Goal: Task Accomplishment & Management: Use online tool/utility

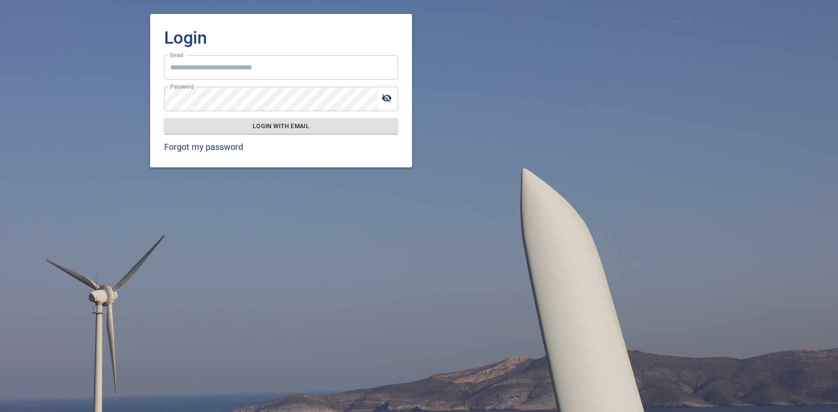
type input "**********"
click at [256, 123] on span "Login with email" at bounding box center [281, 126] width 220 height 11
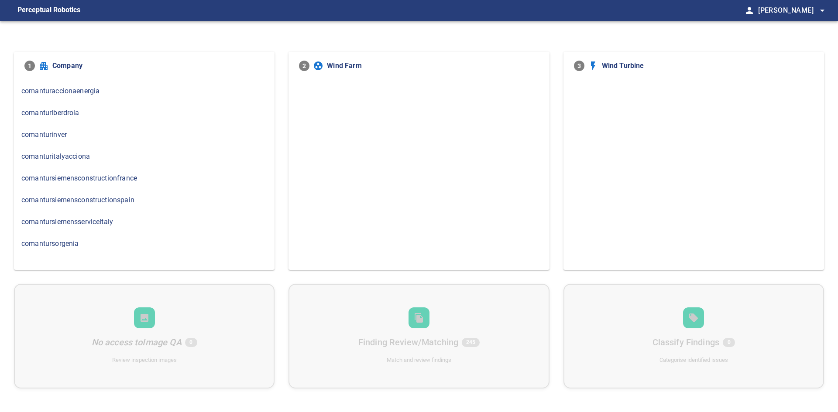
click at [48, 138] on span "comanturinver" at bounding box center [144, 135] width 246 height 10
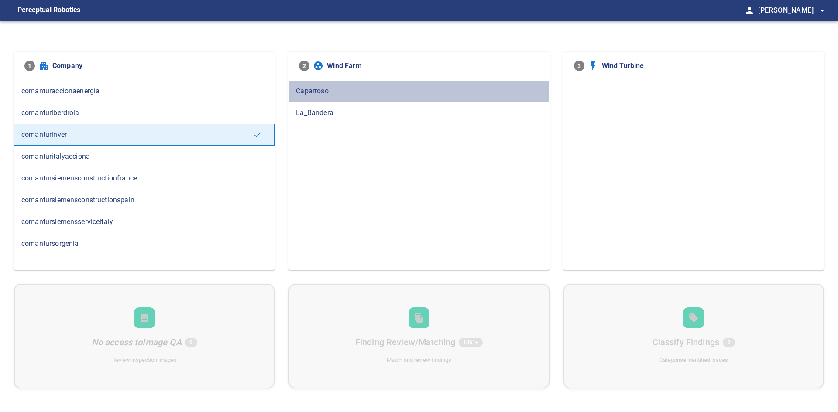
click at [323, 93] on span "Caparroso" at bounding box center [419, 91] width 246 height 10
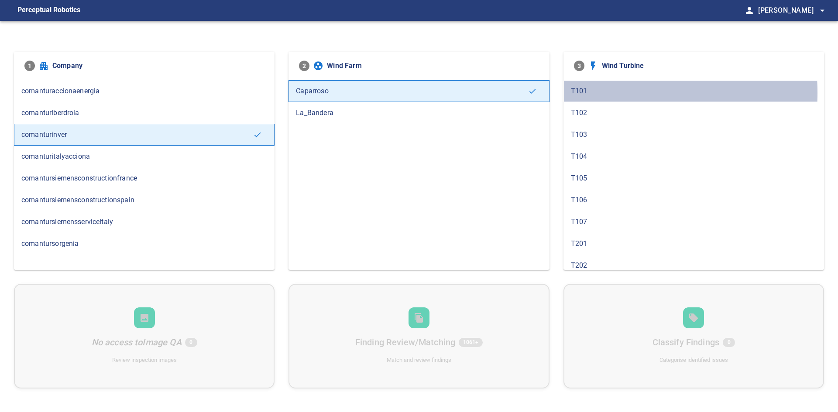
click at [586, 93] on span "T101" at bounding box center [694, 91] width 246 height 10
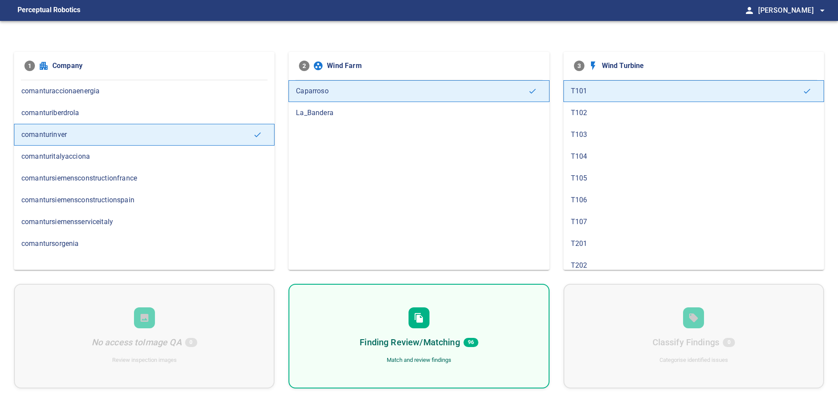
click at [400, 318] on div "Finding Review/Matching 96 Match and review findings" at bounding box center [418, 336] width 261 height 105
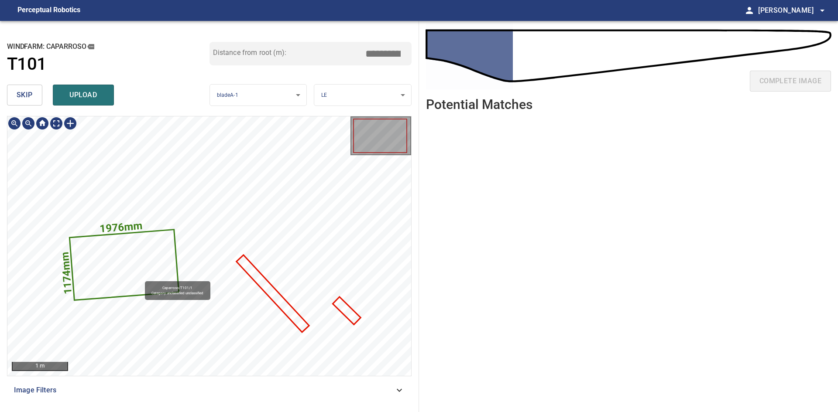
click at [141, 278] on icon at bounding box center [124, 264] width 108 height 69
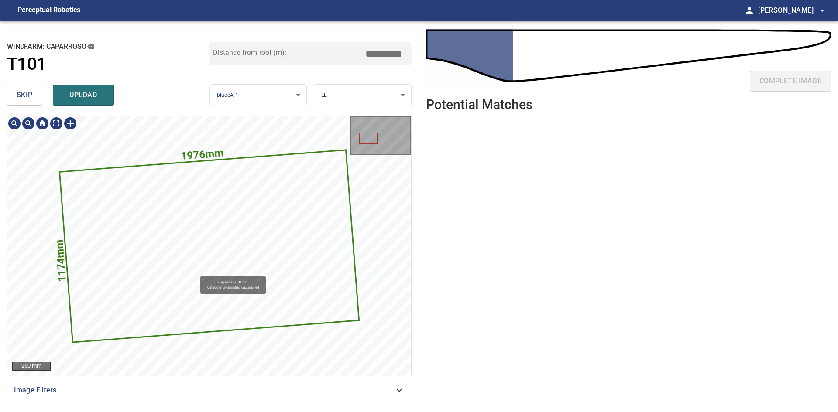
click at [212, 268] on icon at bounding box center [209, 246] width 298 height 191
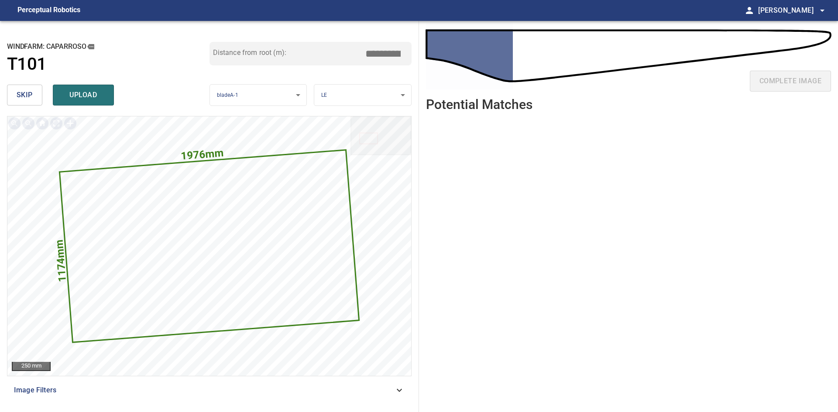
click at [19, 95] on span "skip" at bounding box center [25, 95] width 16 height 12
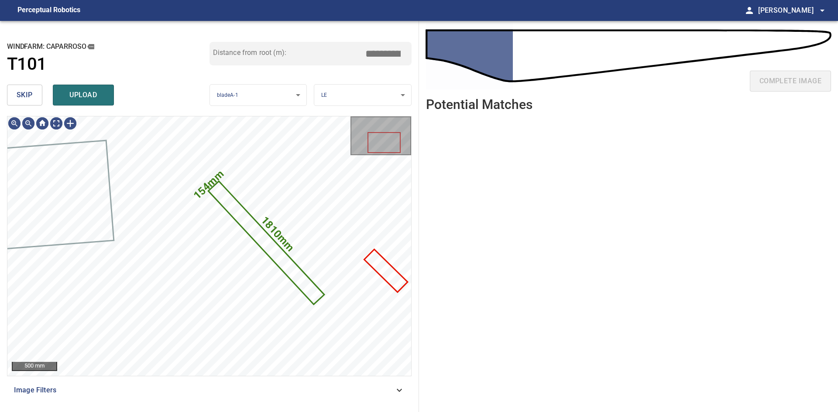
click at [23, 95] on span "skip" at bounding box center [25, 95] width 16 height 12
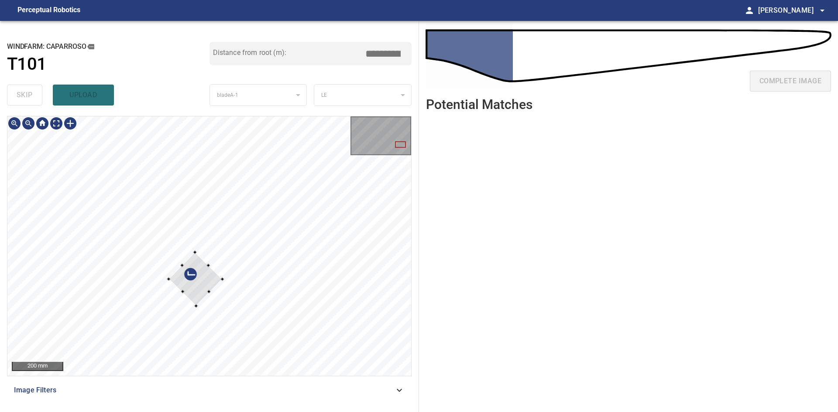
click at [186, 268] on div at bounding box center [195, 280] width 54 height 54
click at [188, 287] on div at bounding box center [188, 286] width 3 height 3
click at [203, 276] on div at bounding box center [195, 280] width 41 height 41
click at [192, 285] on div at bounding box center [196, 280] width 38 height 38
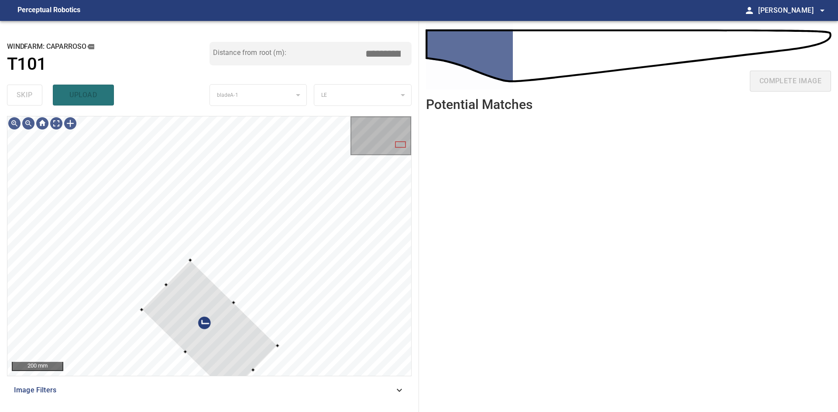
click at [230, 401] on div "200 mm Image Filters" at bounding box center [209, 260] width 405 height 289
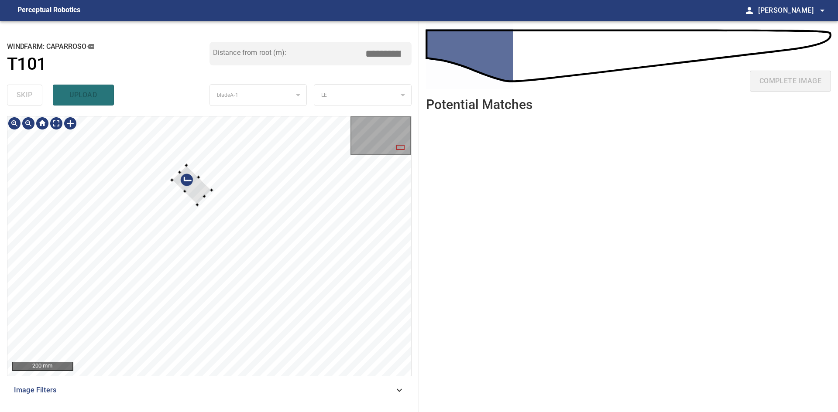
click at [196, 200] on div at bounding box center [191, 184] width 39 height 39
click at [234, 261] on div at bounding box center [211, 245] width 49 height 59
click at [232, 255] on div at bounding box center [231, 255] width 3 height 3
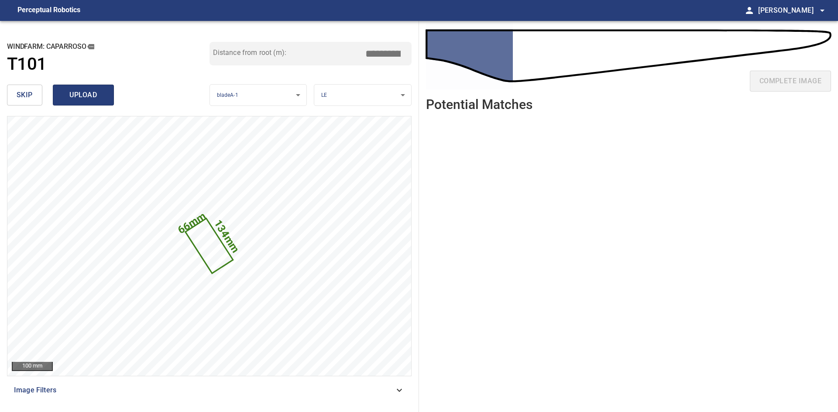
click at [86, 90] on span "upload" at bounding box center [83, 95] width 42 height 12
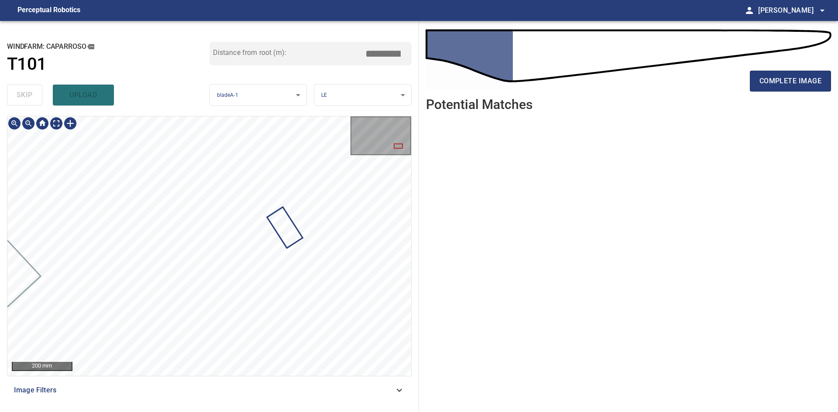
click at [270, 208] on div at bounding box center [209, 246] width 404 height 259
click at [74, 125] on div at bounding box center [70, 124] width 14 height 14
click at [244, 309] on div at bounding box center [209, 246] width 404 height 259
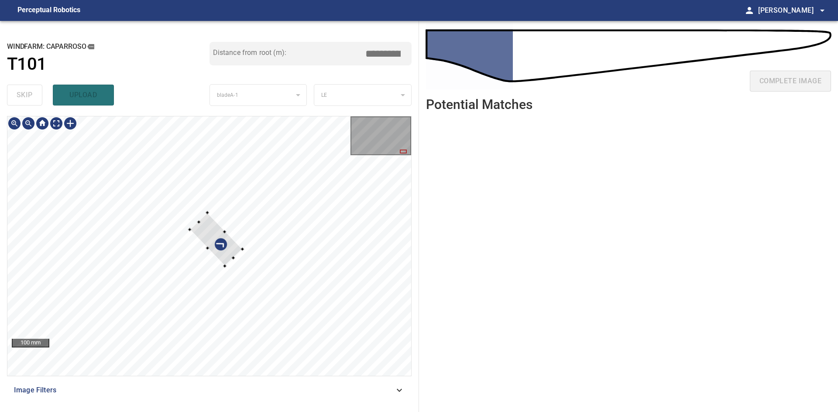
click at [226, 263] on div at bounding box center [215, 239] width 53 height 53
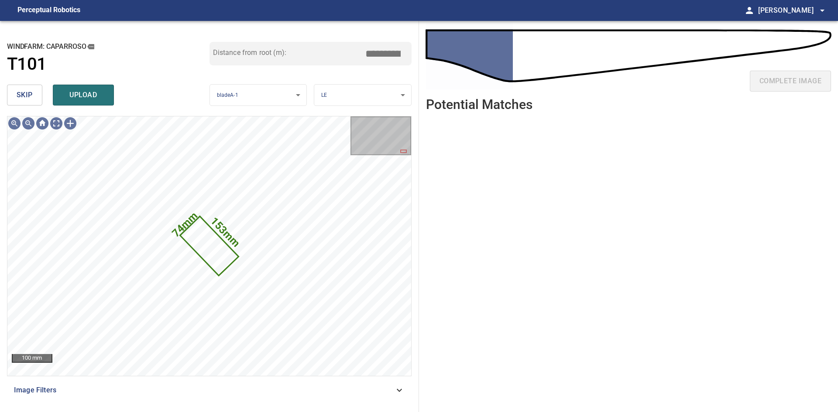
click at [28, 95] on span "skip" at bounding box center [25, 95] width 16 height 12
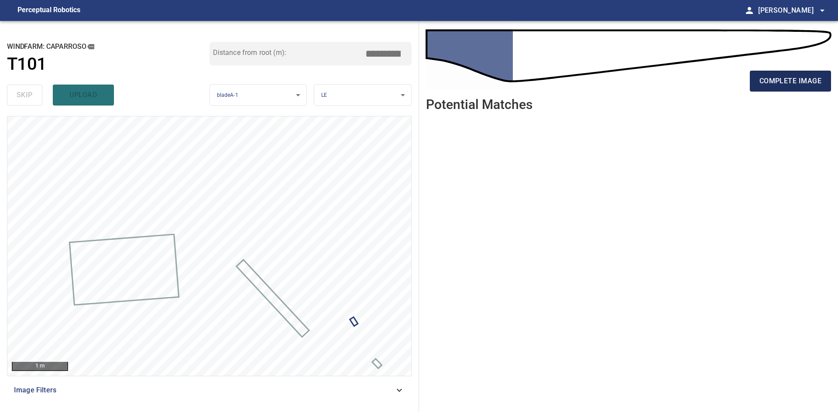
click at [792, 80] on span "complete image" at bounding box center [790, 81] width 62 height 12
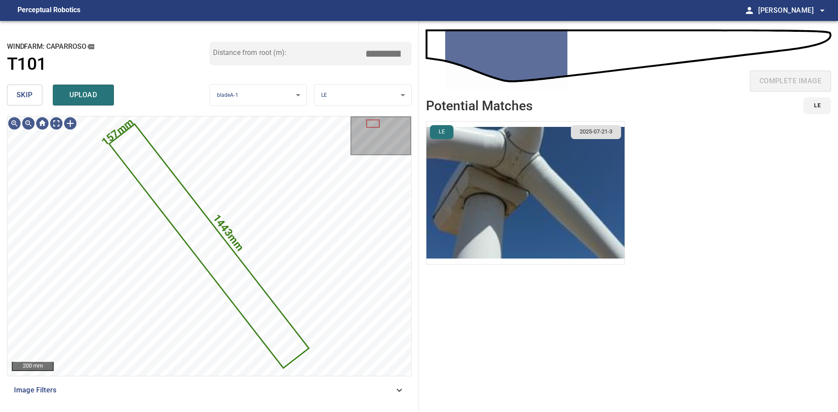
click at [15, 94] on button "skip" at bounding box center [24, 95] width 35 height 21
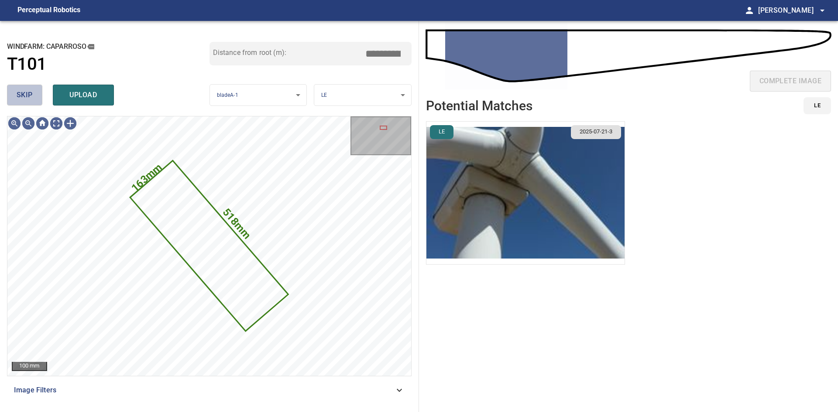
click at [17, 97] on span "skip" at bounding box center [25, 95] width 16 height 12
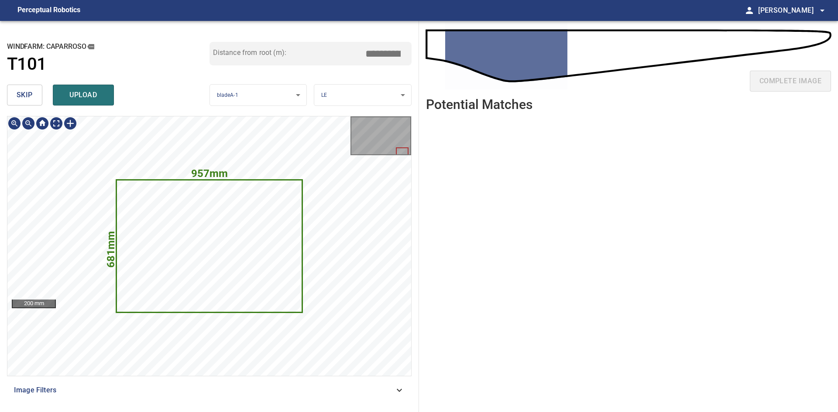
click at [213, 239] on icon at bounding box center [209, 246] width 185 height 131
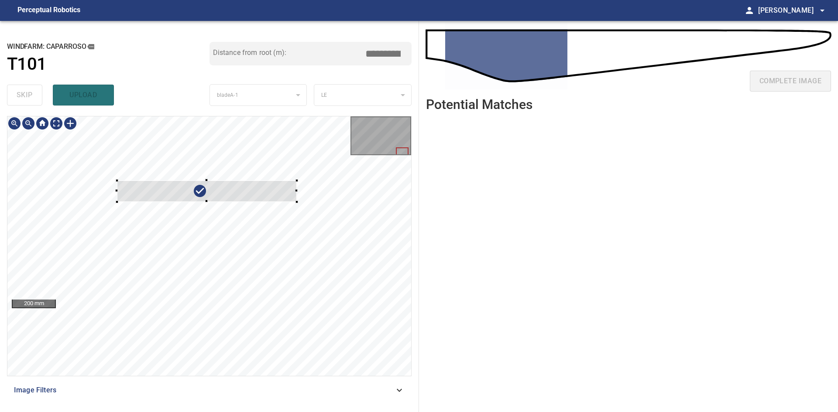
click at [296, 200] on div at bounding box center [207, 191] width 180 height 21
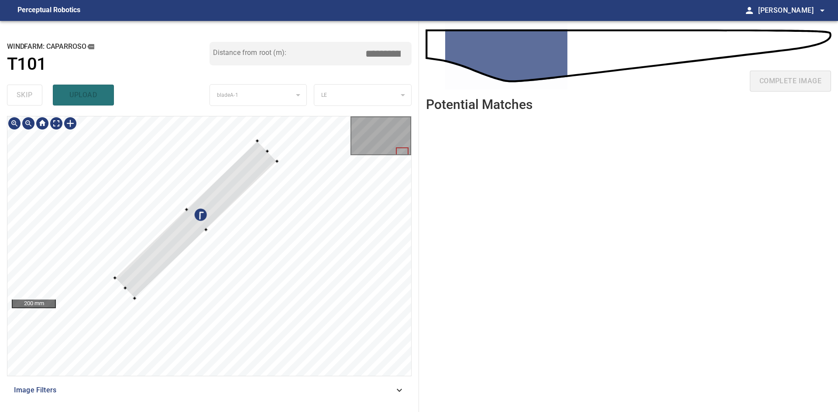
click at [225, 203] on div at bounding box center [196, 220] width 162 height 158
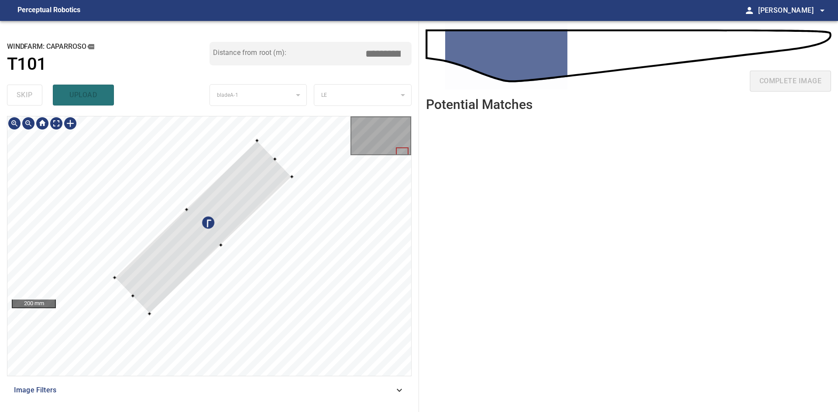
click at [228, 243] on div at bounding box center [209, 246] width 404 height 259
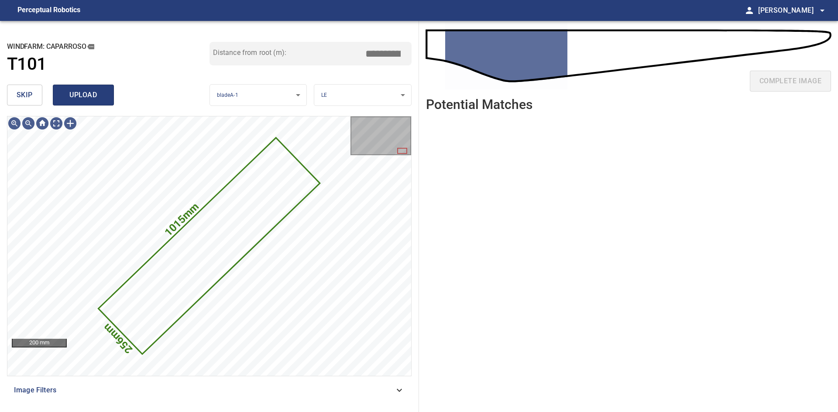
click at [100, 97] on span "upload" at bounding box center [83, 95] width 42 height 12
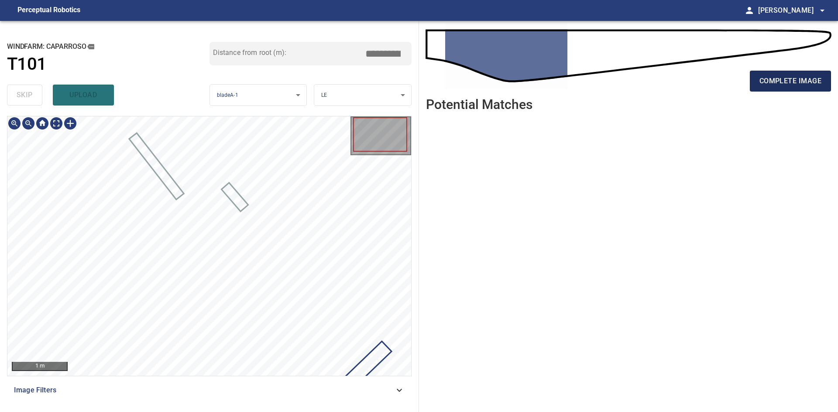
click at [803, 74] on button "complete image" at bounding box center [790, 81] width 81 height 21
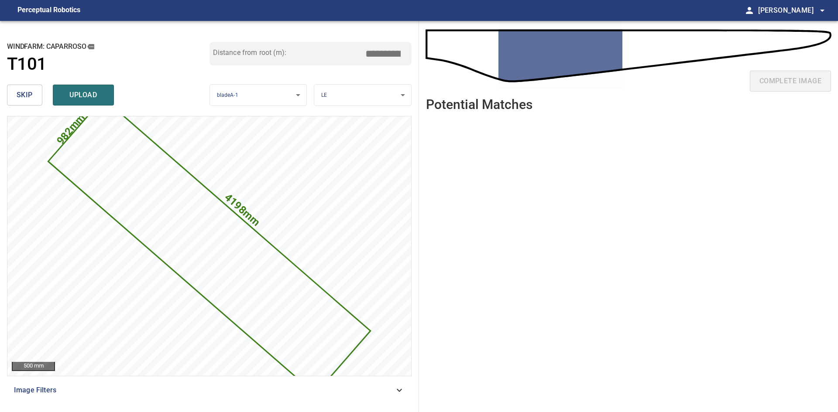
click at [398, 395] on icon at bounding box center [399, 390] width 10 height 10
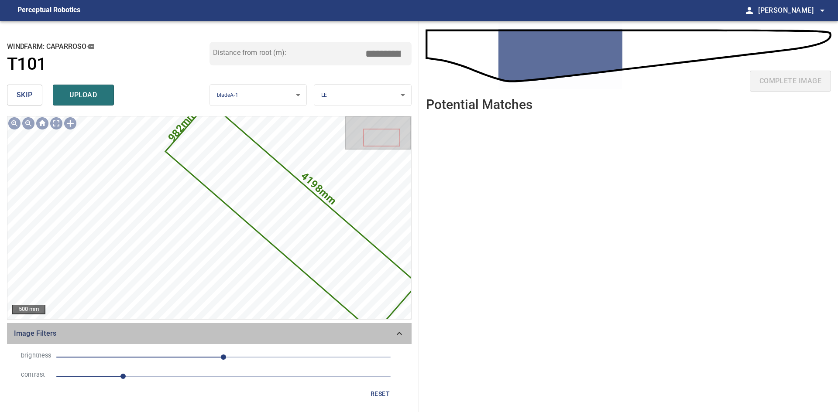
click at [403, 336] on icon at bounding box center [399, 334] width 10 height 10
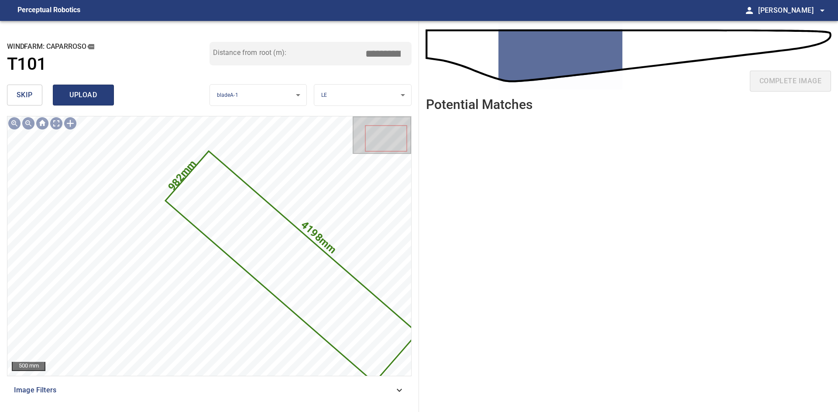
click at [81, 96] on span "upload" at bounding box center [83, 95] width 42 height 12
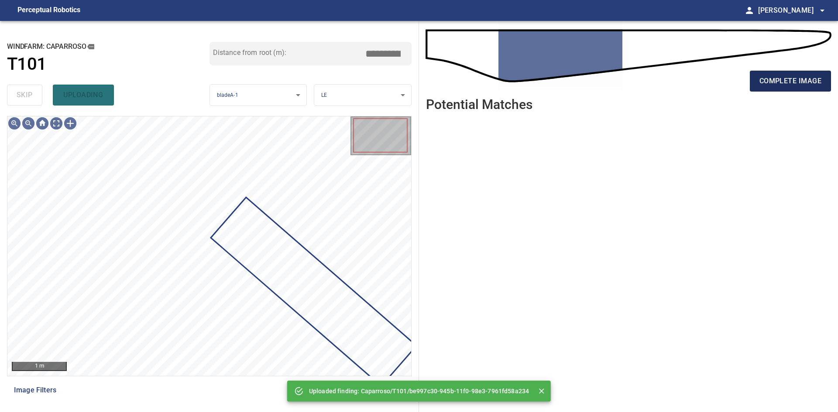
click at [791, 88] on button "complete image" at bounding box center [790, 81] width 81 height 21
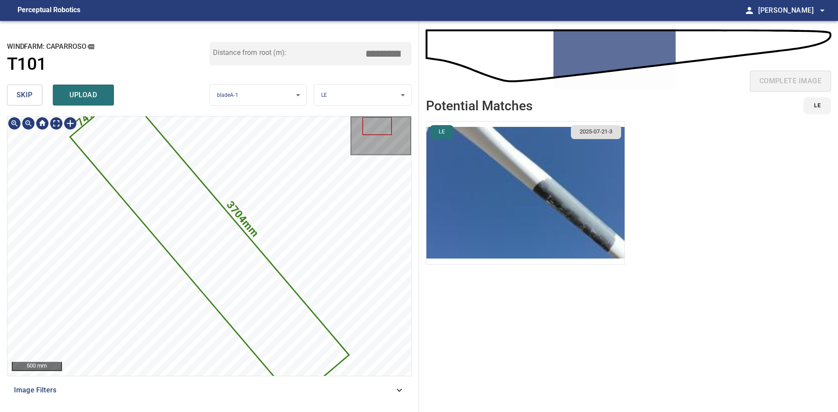
click at [236, 260] on icon at bounding box center [209, 246] width 277 height 309
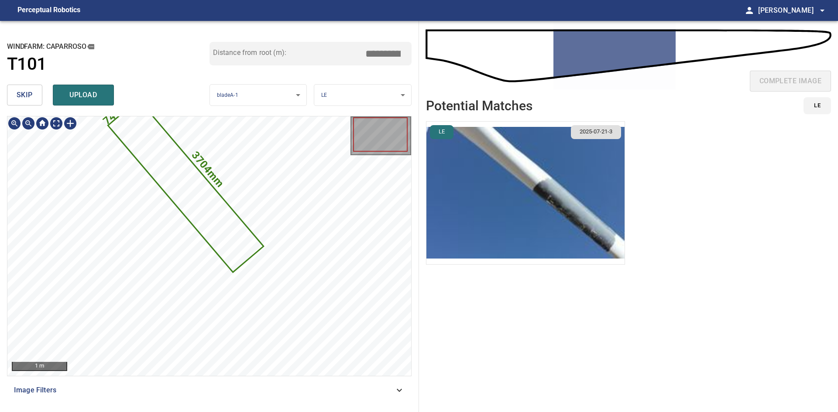
click at [191, 188] on icon at bounding box center [186, 186] width 154 height 171
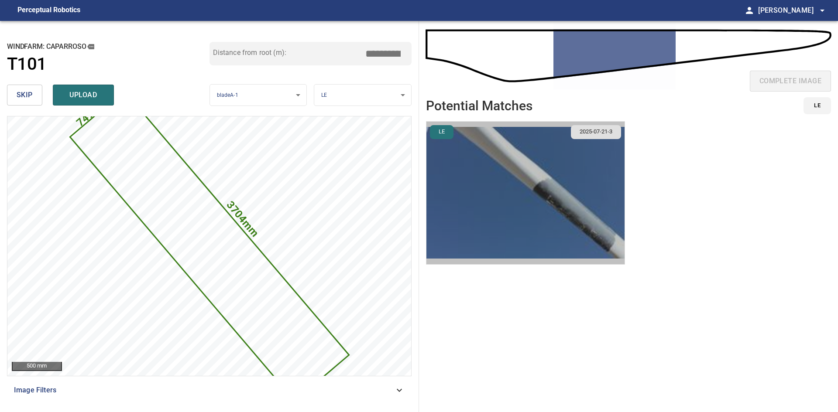
click at [535, 165] on img "button" at bounding box center [525, 193] width 198 height 143
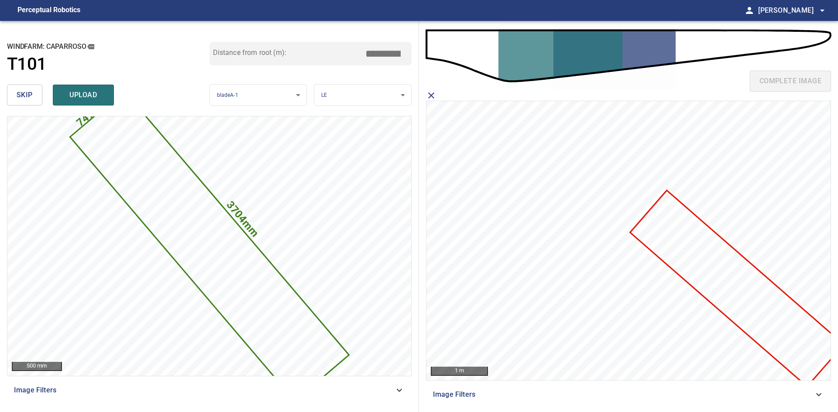
click at [713, 261] on icon at bounding box center [737, 289] width 212 height 194
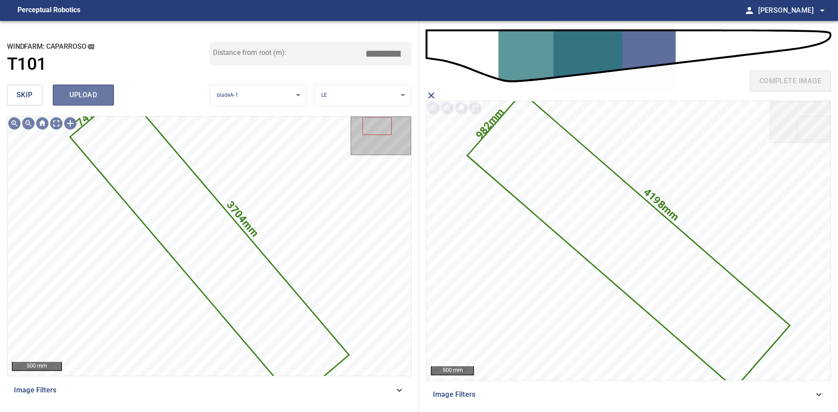
click at [83, 94] on span "upload" at bounding box center [83, 95] width 42 height 12
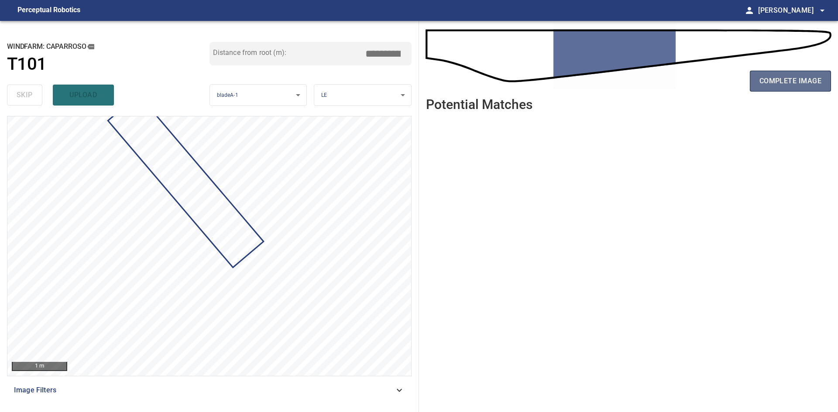
click at [782, 85] on span "complete image" at bounding box center [790, 81] width 62 height 12
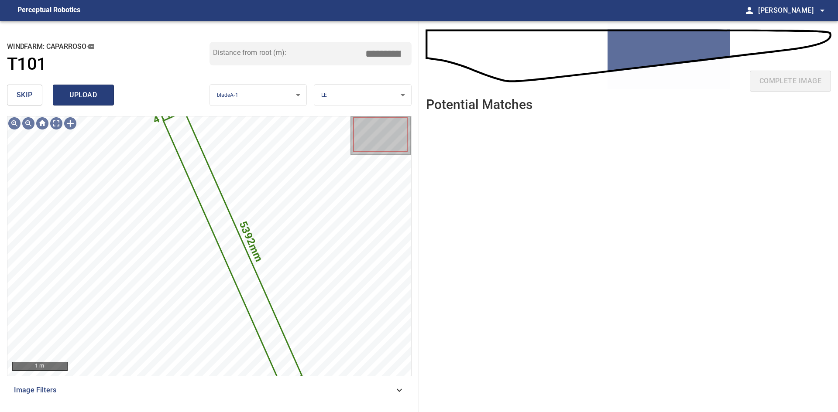
click at [93, 101] on span "upload" at bounding box center [83, 95] width 42 height 12
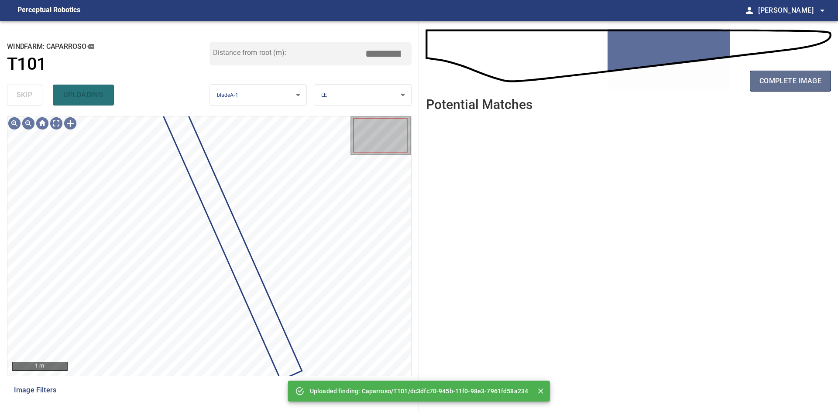
click at [757, 82] on button "complete image" at bounding box center [790, 81] width 81 height 21
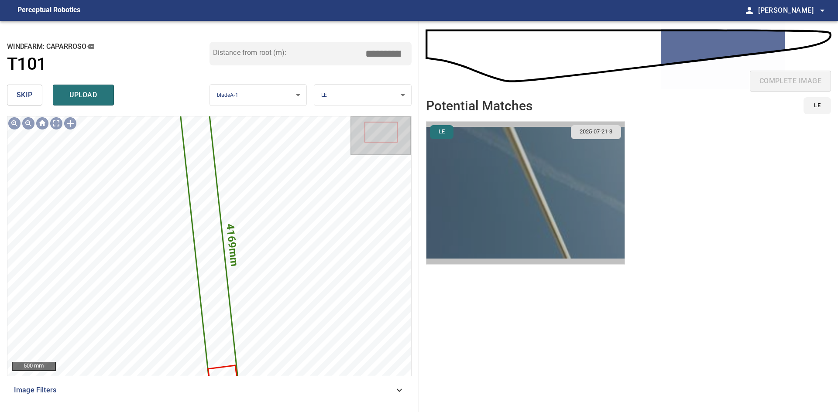
click at [535, 223] on img "button" at bounding box center [525, 193] width 198 height 143
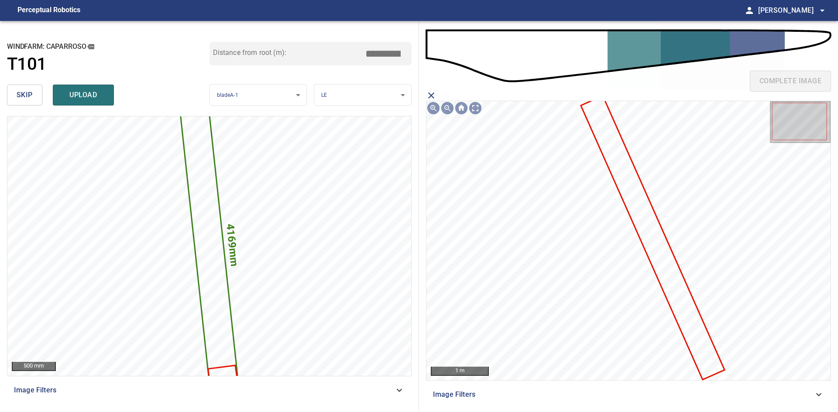
click at [611, 158] on icon at bounding box center [653, 238] width 142 height 282
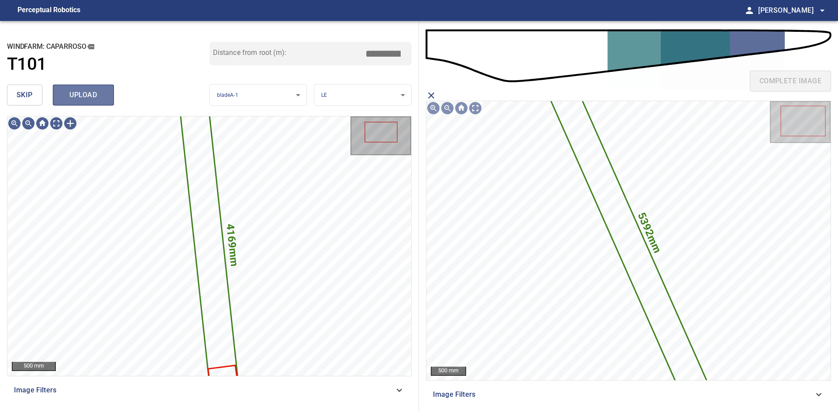
click at [99, 95] on span "upload" at bounding box center [83, 95] width 42 height 12
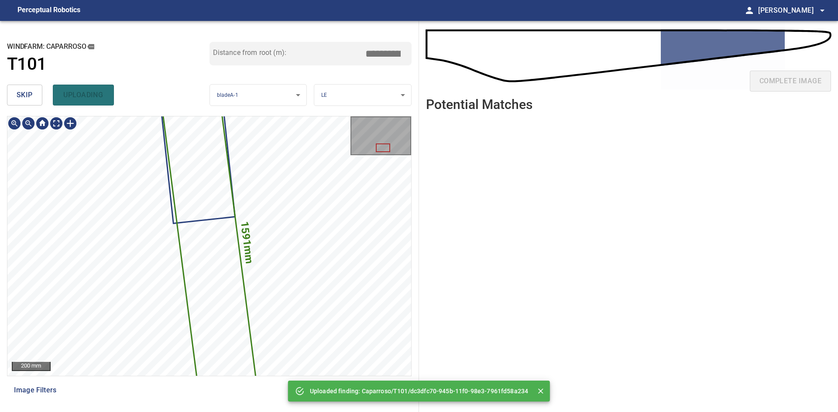
click at [220, 268] on icon at bounding box center [209, 246] width 94 height 295
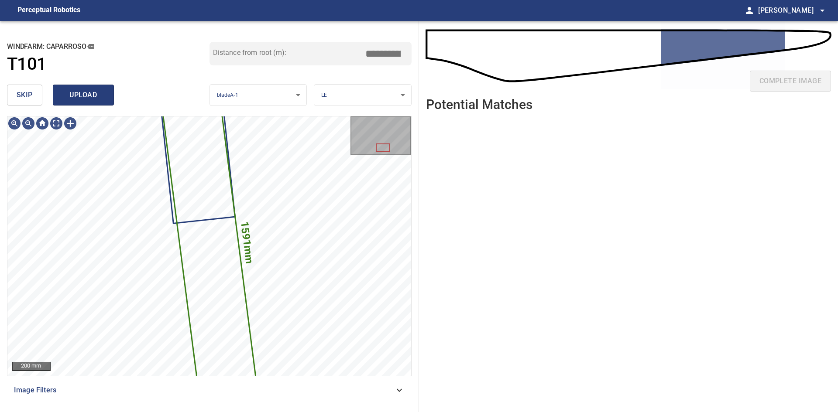
click at [94, 99] on span "upload" at bounding box center [83, 95] width 42 height 12
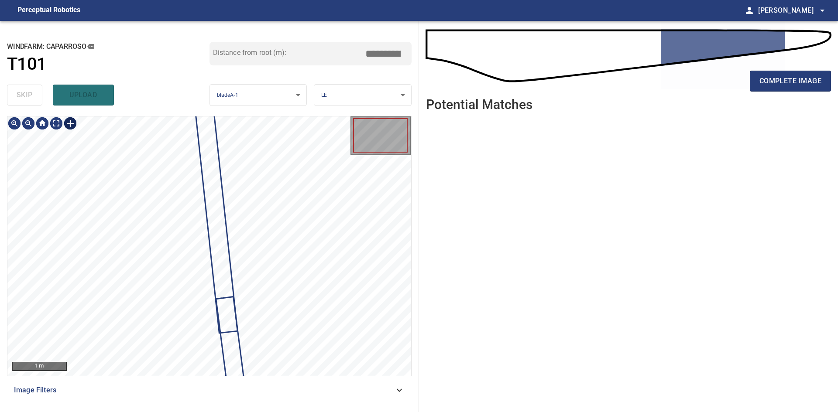
click at [71, 124] on div at bounding box center [70, 124] width 14 height 14
click at [74, 126] on div at bounding box center [70, 124] width 14 height 14
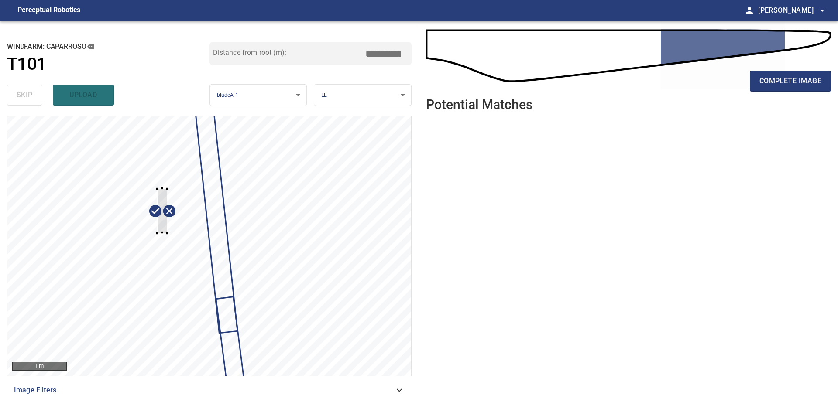
click at [167, 234] on div at bounding box center [209, 246] width 404 height 259
click at [182, 223] on div at bounding box center [209, 246] width 404 height 259
click at [211, 192] on div at bounding box center [214, 209] width 17 height 46
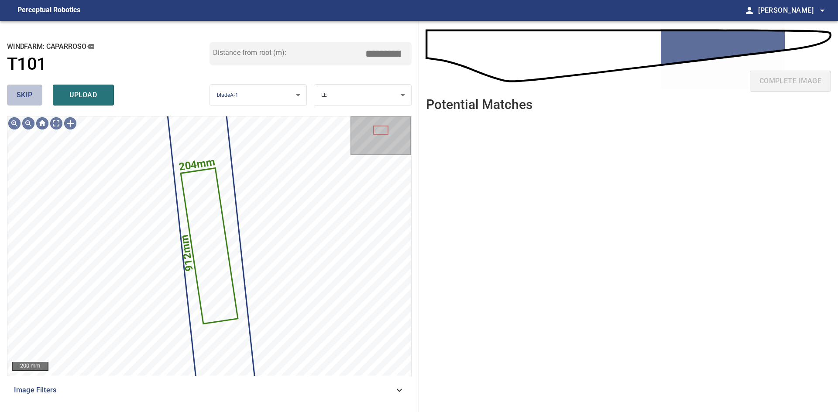
click at [26, 97] on span "skip" at bounding box center [25, 95] width 16 height 12
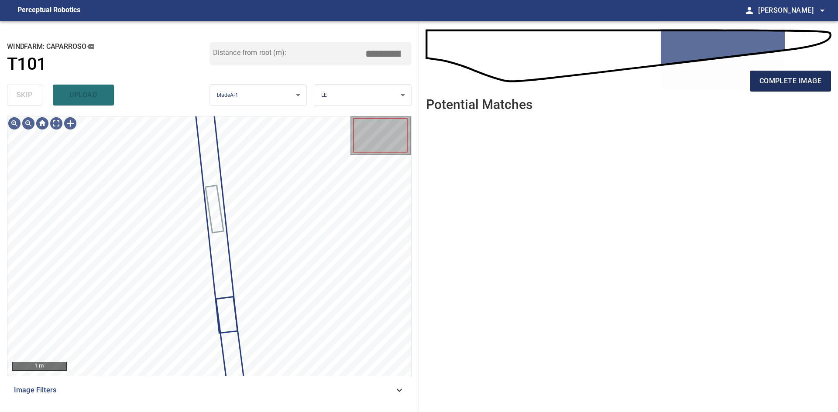
click at [790, 78] on span "complete image" at bounding box center [790, 81] width 62 height 12
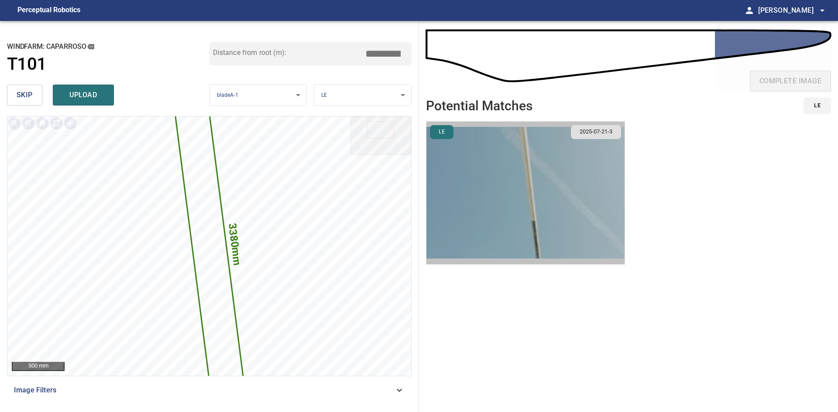
click at [555, 237] on img "button" at bounding box center [525, 193] width 198 height 143
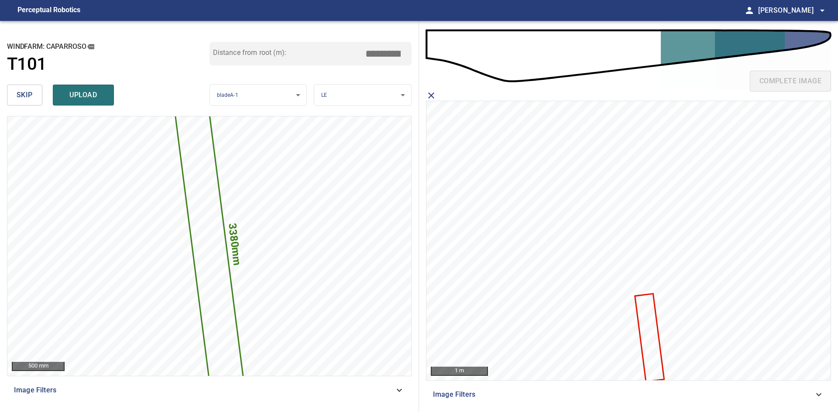
click at [648, 330] on icon at bounding box center [649, 338] width 27 height 86
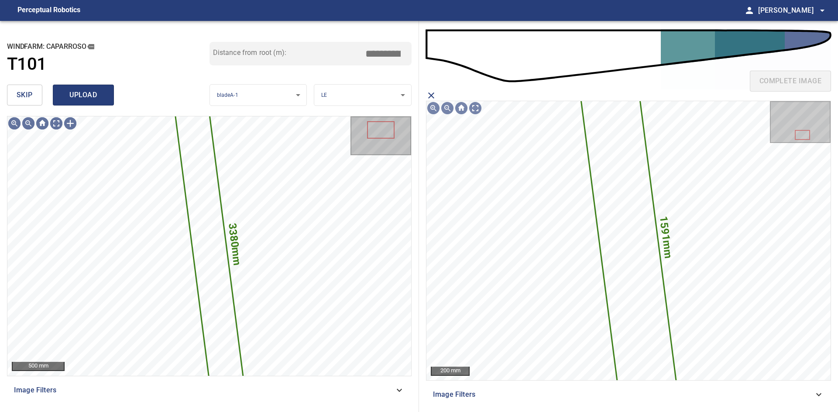
click at [87, 93] on span "upload" at bounding box center [83, 95] width 42 height 12
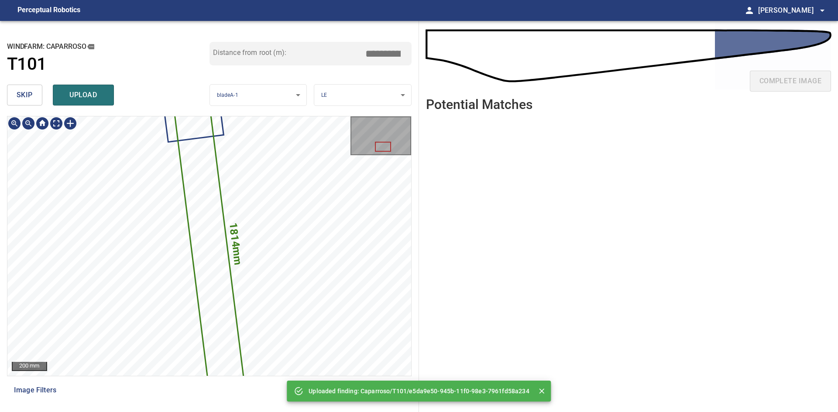
click at [210, 229] on icon at bounding box center [210, 246] width 72 height 302
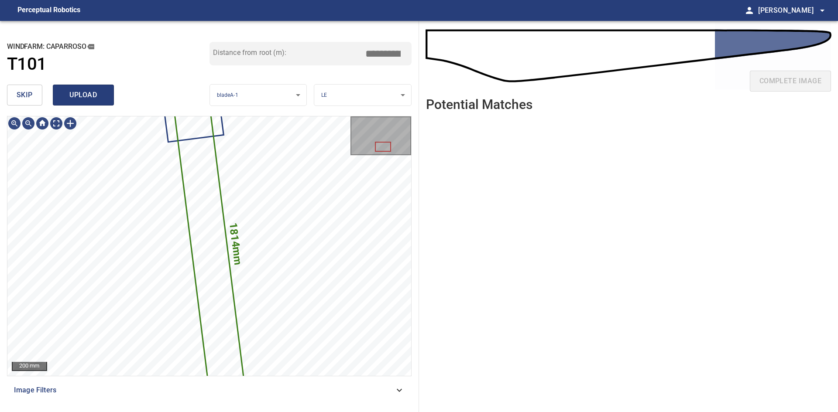
click at [100, 89] on span "upload" at bounding box center [83, 95] width 42 height 12
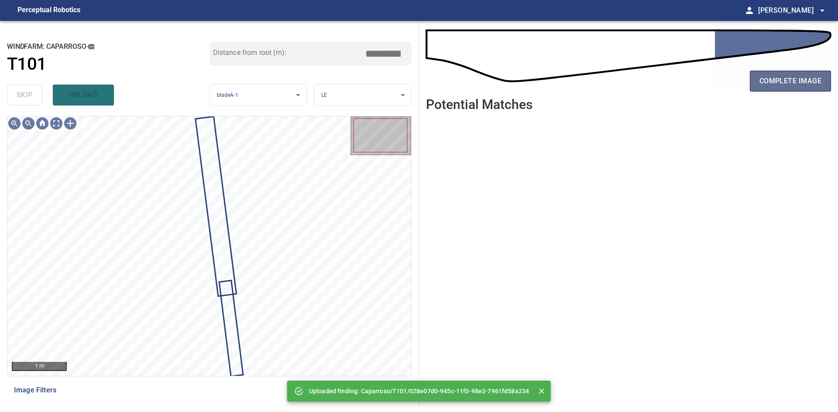
click at [791, 78] on span "complete image" at bounding box center [790, 81] width 62 height 12
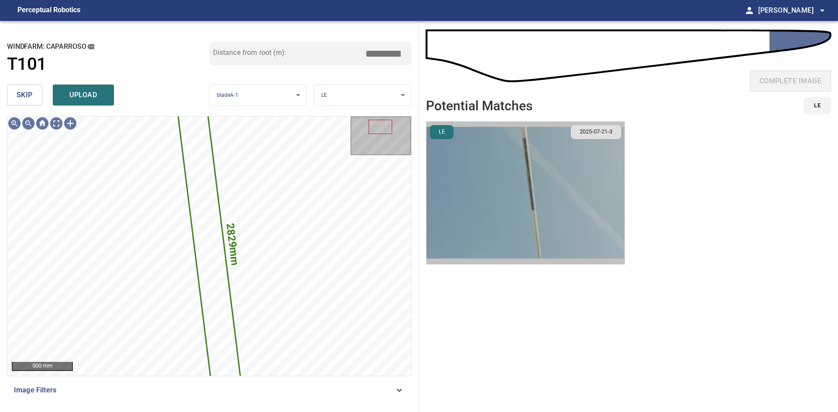
click at [495, 206] on img "button" at bounding box center [525, 193] width 198 height 143
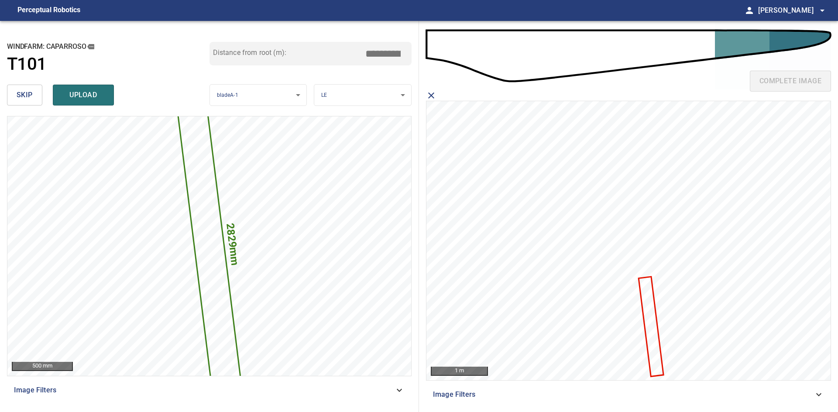
click at [652, 304] on icon at bounding box center [651, 327] width 23 height 98
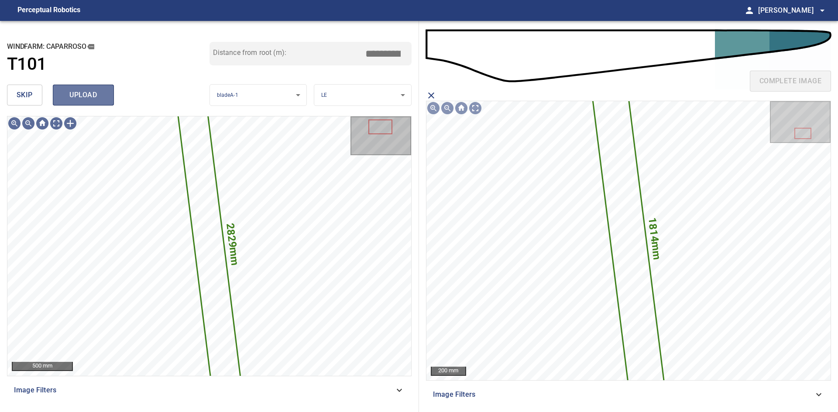
click at [110, 96] on button "upload" at bounding box center [83, 95] width 61 height 21
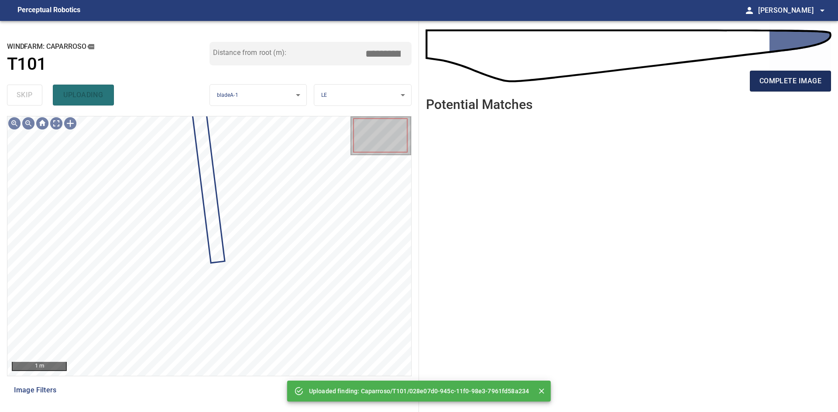
click at [796, 86] on span "complete image" at bounding box center [790, 81] width 62 height 12
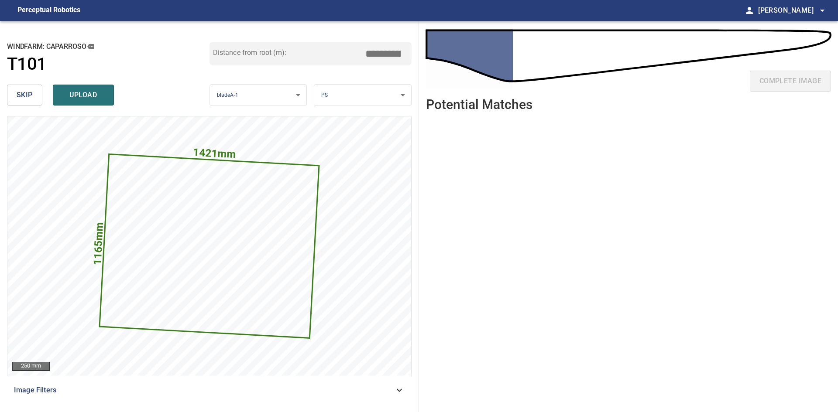
click at [27, 97] on span "skip" at bounding box center [25, 95] width 16 height 12
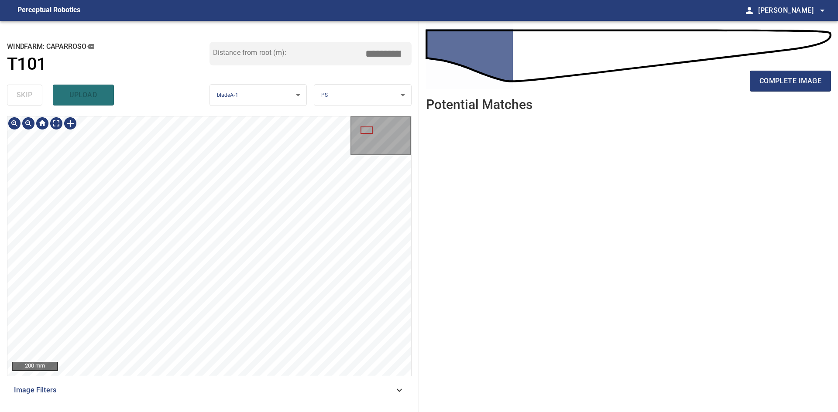
click at [96, 78] on div "**********" at bounding box center [209, 216] width 419 height 391
click at [148, 100] on div "**********" at bounding box center [209, 216] width 419 height 391
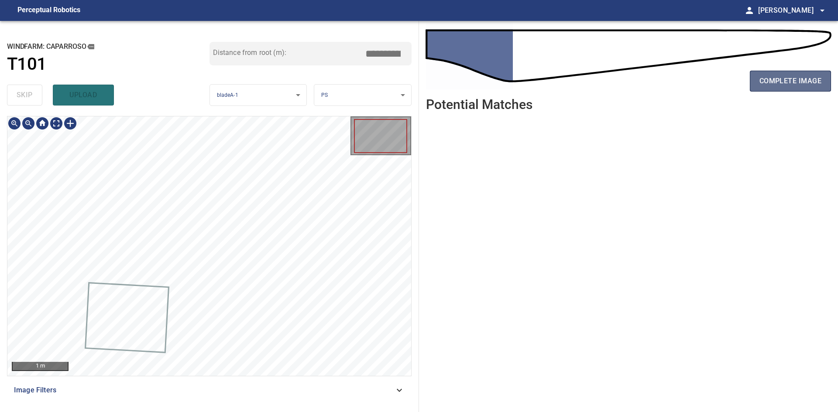
click at [784, 82] on span "complete image" at bounding box center [790, 81] width 62 height 12
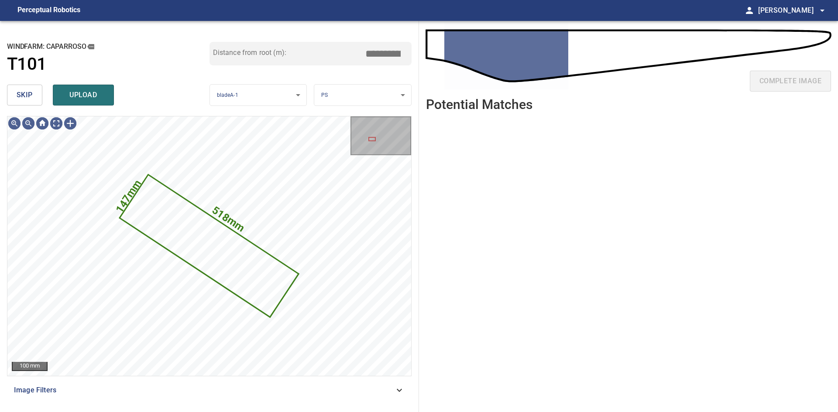
click at [19, 98] on span "skip" at bounding box center [25, 95] width 16 height 12
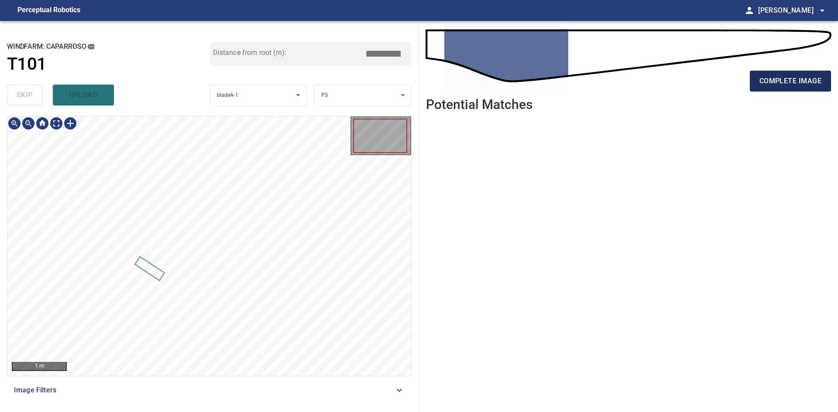
click at [796, 80] on span "complete image" at bounding box center [790, 81] width 62 height 12
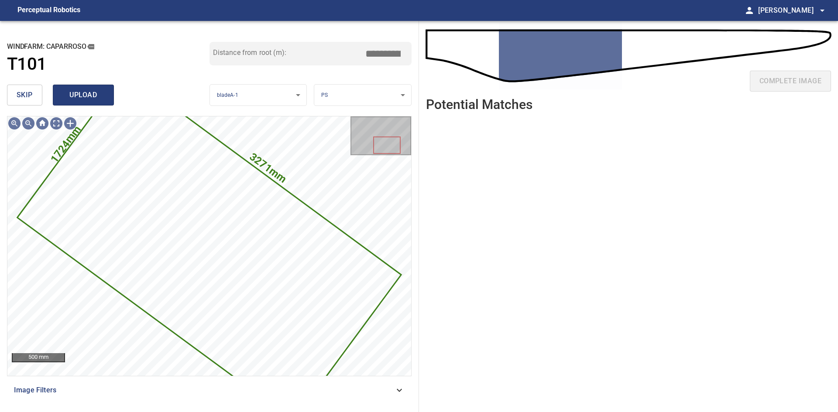
click at [93, 96] on span "upload" at bounding box center [83, 95] width 42 height 12
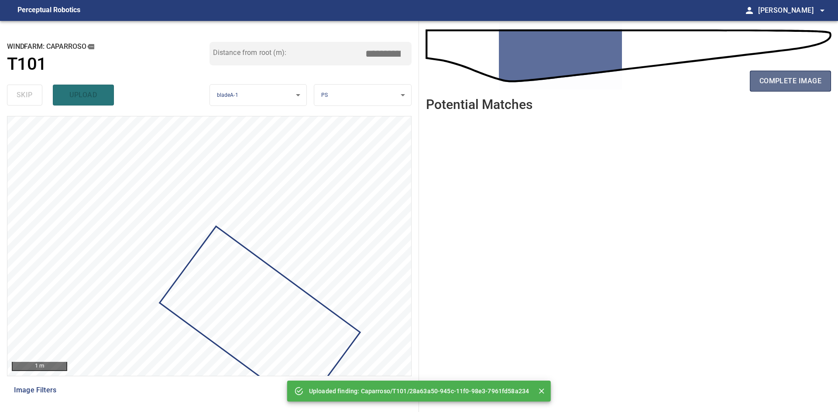
click at [779, 83] on span "complete image" at bounding box center [790, 81] width 62 height 12
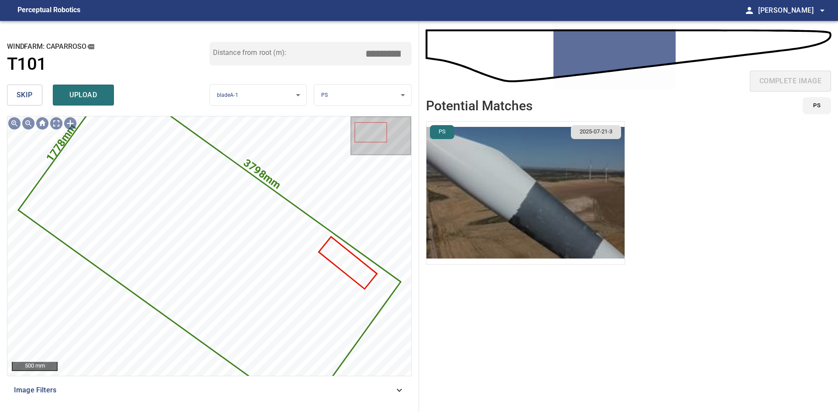
click at [537, 195] on img "button" at bounding box center [525, 193] width 198 height 143
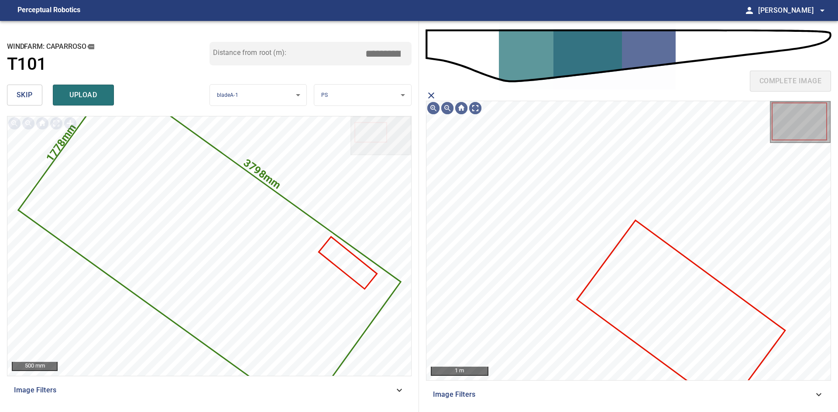
click at [642, 269] on icon at bounding box center [681, 316] width 206 height 188
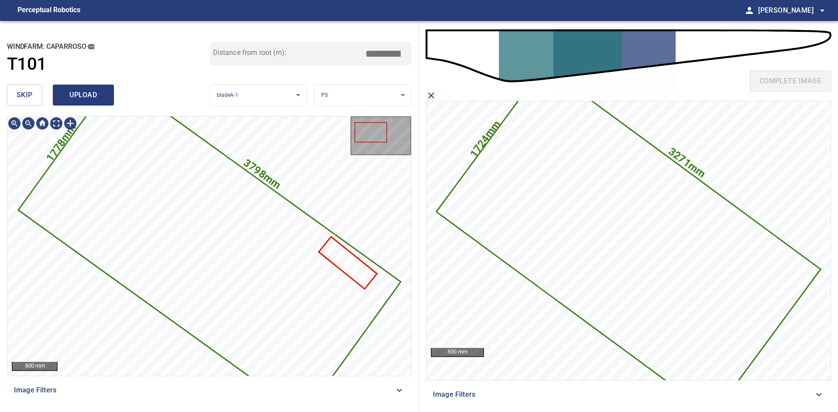
click at [73, 89] on span "upload" at bounding box center [83, 95] width 42 height 12
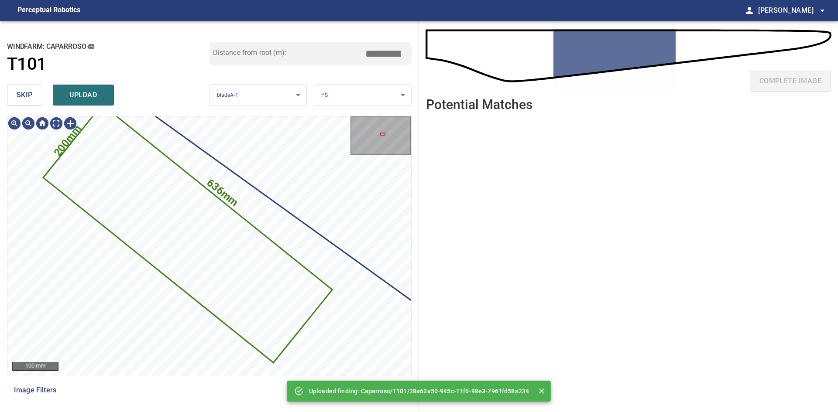
click at [33, 97] on button "skip" at bounding box center [24, 95] width 35 height 21
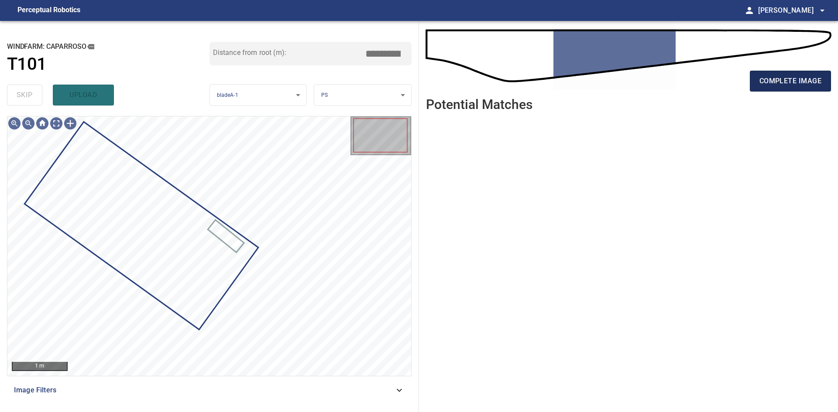
click at [767, 76] on span "complete image" at bounding box center [790, 81] width 62 height 12
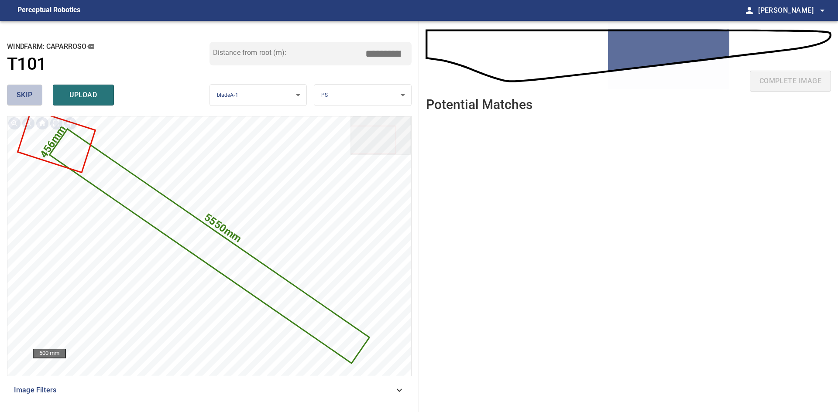
click at [33, 89] on button "skip" at bounding box center [24, 95] width 35 height 21
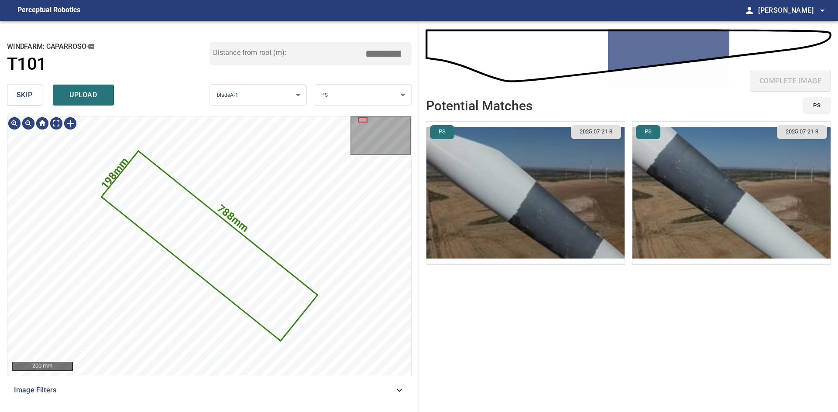
click at [31, 98] on span "skip" at bounding box center [25, 95] width 16 height 12
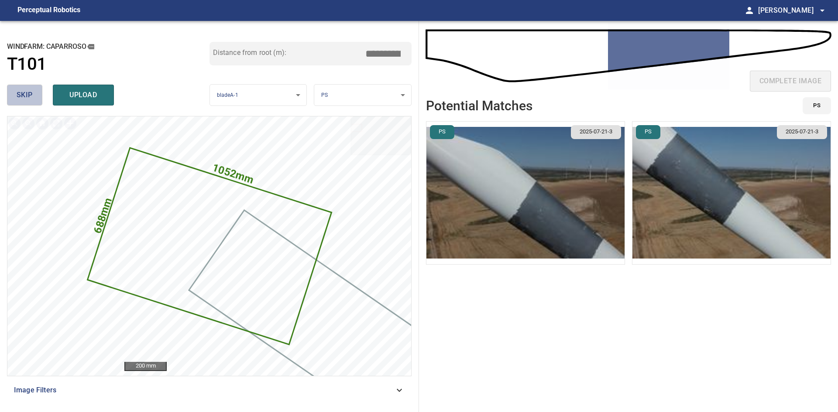
click at [33, 92] on button "skip" at bounding box center [24, 95] width 35 height 21
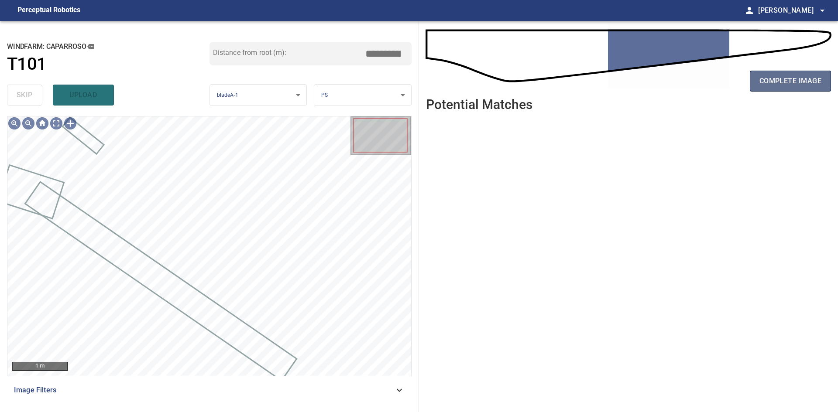
click at [783, 86] on span "complete image" at bounding box center [790, 81] width 62 height 12
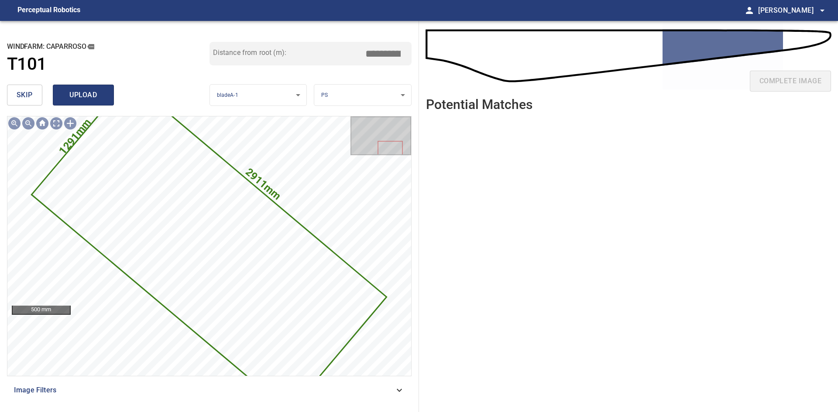
click at [71, 94] on span "upload" at bounding box center [83, 95] width 42 height 12
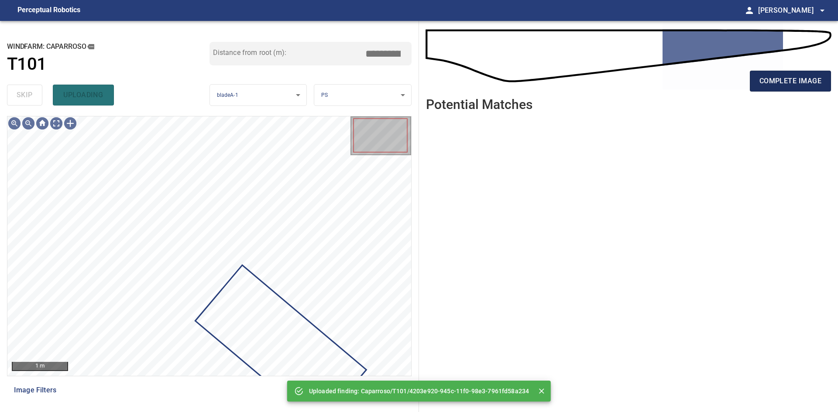
click at [823, 77] on button "complete image" at bounding box center [790, 81] width 81 height 21
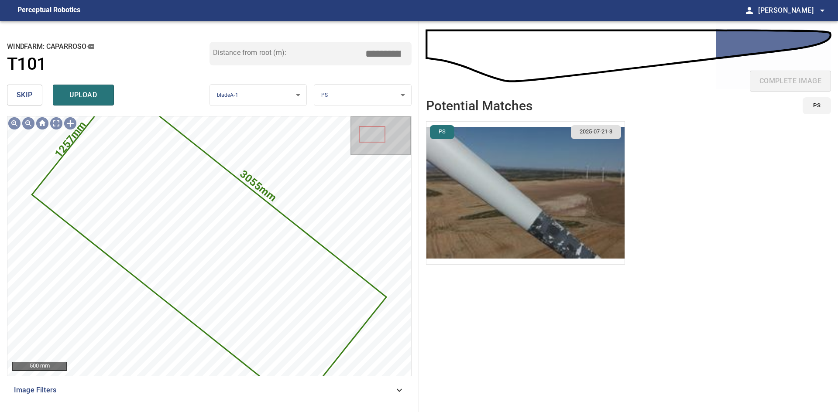
click at [540, 184] on img "button" at bounding box center [525, 193] width 198 height 143
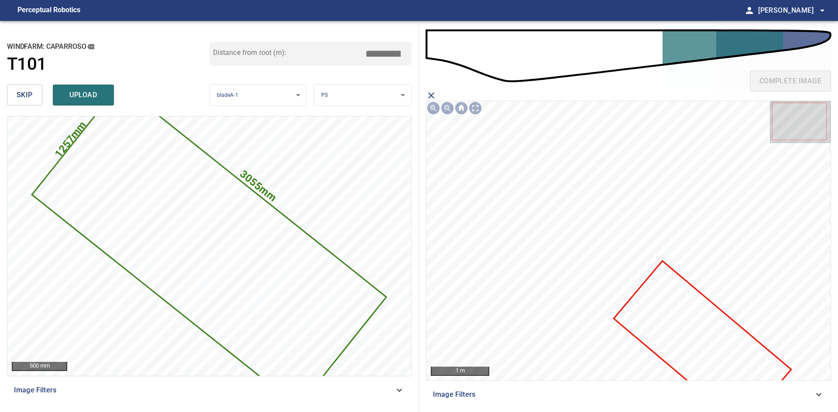
click at [683, 322] on icon at bounding box center [702, 344] width 175 height 165
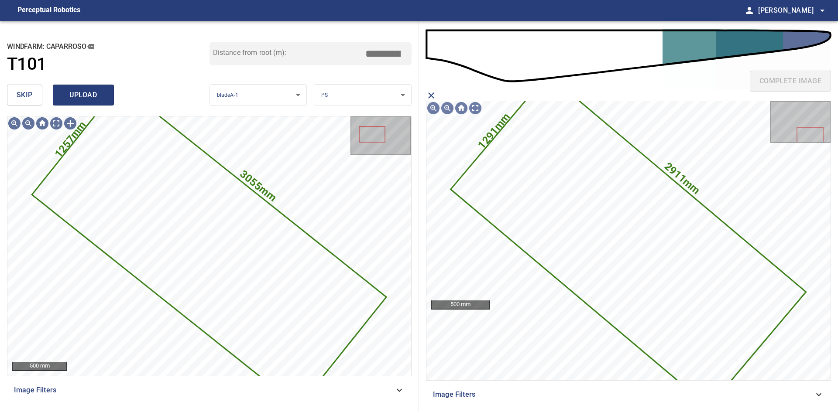
click at [79, 99] on span "upload" at bounding box center [83, 95] width 42 height 12
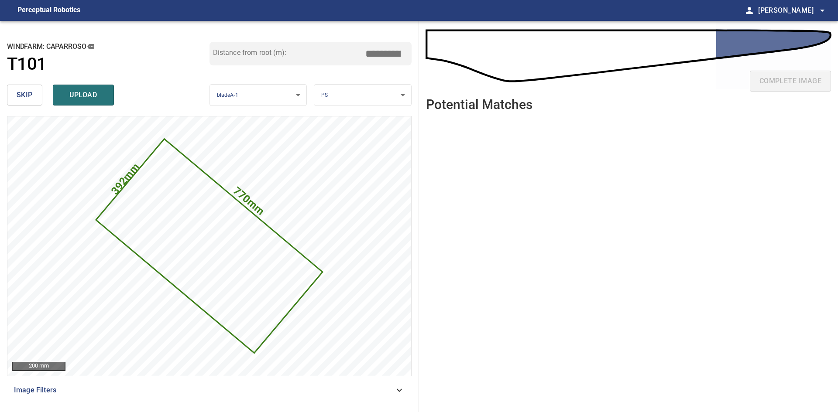
click at [31, 93] on span "skip" at bounding box center [25, 95] width 16 height 12
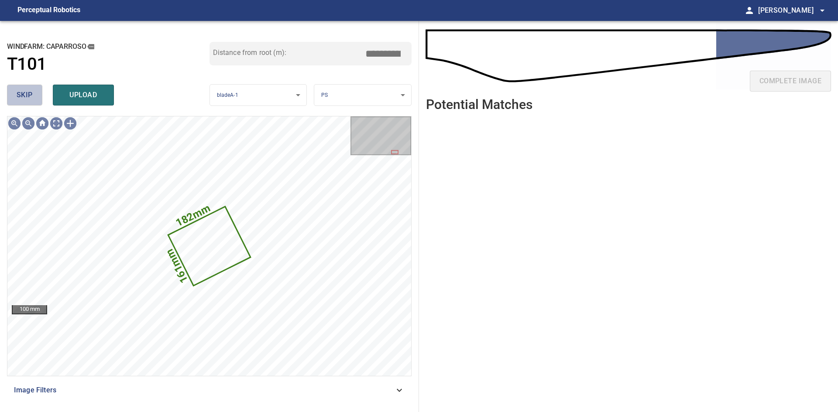
click at [25, 89] on span "skip" at bounding box center [25, 95] width 16 height 12
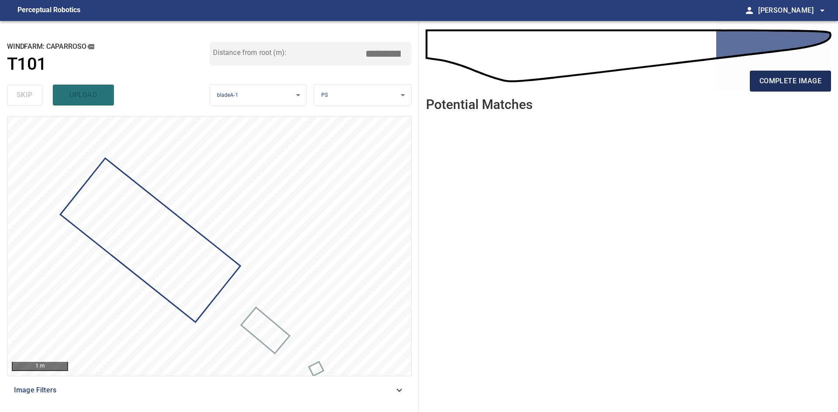
click at [772, 75] on span "complete image" at bounding box center [790, 81] width 62 height 12
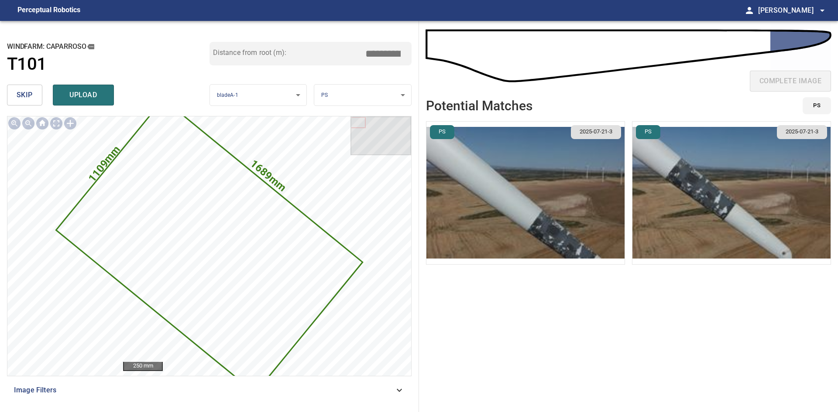
click at [669, 203] on img "button" at bounding box center [731, 193] width 198 height 143
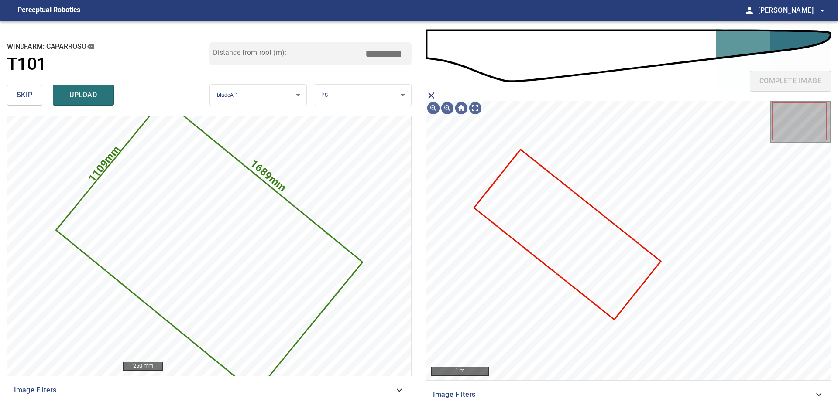
click at [549, 229] on icon at bounding box center [567, 235] width 185 height 168
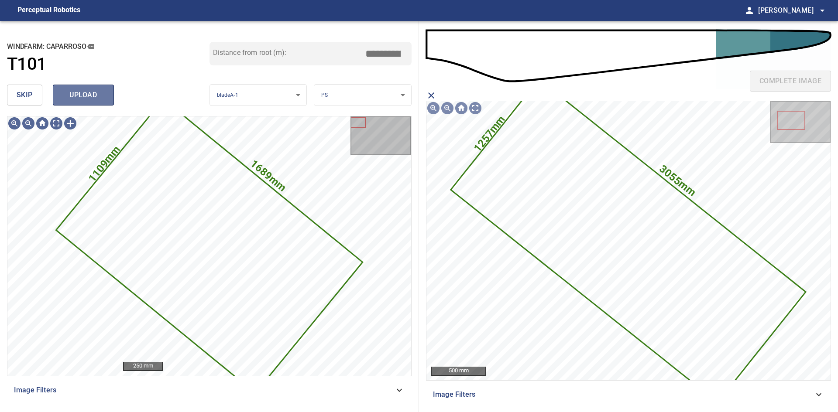
click at [97, 99] on span "upload" at bounding box center [83, 95] width 42 height 12
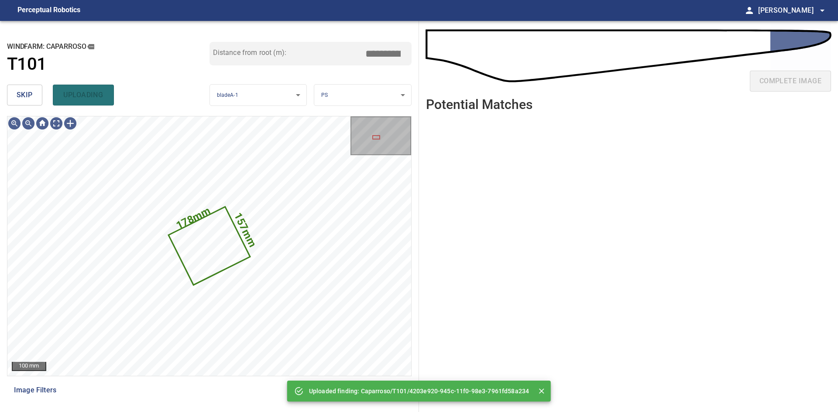
click at [32, 96] on span "skip" at bounding box center [25, 95] width 16 height 12
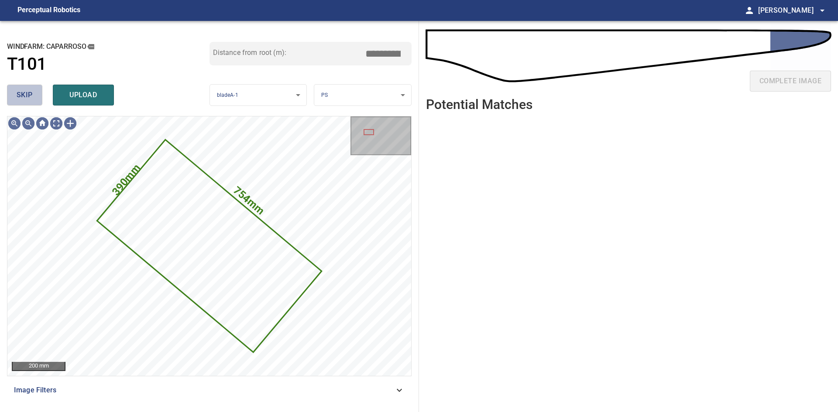
click at [15, 88] on button "skip" at bounding box center [24, 95] width 35 height 21
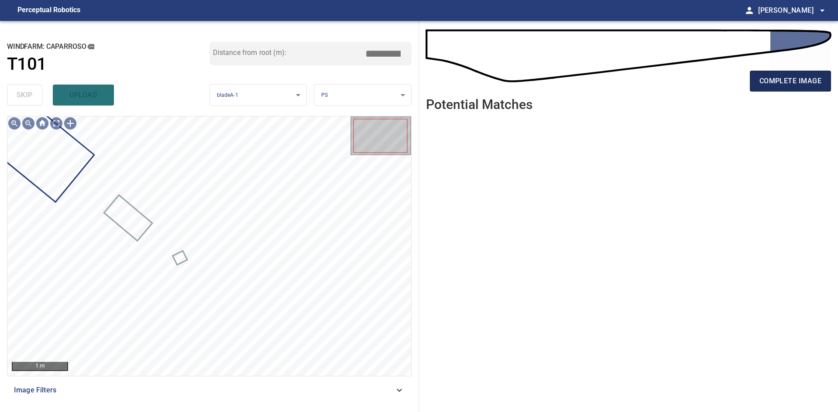
click at [811, 86] on span "complete image" at bounding box center [790, 81] width 62 height 12
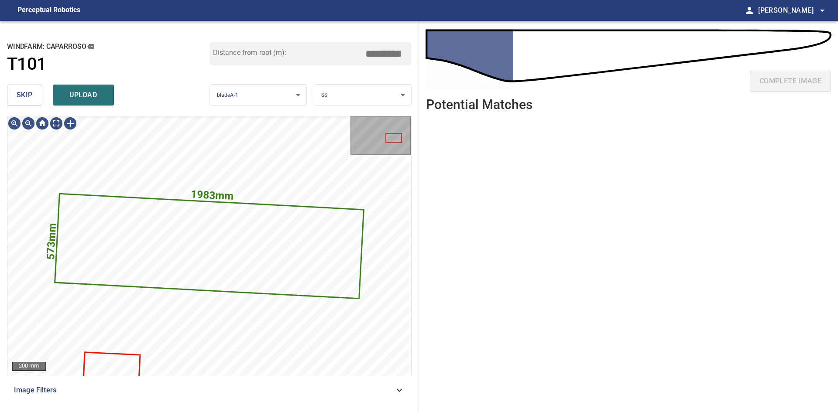
click at [35, 93] on button "skip" at bounding box center [24, 95] width 35 height 21
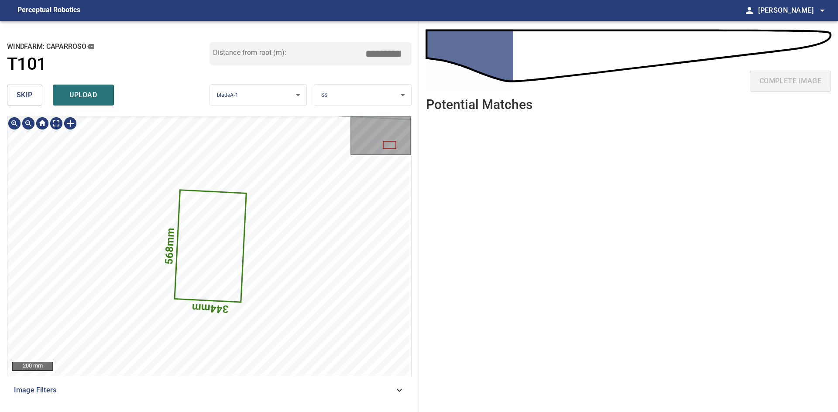
click at [36, 90] on button "skip" at bounding box center [24, 95] width 35 height 21
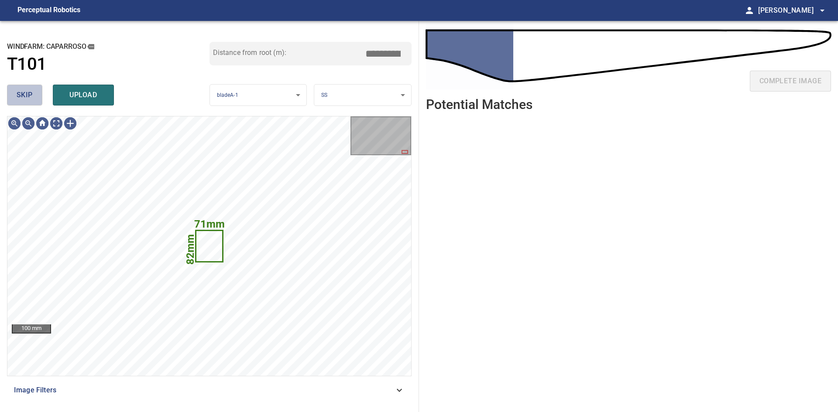
click at [35, 96] on button "skip" at bounding box center [24, 95] width 35 height 21
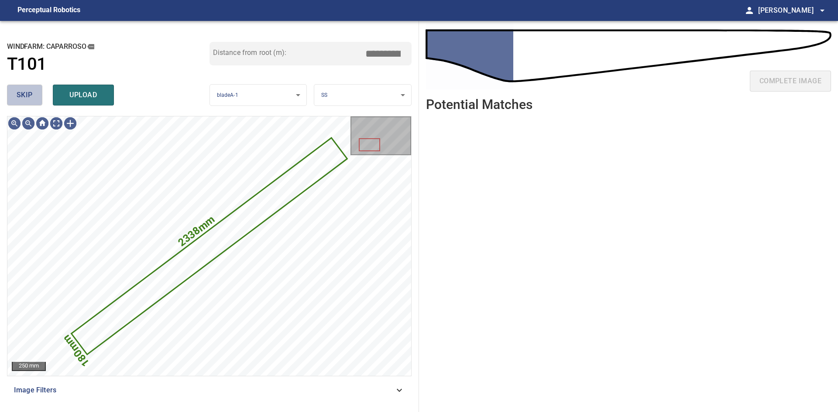
click at [30, 94] on span "skip" at bounding box center [25, 95] width 16 height 12
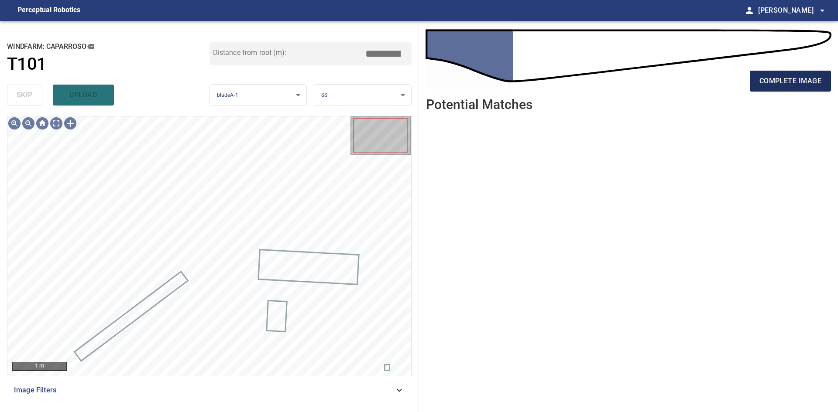
click at [797, 76] on span "complete image" at bounding box center [790, 81] width 62 height 12
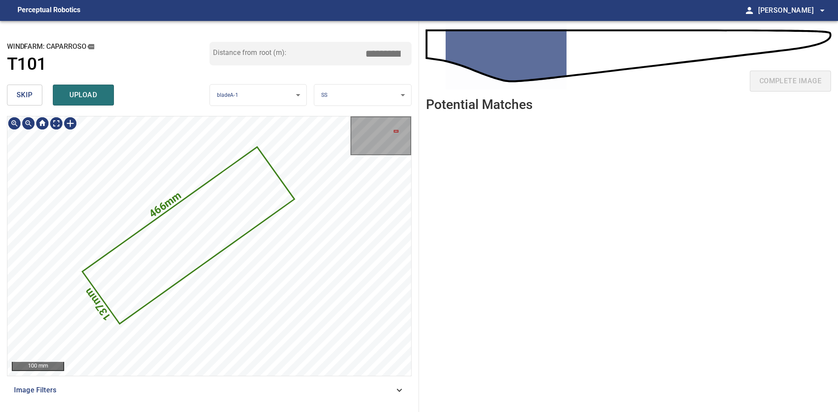
click at [20, 94] on span "skip" at bounding box center [25, 95] width 16 height 12
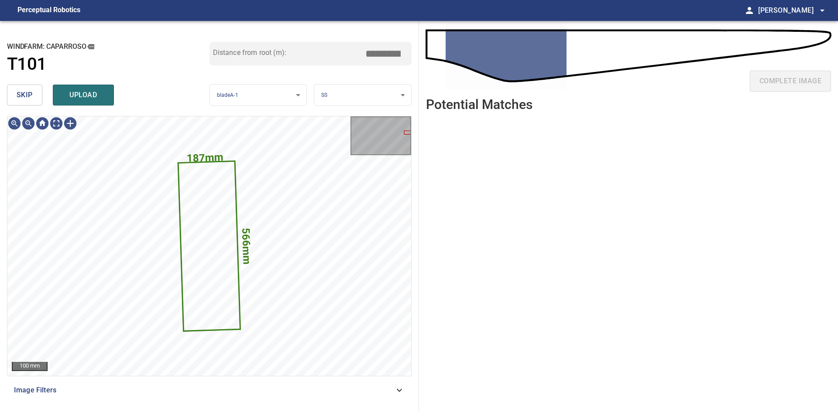
click at [36, 96] on button "skip" at bounding box center [24, 95] width 35 height 21
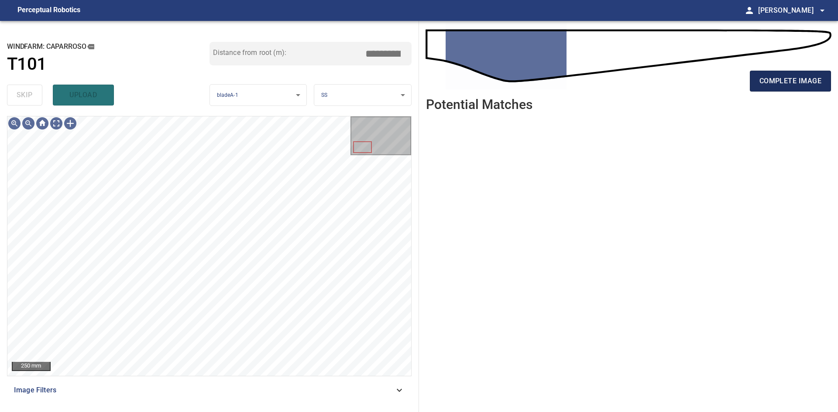
click at [781, 86] on span "complete image" at bounding box center [790, 81] width 62 height 12
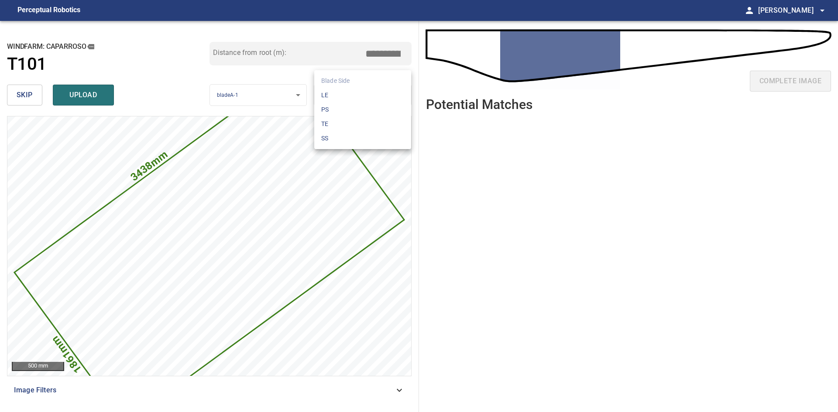
click at [387, 98] on body "**********" at bounding box center [419, 206] width 838 height 412
click at [364, 108] on li "PS" at bounding box center [362, 110] width 97 height 14
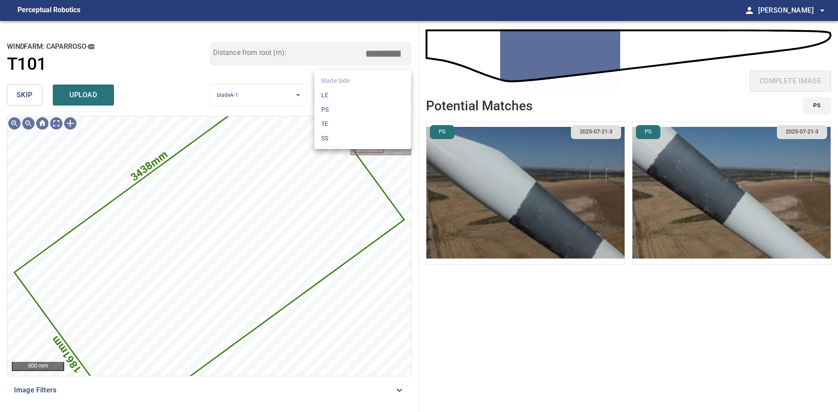
click at [362, 100] on body "**********" at bounding box center [419, 206] width 838 height 412
click at [368, 134] on li "SS" at bounding box center [362, 138] width 97 height 14
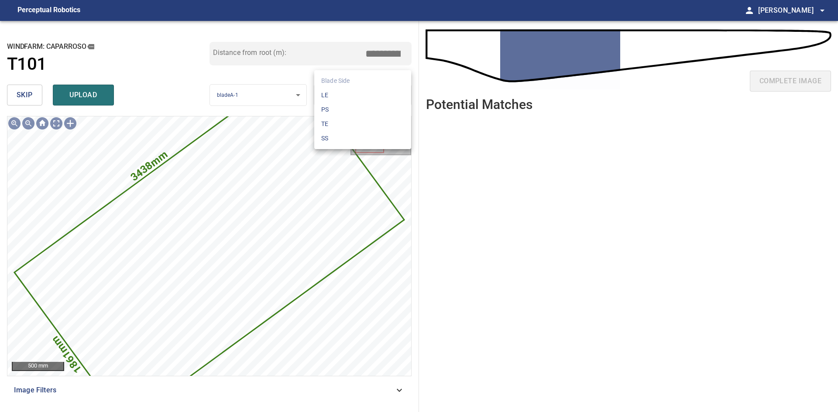
click at [368, 93] on body "**********" at bounding box center [419, 206] width 838 height 412
click at [363, 112] on li "PS" at bounding box center [362, 110] width 97 height 14
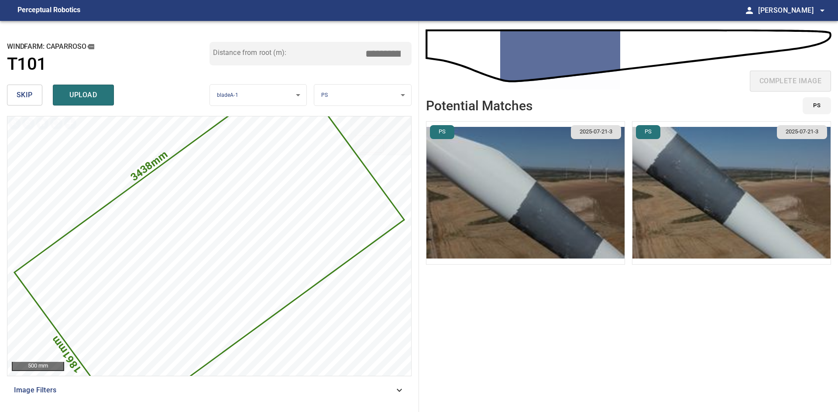
click at [545, 222] on img "button" at bounding box center [525, 193] width 198 height 143
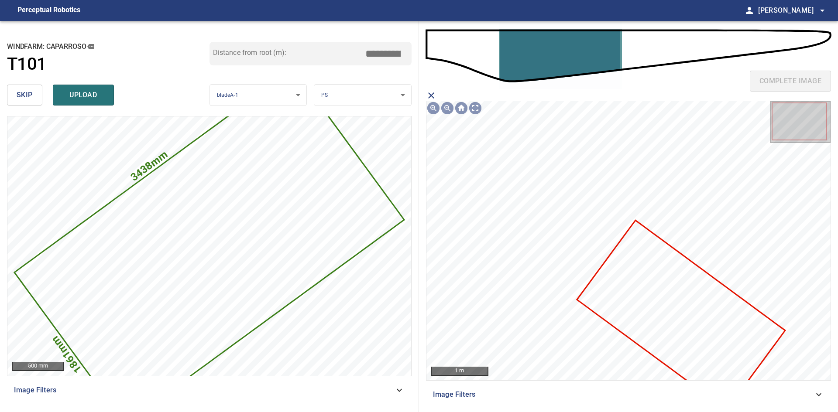
click at [666, 306] on icon at bounding box center [681, 316] width 206 height 188
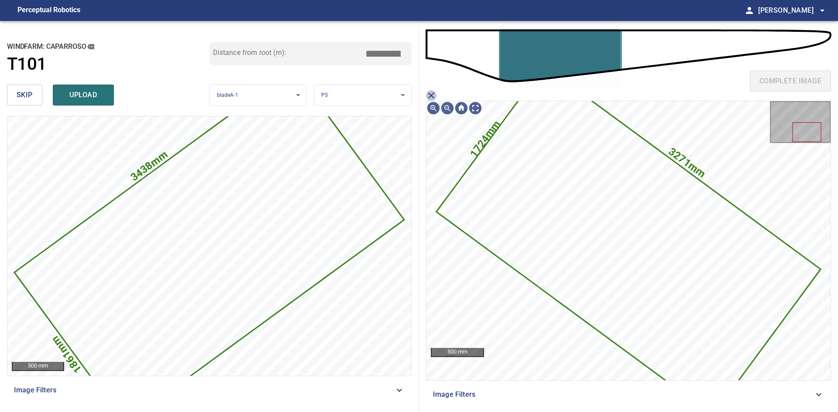
click at [432, 96] on icon "close matching imageResolution:" at bounding box center [431, 96] width 6 height 6
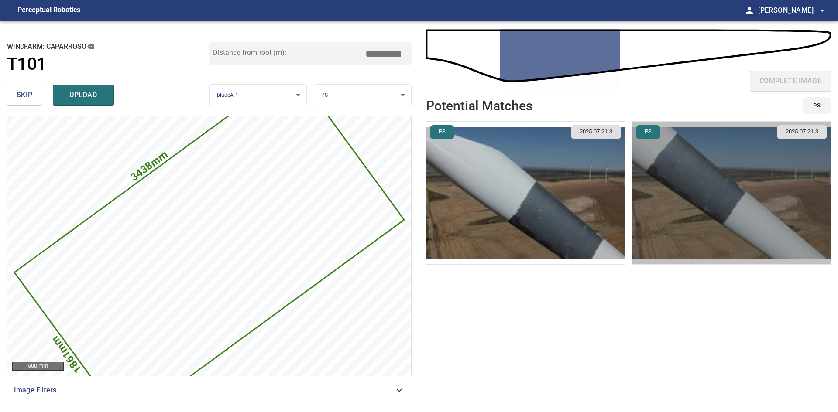
click at [749, 182] on img "button" at bounding box center [731, 193] width 198 height 143
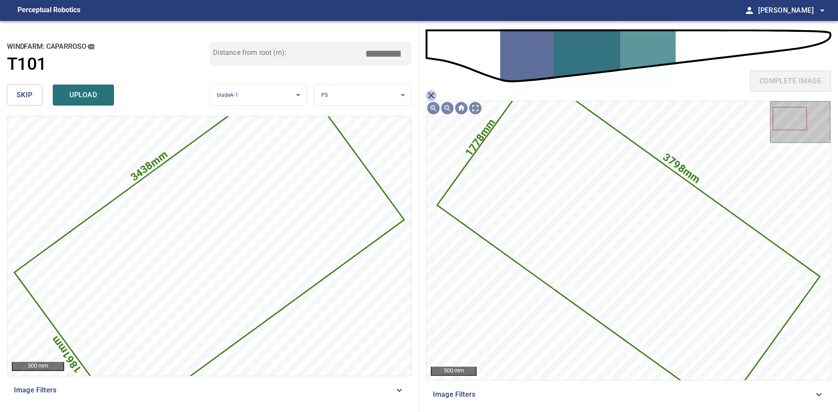
click at [430, 96] on icon "close matching imageResolution:" at bounding box center [431, 95] width 10 height 10
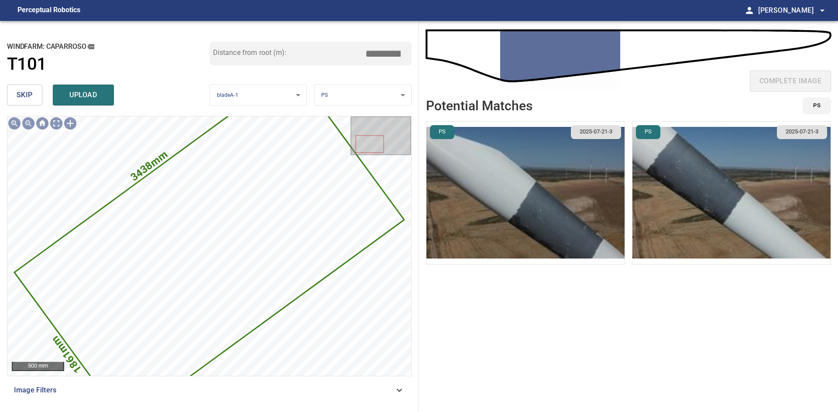
click at [384, 90] on body "**********" at bounding box center [419, 206] width 838 height 412
click at [347, 135] on li "SS" at bounding box center [362, 138] width 97 height 14
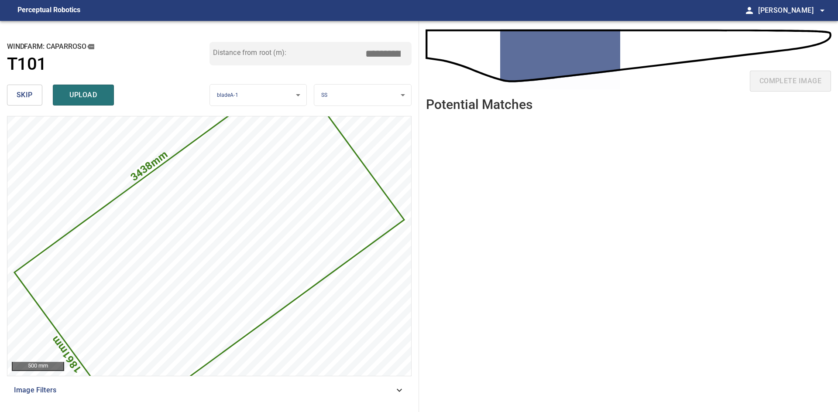
click at [380, 81] on div "Distance from root (m): ****" at bounding box center [310, 61] width 203 height 39
click at [379, 93] on body "**********" at bounding box center [419, 206] width 838 height 412
click at [364, 104] on li "PS" at bounding box center [362, 110] width 97 height 14
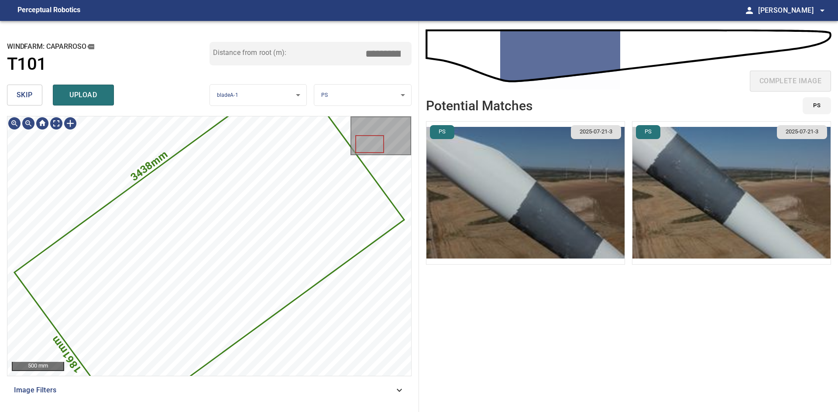
drag, startPoint x: 379, startPoint y: 83, endPoint x: 379, endPoint y: 95, distance: 11.8
click at [379, 85] on div "**********" at bounding box center [209, 95] width 405 height 28
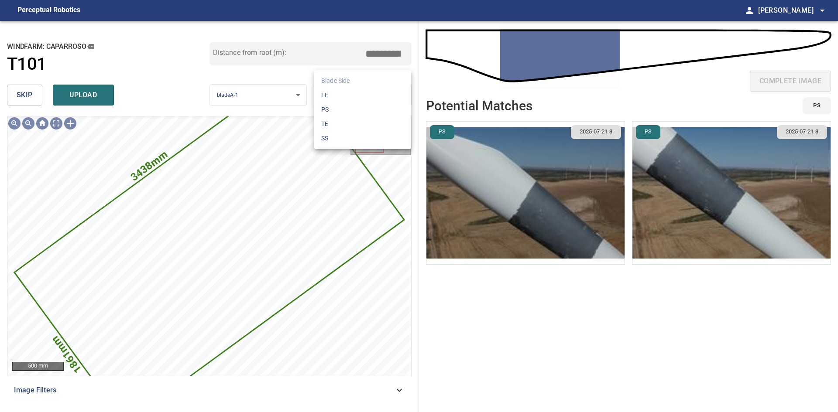
click at [379, 95] on body "**********" at bounding box center [419, 206] width 838 height 412
click at [362, 92] on li "LE" at bounding box center [362, 95] width 97 height 14
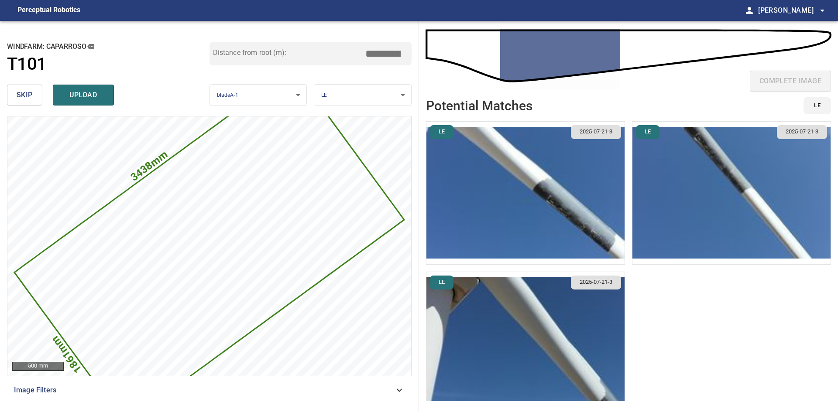
click at [581, 220] on img "button" at bounding box center [525, 193] width 198 height 143
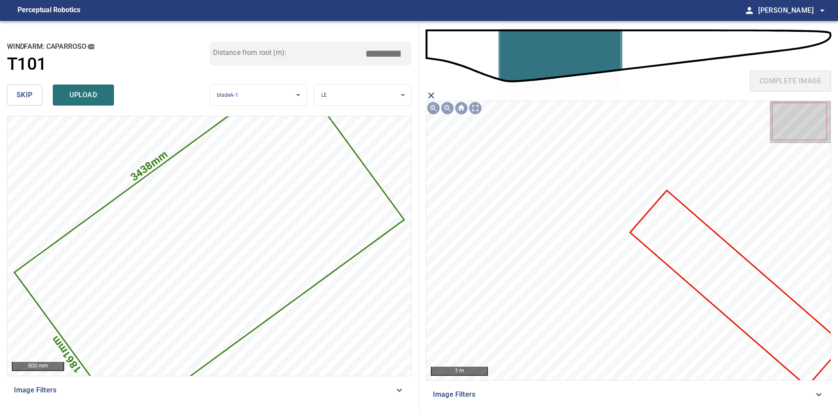
click at [735, 280] on icon at bounding box center [737, 289] width 212 height 194
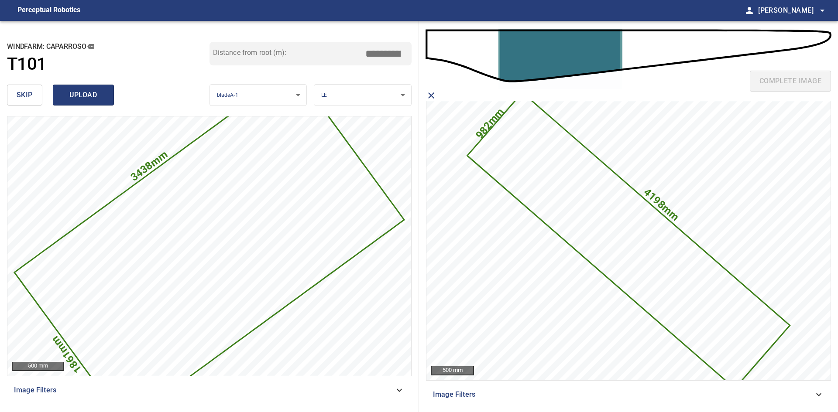
click at [105, 96] on button "upload" at bounding box center [83, 95] width 61 height 21
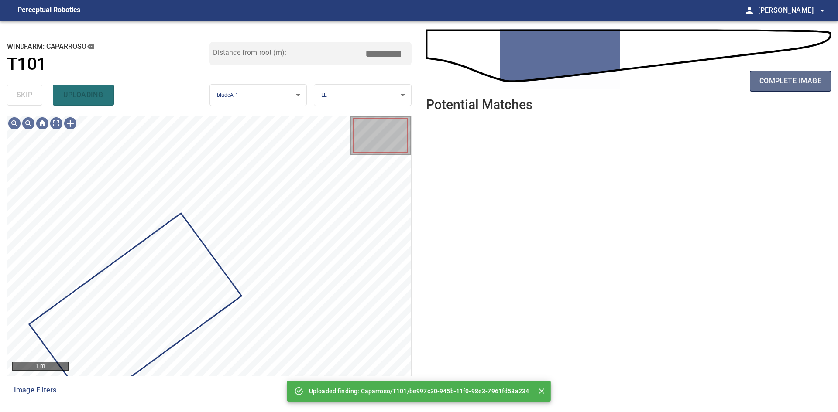
click at [786, 91] on button "complete image" at bounding box center [790, 81] width 81 height 21
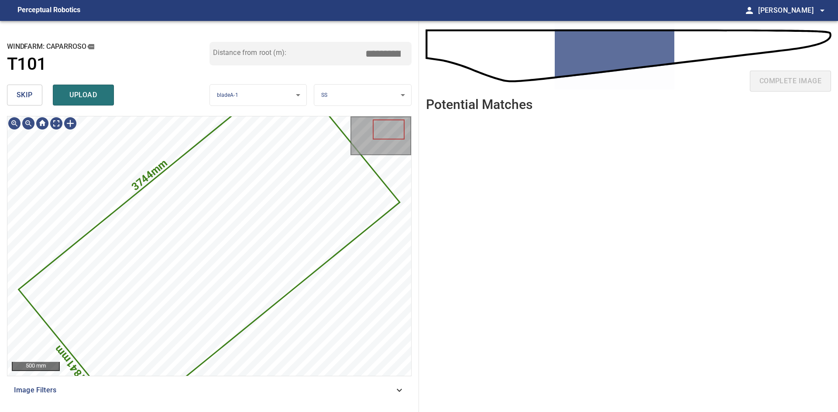
click at [349, 93] on body "**********" at bounding box center [419, 206] width 838 height 412
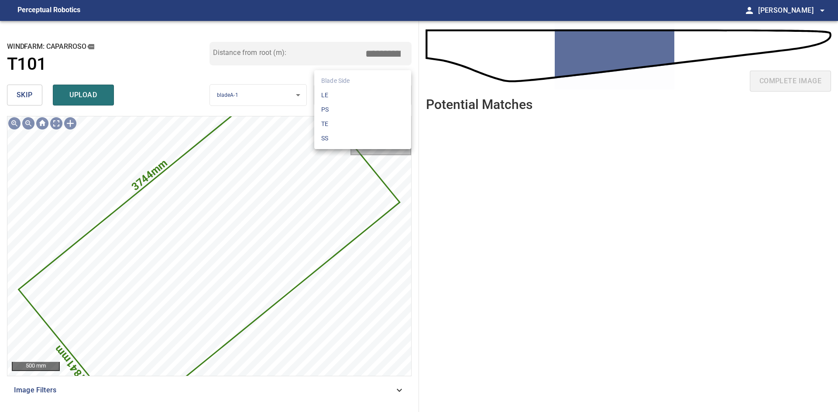
click at [349, 93] on li "LE" at bounding box center [362, 95] width 97 height 14
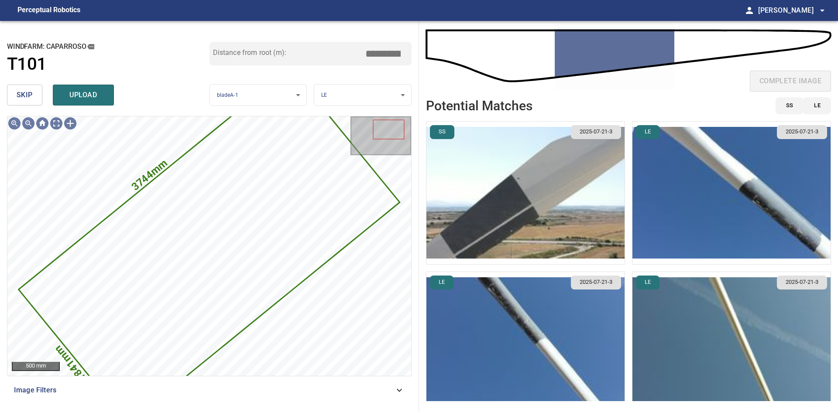
click at [385, 86] on body "**********" at bounding box center [419, 206] width 838 height 412
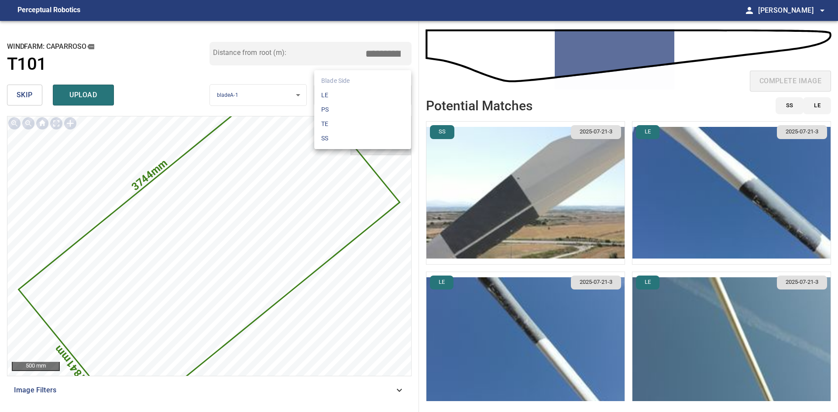
click at [368, 107] on li "PS" at bounding box center [362, 110] width 97 height 14
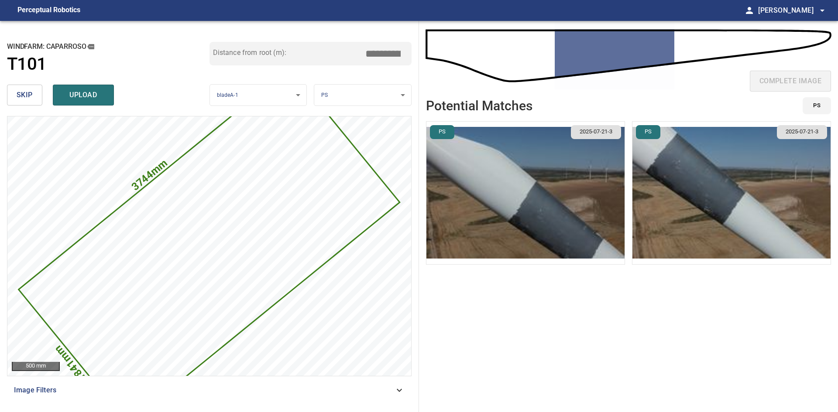
click at [368, 107] on div "**********" at bounding box center [209, 95] width 405 height 28
click at [368, 100] on body "**********" at bounding box center [419, 206] width 838 height 412
click at [357, 143] on li "SS" at bounding box center [362, 138] width 97 height 14
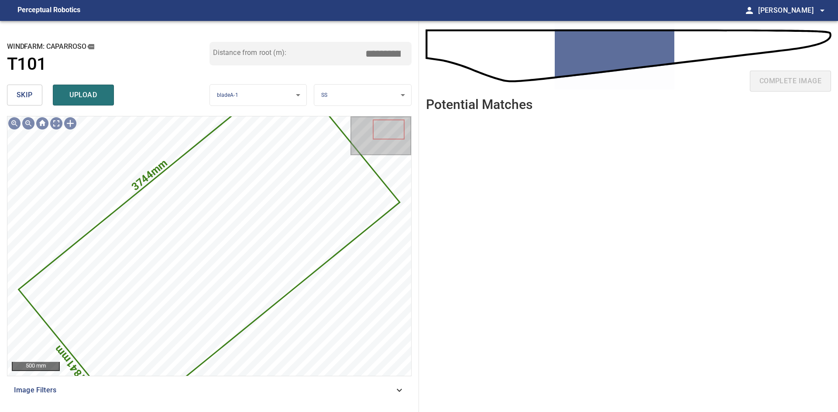
click at [513, 198] on ul at bounding box center [628, 259] width 405 height 280
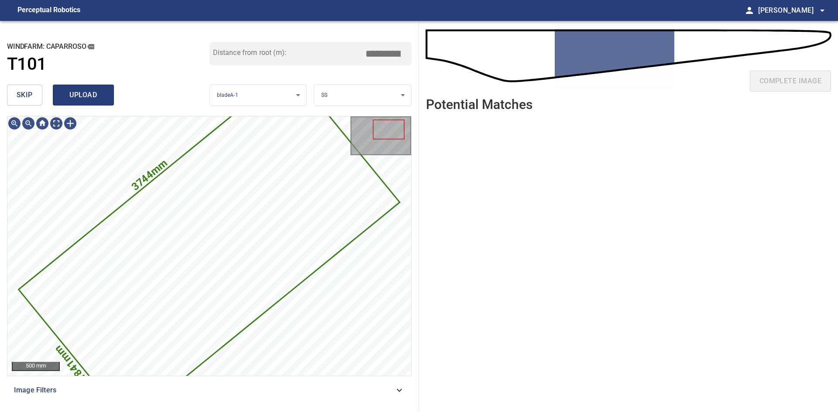
click at [91, 99] on span "upload" at bounding box center [83, 95] width 42 height 12
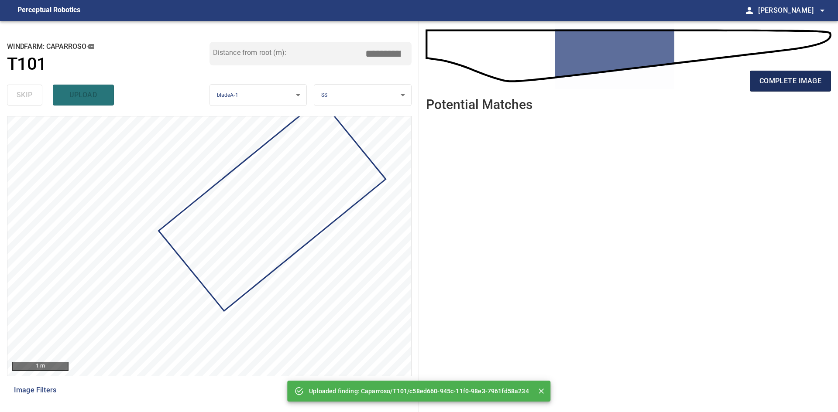
click at [786, 84] on span "complete image" at bounding box center [790, 81] width 62 height 12
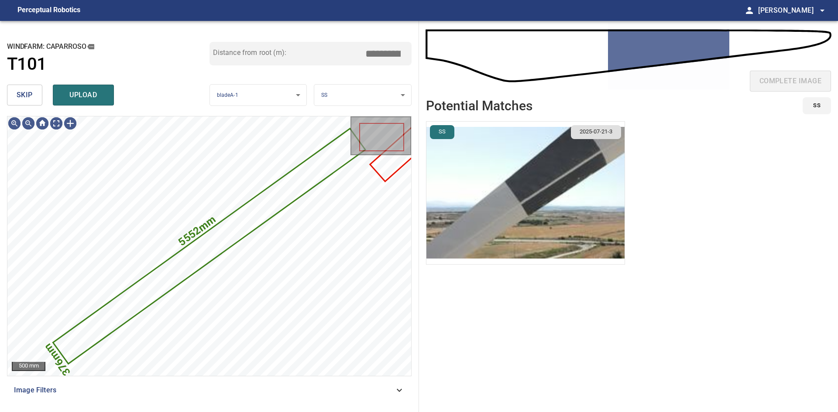
click at [33, 96] on button "skip" at bounding box center [24, 95] width 35 height 21
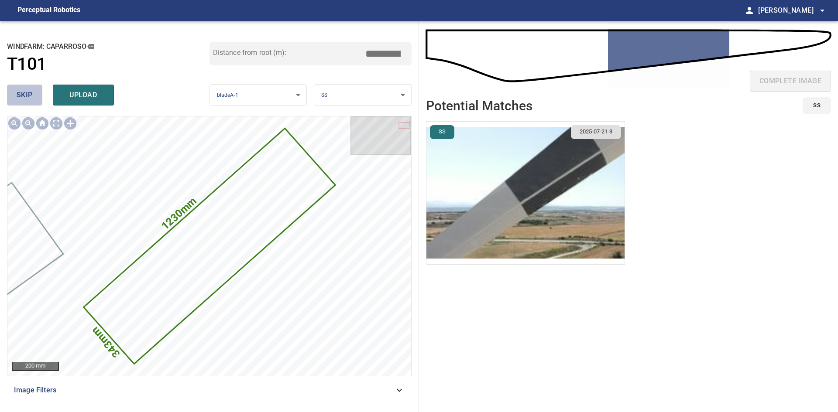
click at [33, 96] on button "skip" at bounding box center [24, 95] width 35 height 21
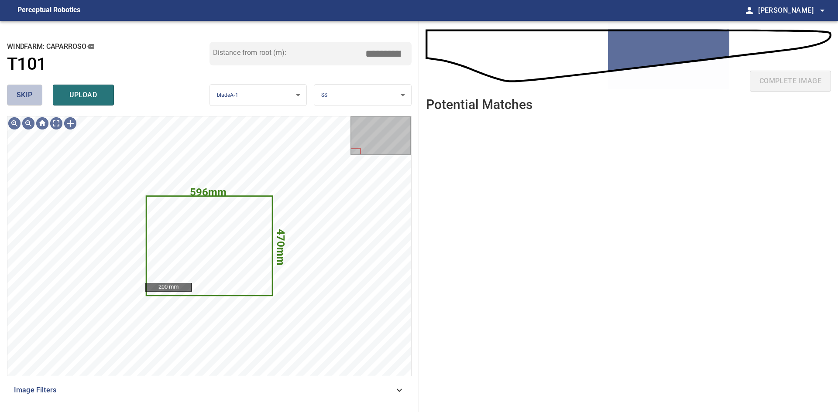
click at [14, 94] on button "skip" at bounding box center [24, 95] width 35 height 21
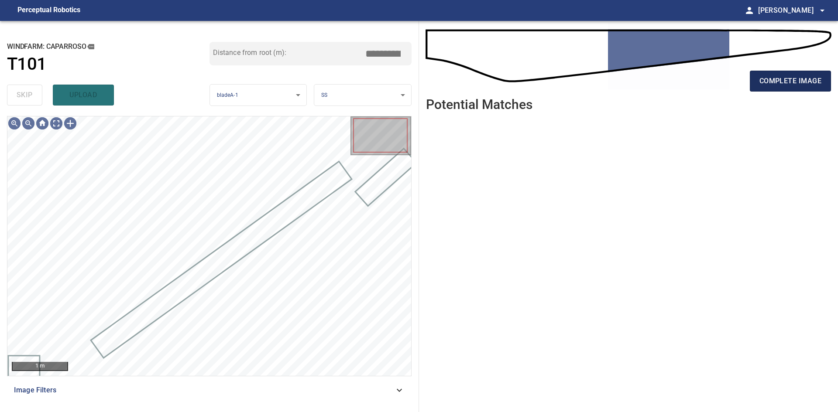
click at [811, 76] on span "complete image" at bounding box center [790, 81] width 62 height 12
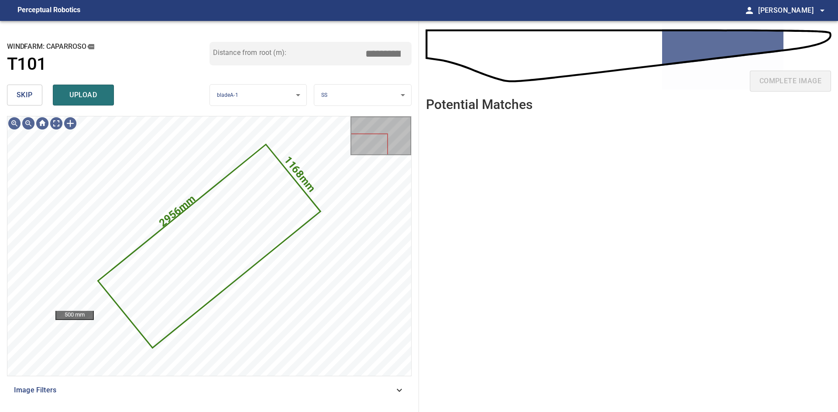
click at [370, 106] on div "**********" at bounding box center [209, 95] width 405 height 28
click at [369, 101] on body "**********" at bounding box center [419, 206] width 838 height 412
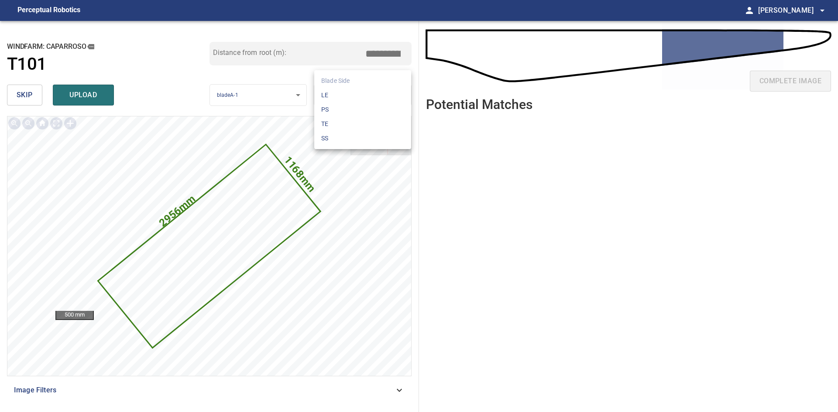
click at [362, 113] on li "PS" at bounding box center [362, 110] width 97 height 14
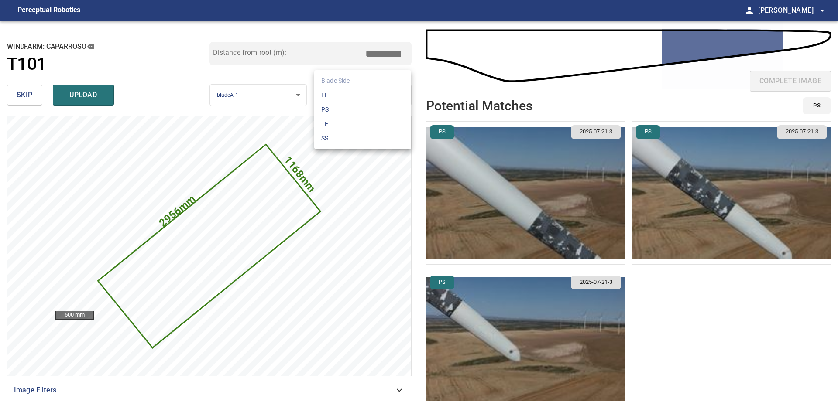
click at [395, 99] on body "**********" at bounding box center [419, 206] width 838 height 412
click at [373, 140] on li "SS" at bounding box center [362, 138] width 97 height 14
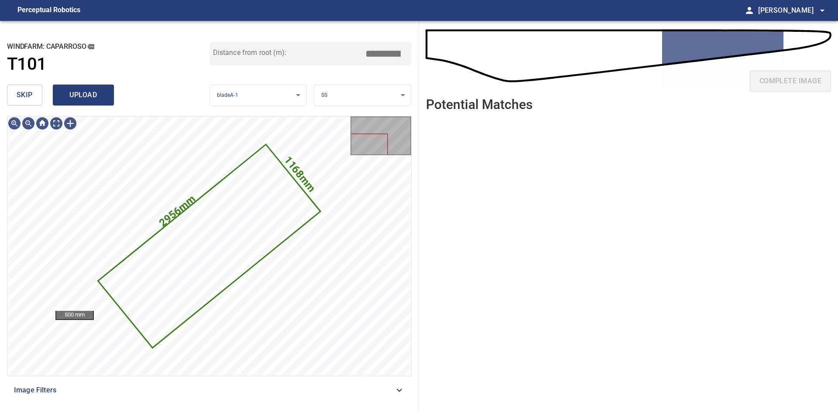
click at [95, 100] on span "upload" at bounding box center [83, 95] width 42 height 12
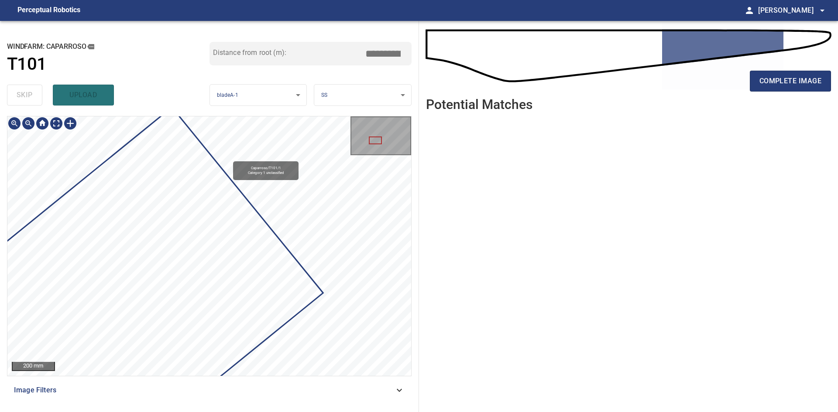
click at [342, 184] on div "Caparroso/T101/1 Category 1 unclassified" at bounding box center [209, 246] width 404 height 259
click at [509, 63] on div "**********" at bounding box center [419, 216] width 838 height 391
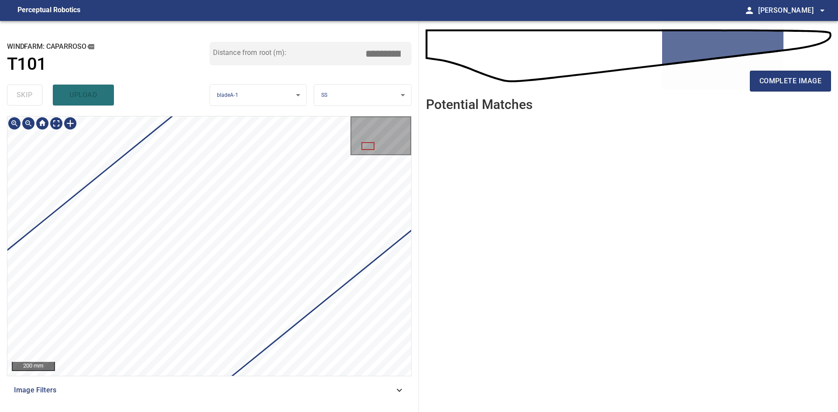
click at [435, 254] on div "**********" at bounding box center [419, 216] width 838 height 391
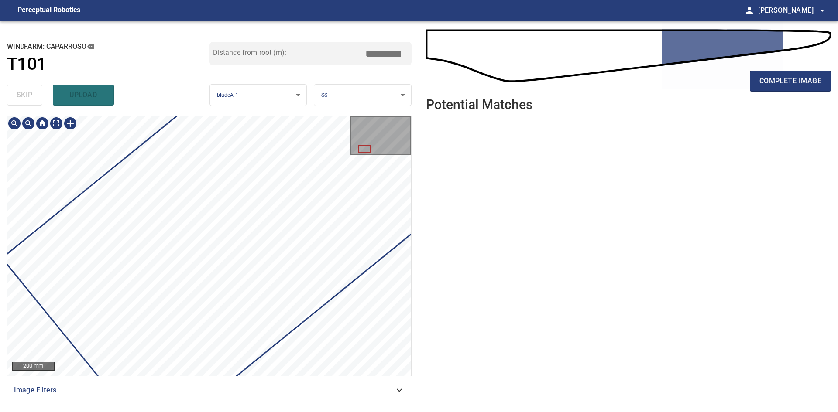
click at [415, 297] on div "**********" at bounding box center [209, 216] width 419 height 391
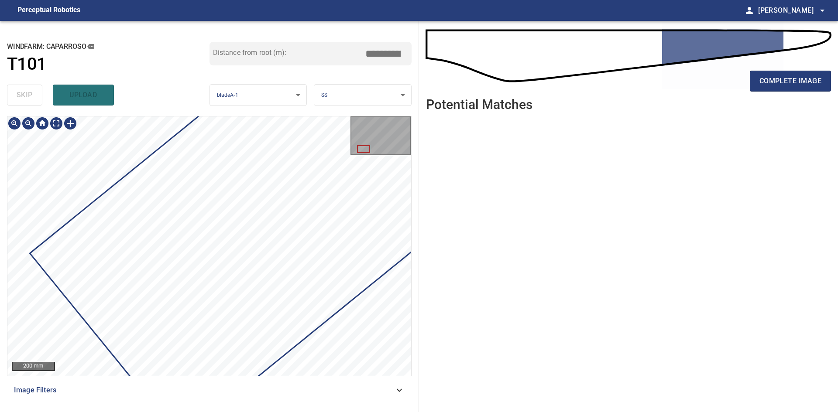
click at [247, 390] on div "Caparroso/T101/1 Category 1 unclassified 200 mm Image Filters" at bounding box center [209, 260] width 405 height 289
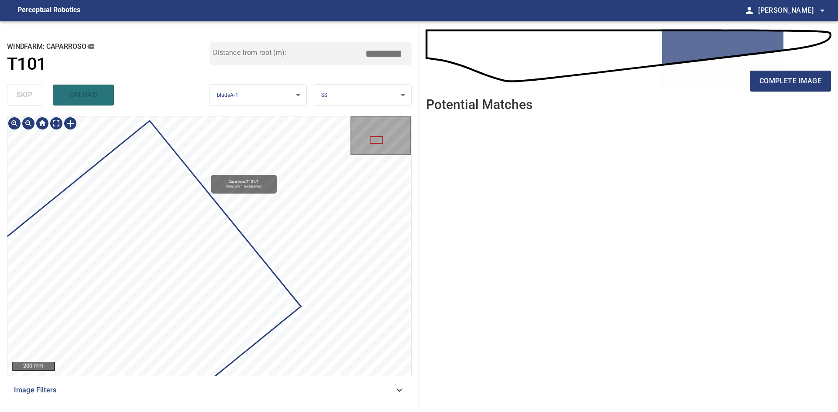
click at [236, 388] on div "Caparroso/T101/1 Category 1 unclassified 200 mm Image Filters" at bounding box center [209, 260] width 405 height 289
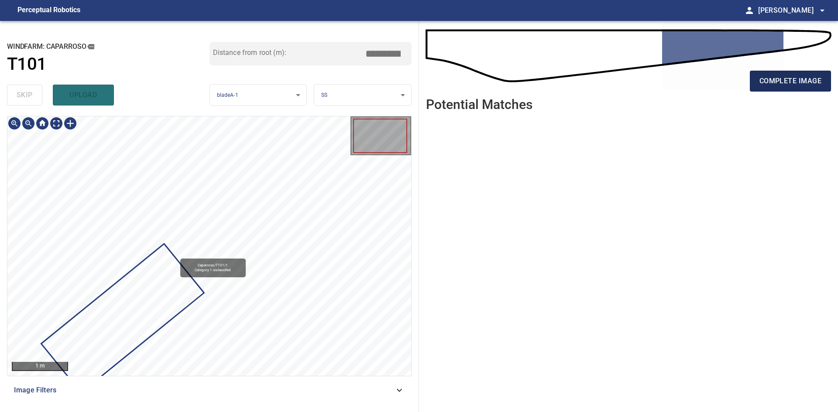
click at [753, 83] on button "complete image" at bounding box center [790, 81] width 81 height 21
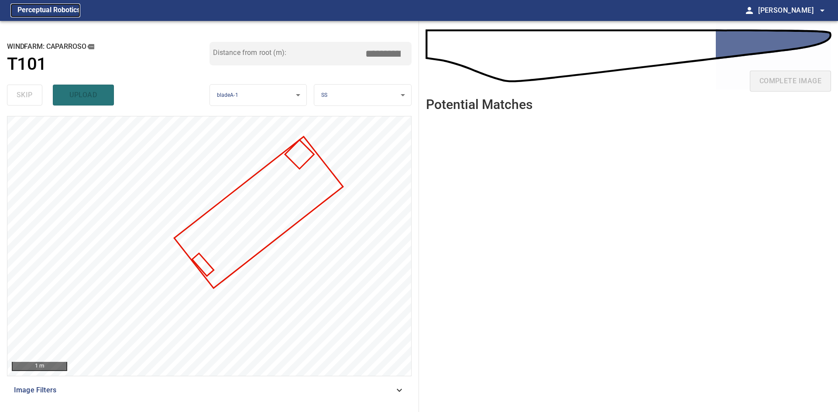
click at [51, 13] on figcaption "Perceptual Robotics" at bounding box center [48, 10] width 63 height 14
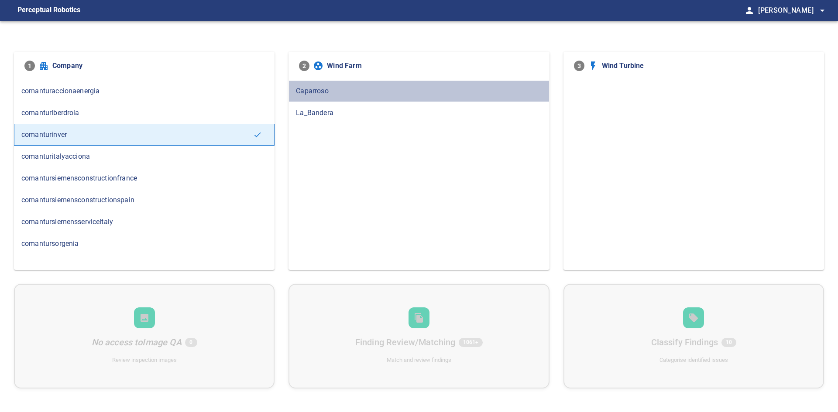
click at [300, 89] on span "Caparroso" at bounding box center [419, 91] width 246 height 10
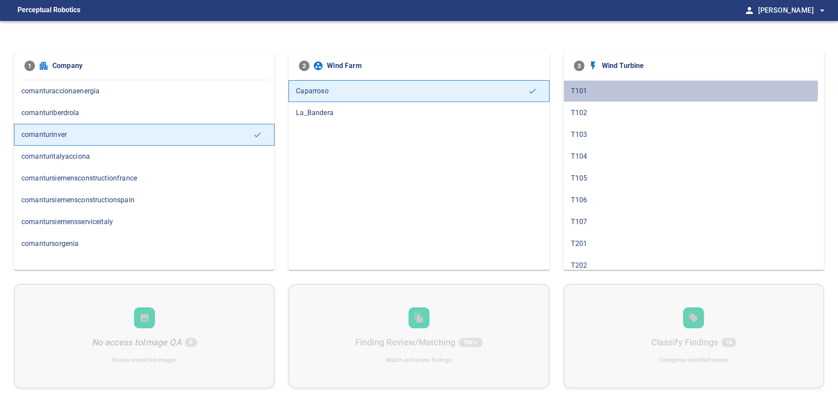
click at [591, 89] on span "T101" at bounding box center [694, 91] width 246 height 10
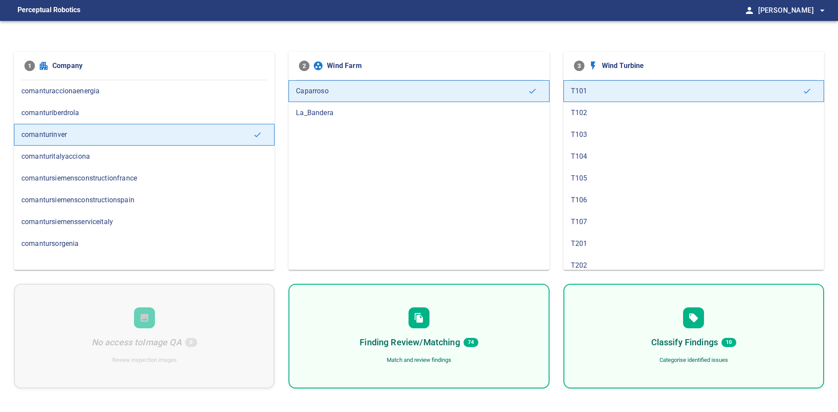
click at [618, 320] on div "Classify Findings 10 Categorise identified issues" at bounding box center [693, 336] width 261 height 105
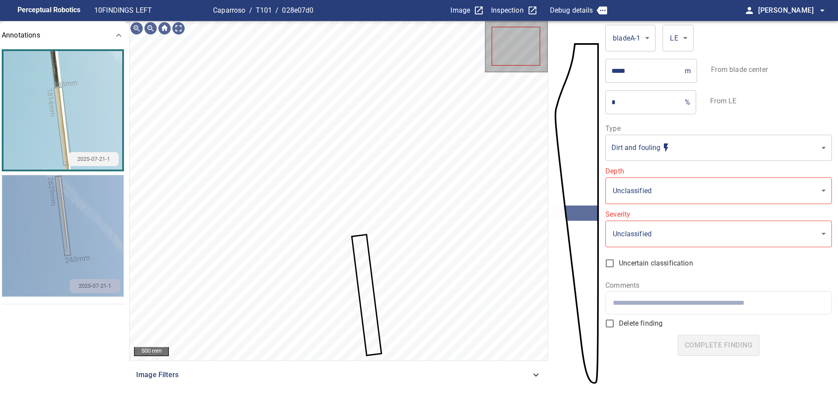
click at [69, 248] on img "button" at bounding box center [62, 235] width 121 height 121
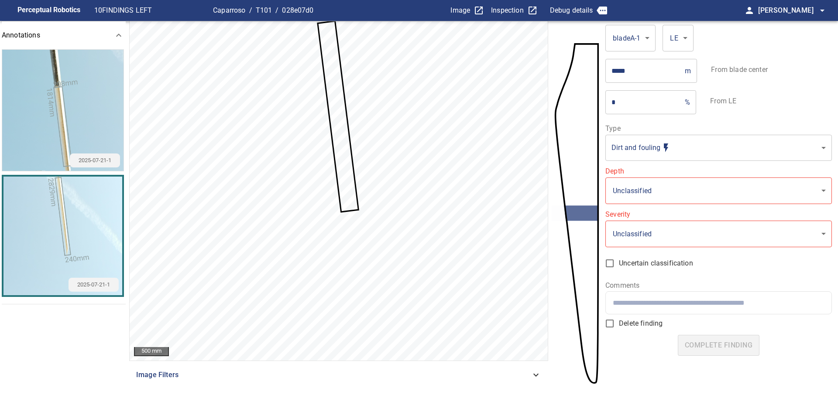
click at [73, 120] on img "button" at bounding box center [62, 110] width 121 height 121
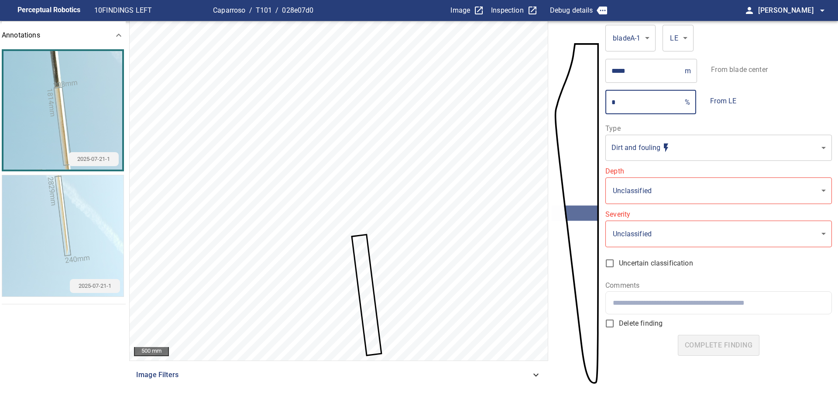
click at [681, 108] on input "*" at bounding box center [643, 102] width 76 height 24
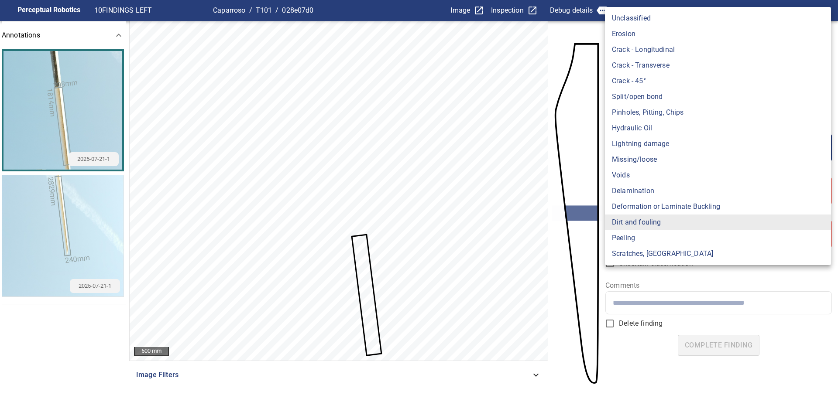
click at [645, 153] on body "**********" at bounding box center [419, 206] width 838 height 412
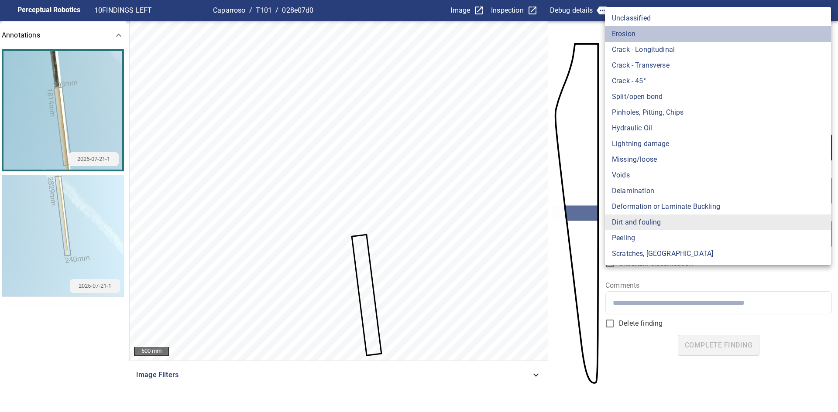
click at [658, 34] on li "Erosion" at bounding box center [718, 34] width 226 height 16
type input "*******"
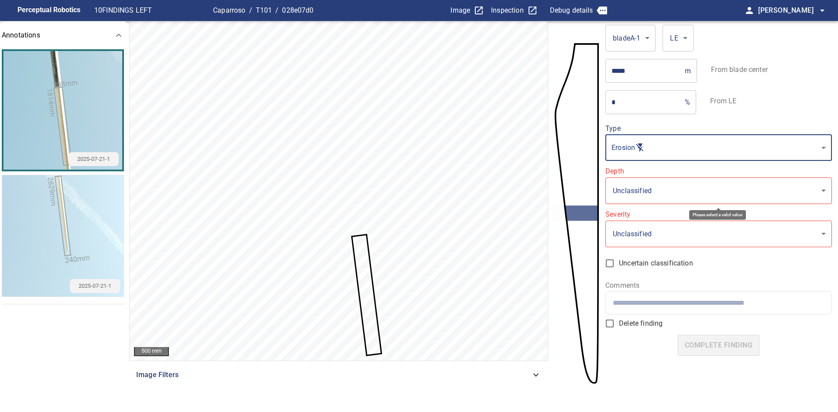
click at [670, 193] on body "**********" at bounding box center [419, 206] width 838 height 412
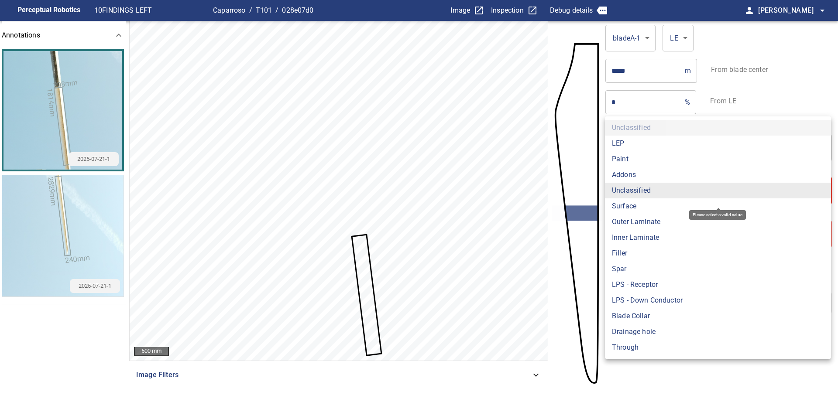
click at [632, 162] on li "Paint" at bounding box center [718, 159] width 226 height 16
type input "*****"
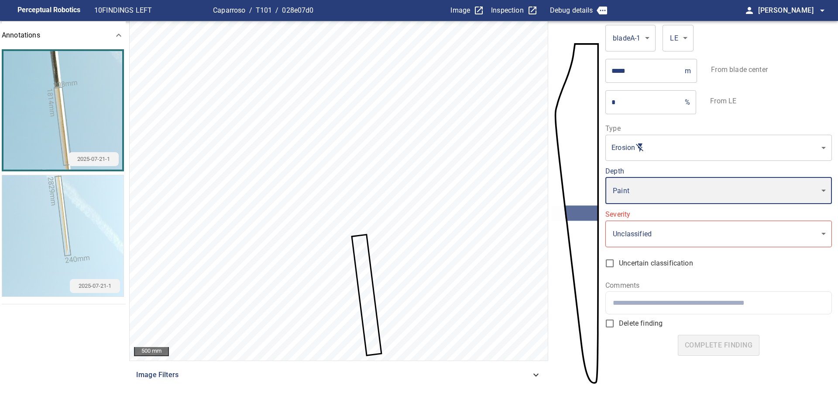
type input "*"
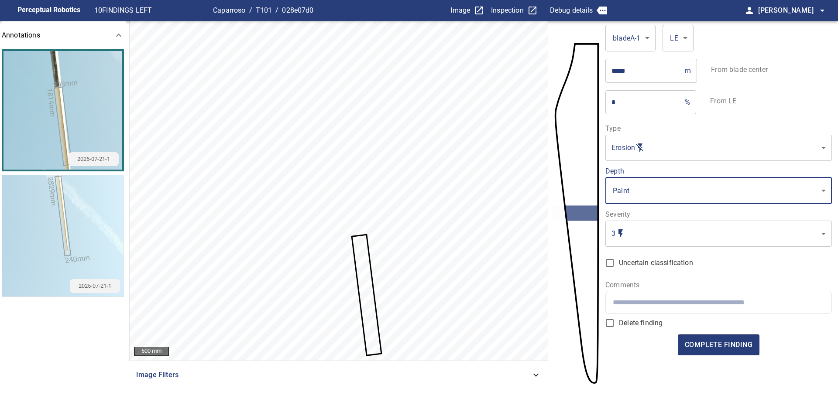
click at [667, 197] on body "Perceptual Robotics 10 FINDINGS LEFT Caparroso / T101 / 028e07d0 Image Inspecti…" at bounding box center [419, 206] width 838 height 412
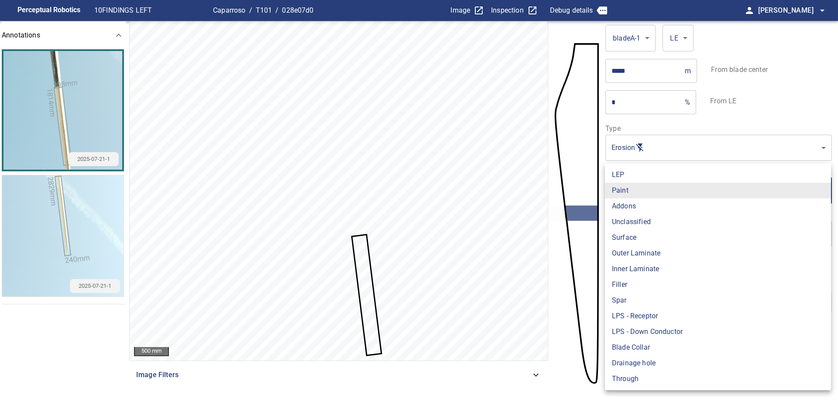
click at [648, 236] on li "Surface" at bounding box center [718, 238] width 226 height 16
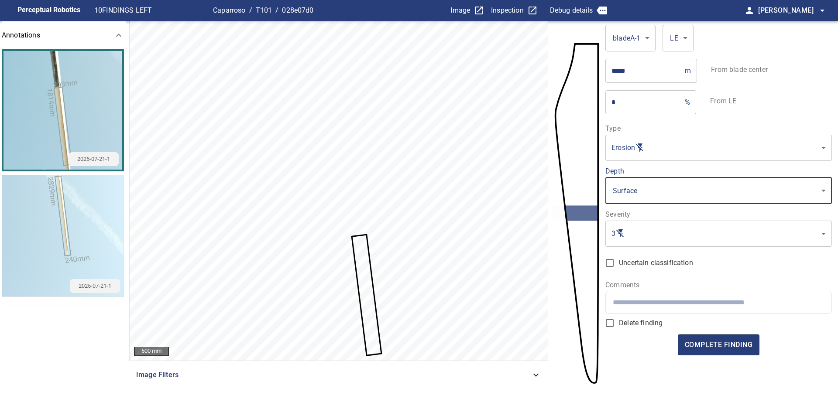
click at [655, 187] on body "Perceptual Robotics 10 FINDINGS LEFT Caparroso / T101 / 028e07d0 Image Inspecti…" at bounding box center [419, 206] width 838 height 412
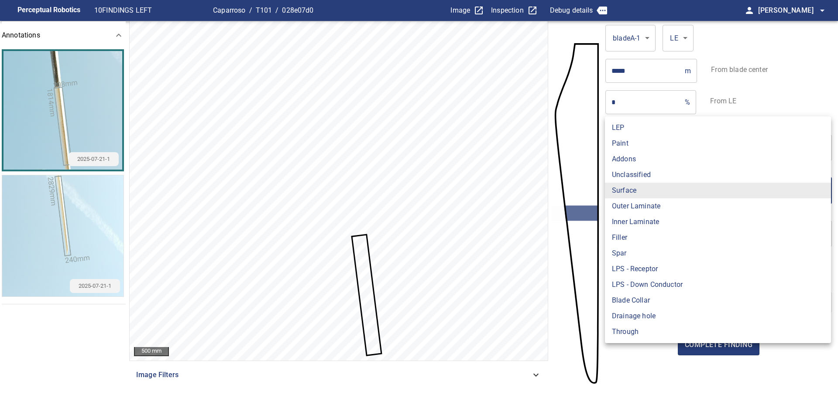
click at [654, 149] on li "Paint" at bounding box center [718, 144] width 226 height 16
type input "*****"
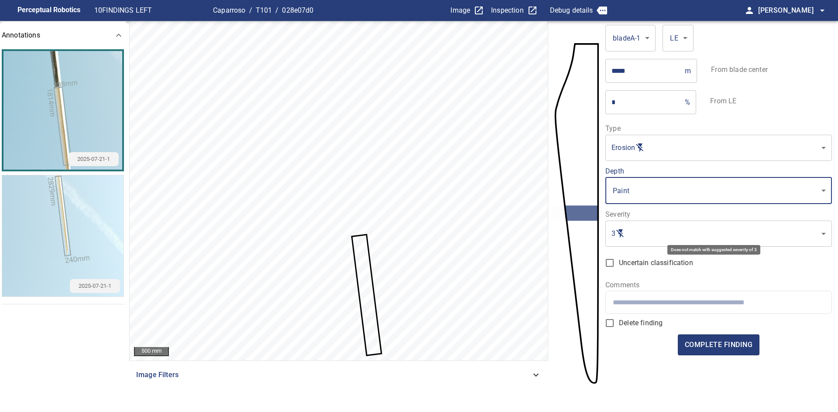
click at [636, 235] on body "Perceptual Robotics 10 FINDINGS LEFT Caparroso / T101 / 028e07d0 Image Inspecti…" at bounding box center [419, 206] width 838 height 412
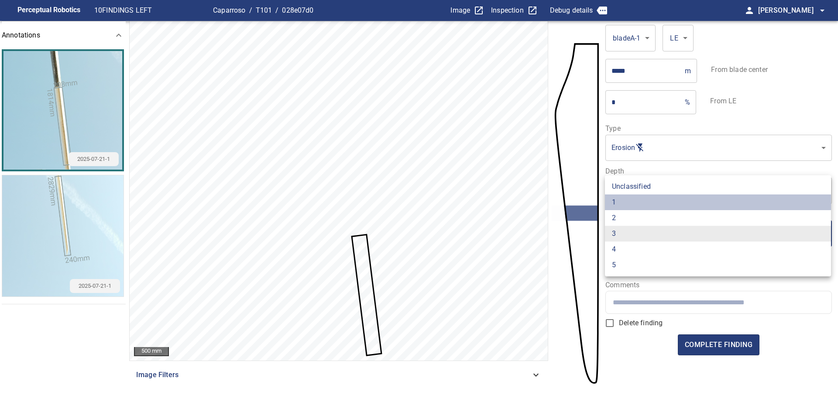
click at [643, 206] on li "1" at bounding box center [718, 203] width 226 height 16
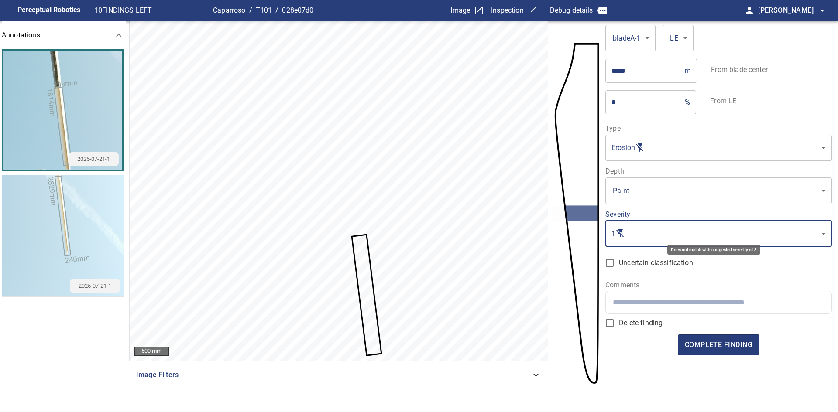
click at [650, 230] on body "Perceptual Robotics 10 FINDINGS LEFT Caparroso / T101 / 028e07d0 Image Inspecti…" at bounding box center [419, 206] width 838 height 412
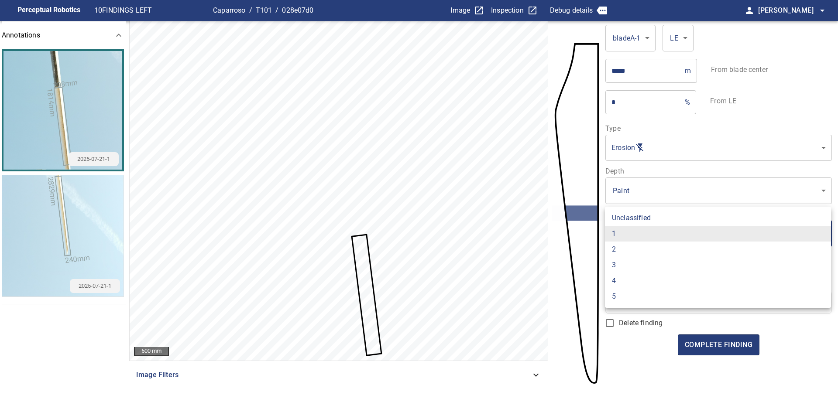
click at [644, 245] on li "2" at bounding box center [718, 250] width 226 height 16
type input "*"
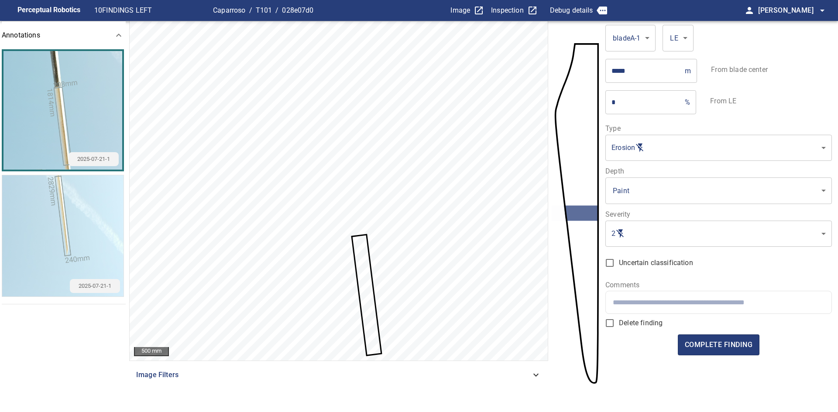
click at [649, 303] on input "text" at bounding box center [718, 303] width 211 height 8
click at [707, 349] on span "complete finding" at bounding box center [719, 345] width 68 height 12
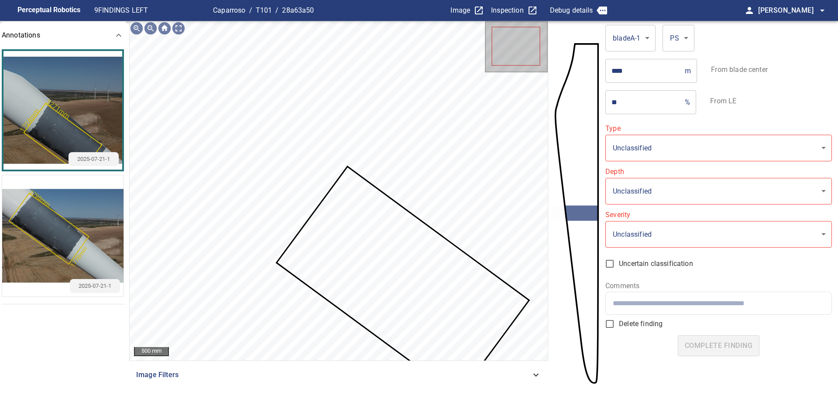
type input "**********"
click at [80, 238] on img "button" at bounding box center [62, 235] width 121 height 121
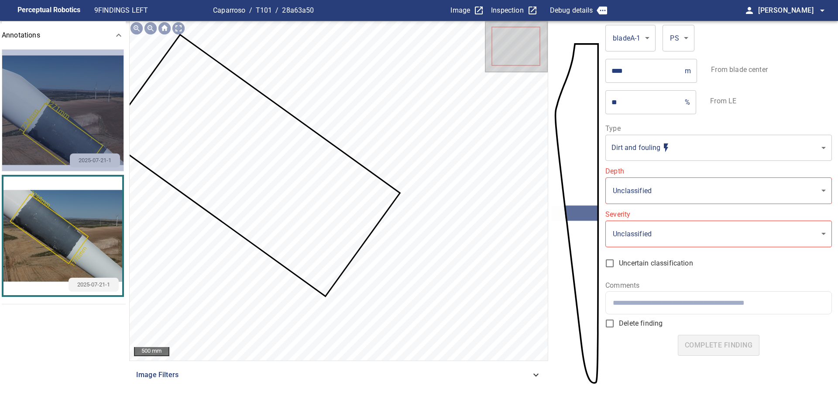
click at [78, 128] on img "button" at bounding box center [62, 110] width 121 height 121
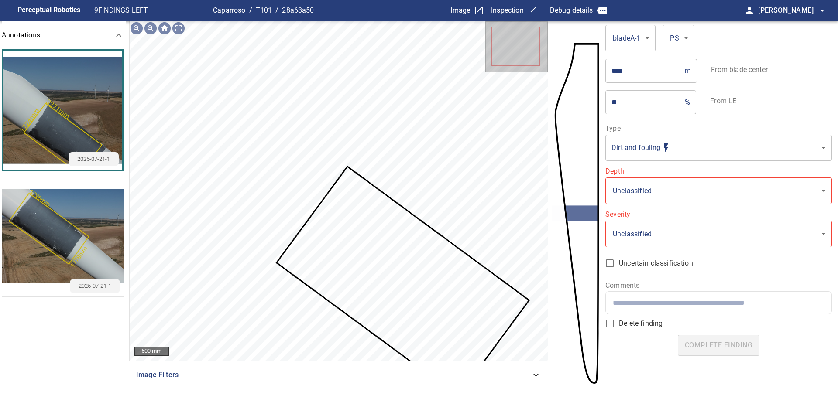
click at [112, 34] on div at bounding box center [118, 35] width 21 height 21
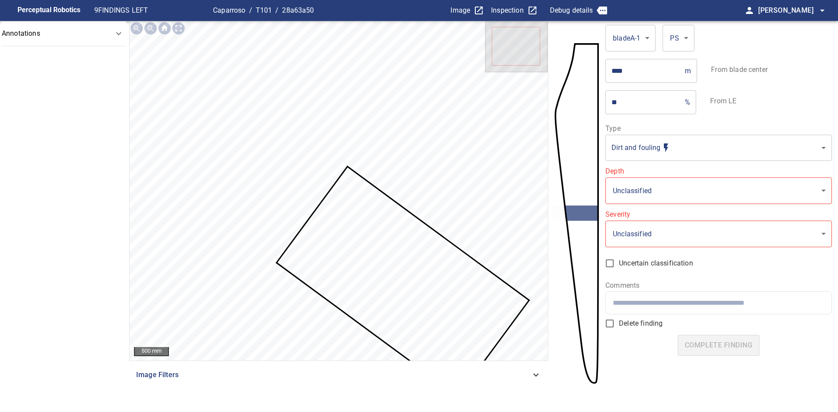
click at [116, 35] on icon at bounding box center [118, 33] width 10 height 10
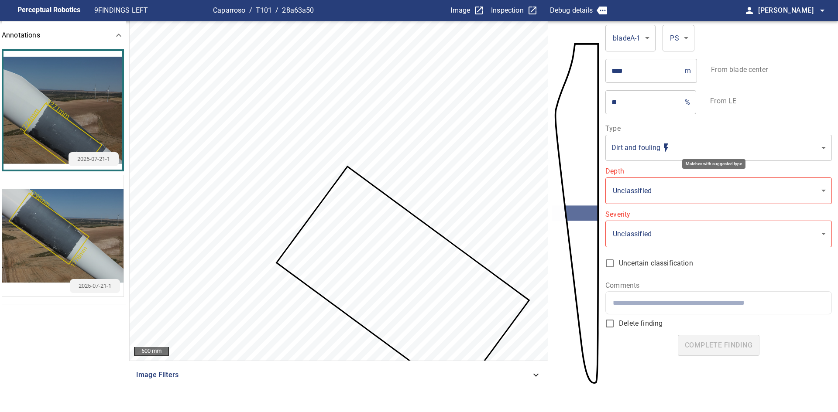
click at [684, 144] on body "**********" at bounding box center [419, 206] width 838 height 412
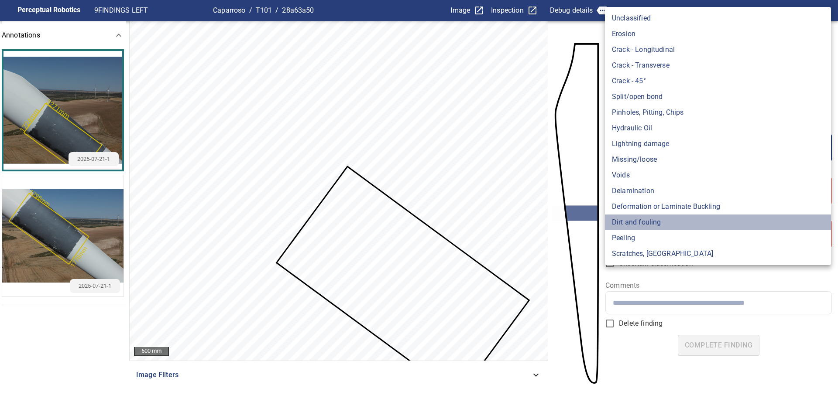
click at [652, 223] on li "Dirt and fouling" at bounding box center [718, 223] width 226 height 16
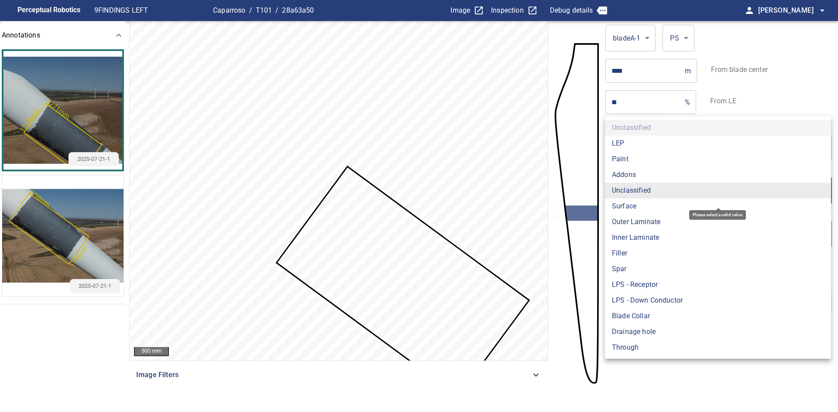
click at [647, 189] on body "**********" at bounding box center [419, 206] width 838 height 412
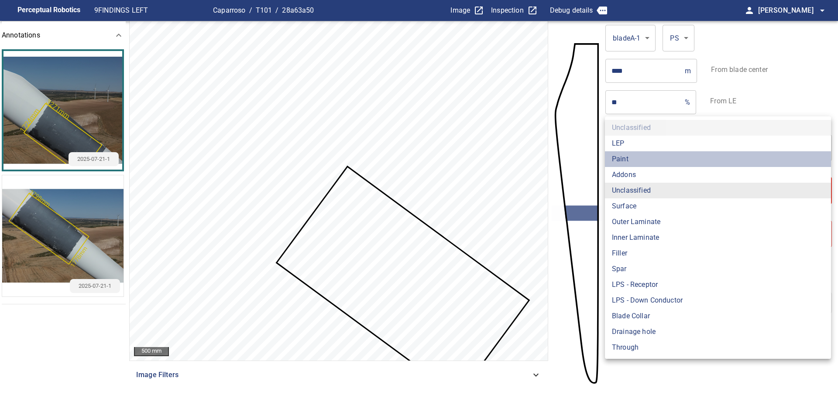
click at [636, 163] on li "Paint" at bounding box center [718, 159] width 226 height 16
type input "*****"
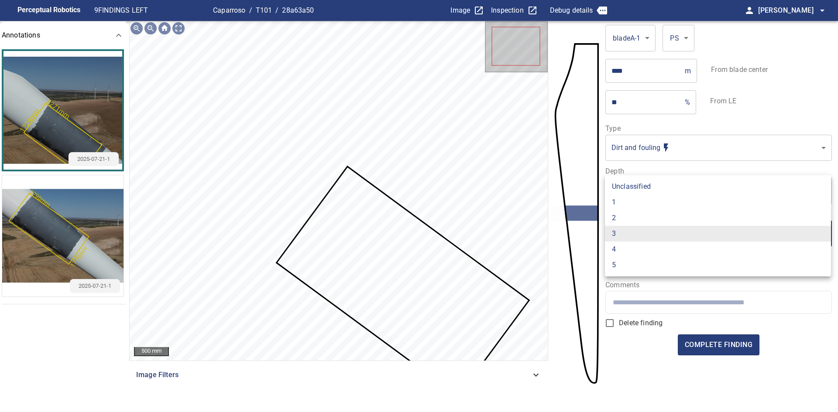
click at [643, 235] on body "**********" at bounding box center [419, 206] width 838 height 412
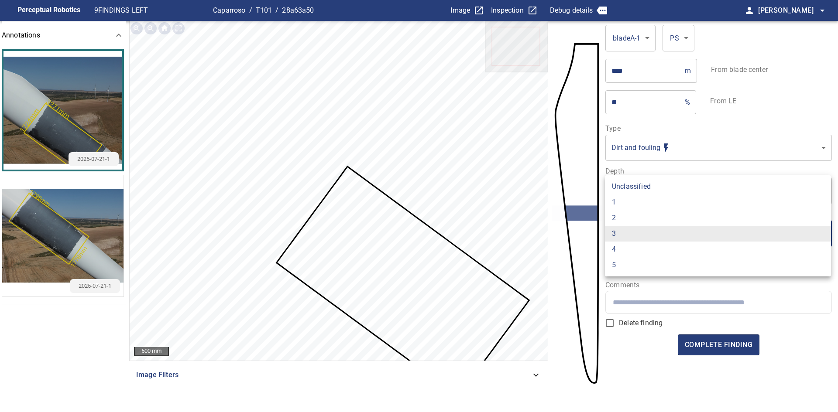
click at [641, 218] on li "2" at bounding box center [718, 218] width 226 height 16
type input "*"
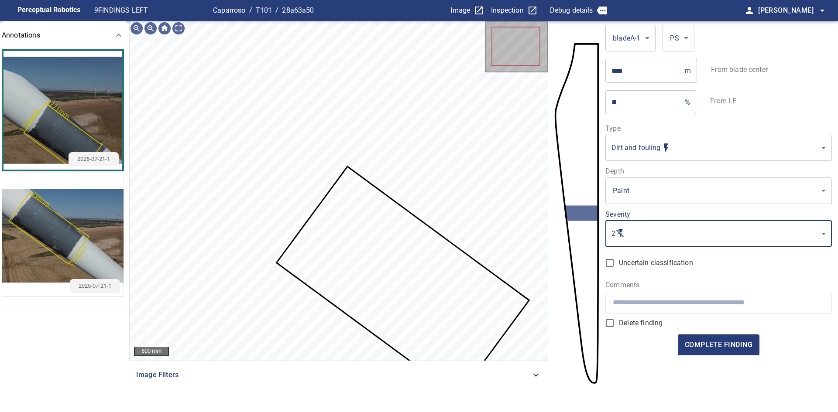
click at [668, 153] on body "**********" at bounding box center [419, 206] width 838 height 412
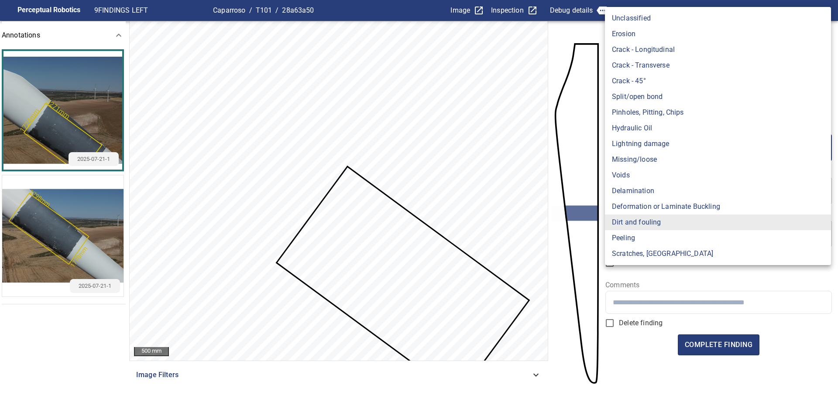
click at [653, 225] on li "Dirt and fouling" at bounding box center [718, 223] width 226 height 16
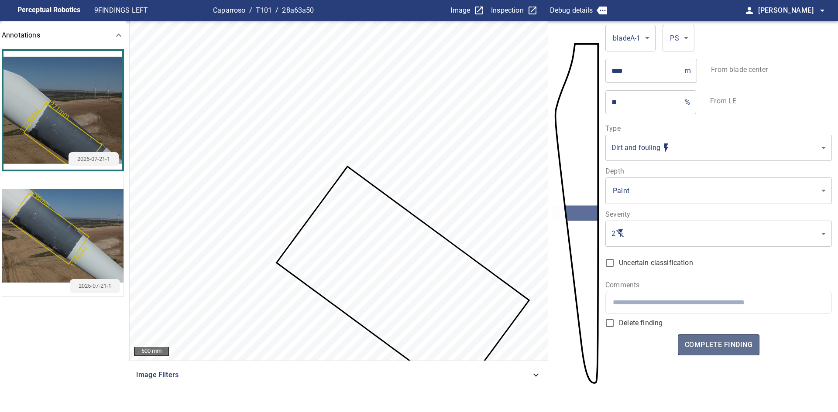
click at [729, 351] on button "complete finding" at bounding box center [719, 345] width 82 height 21
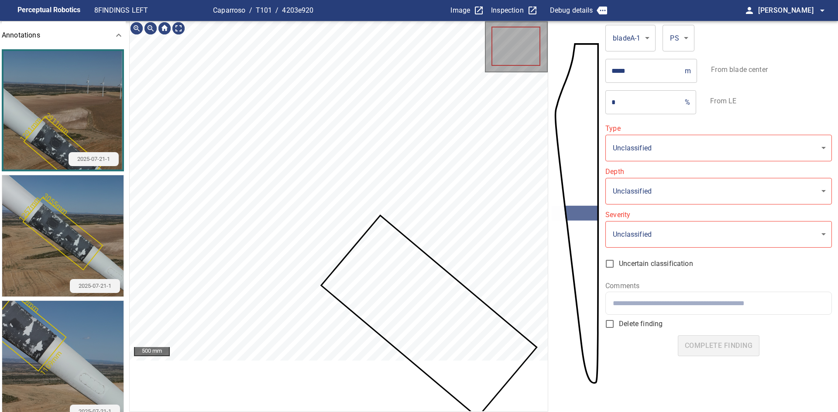
type input "**********"
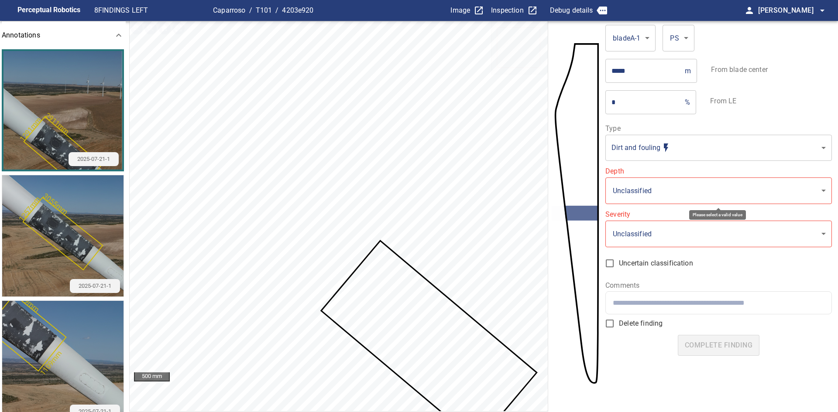
click at [660, 199] on body "**********" at bounding box center [419, 206] width 838 height 412
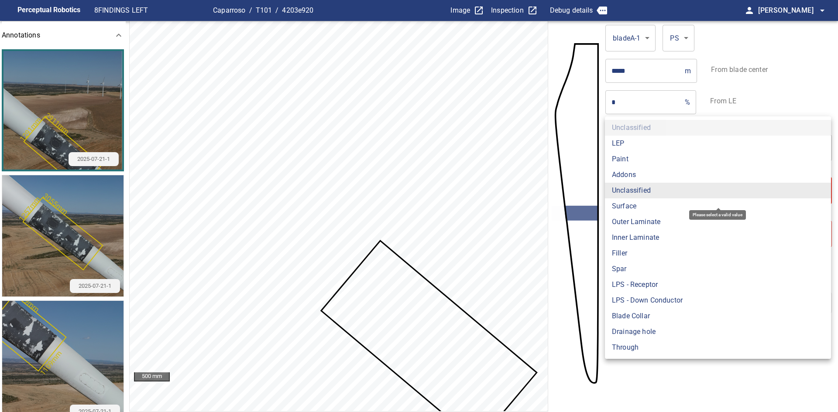
click at [639, 157] on li "Paint" at bounding box center [718, 159] width 226 height 16
type input "*****"
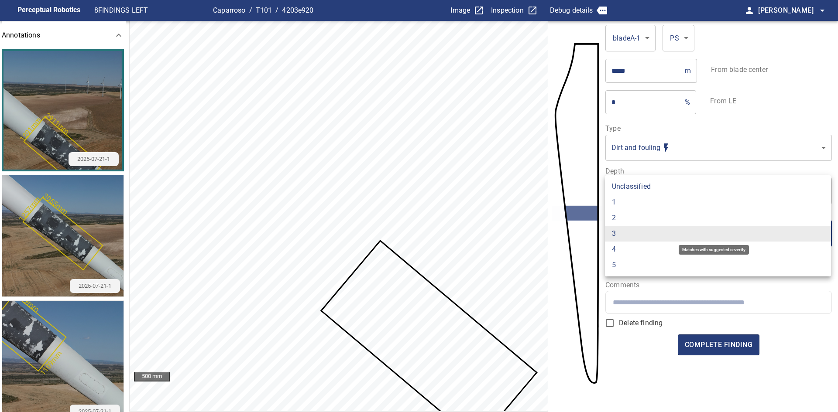
click at [645, 237] on body "**********" at bounding box center [419, 206] width 838 height 412
click at [638, 206] on li "1" at bounding box center [718, 203] width 226 height 16
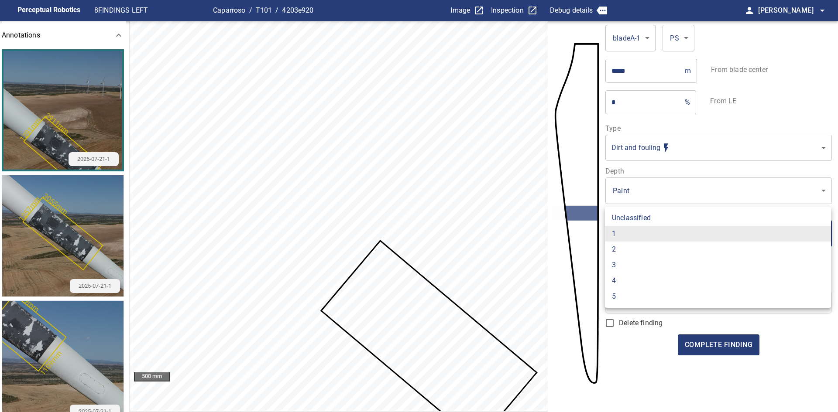
drag, startPoint x: 644, startPoint y: 240, endPoint x: 639, endPoint y: 239, distance: 5.0
click at [644, 240] on body "**********" at bounding box center [419, 206] width 838 height 412
click at [632, 247] on li "2" at bounding box center [718, 250] width 226 height 16
type input "*"
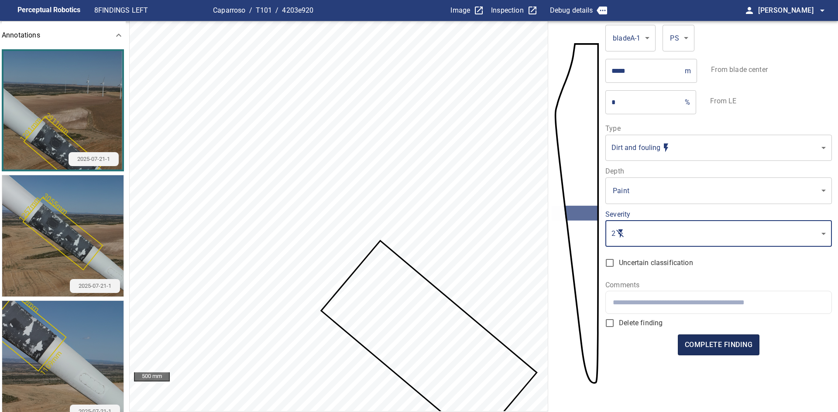
click at [724, 347] on span "complete finding" at bounding box center [719, 345] width 68 height 12
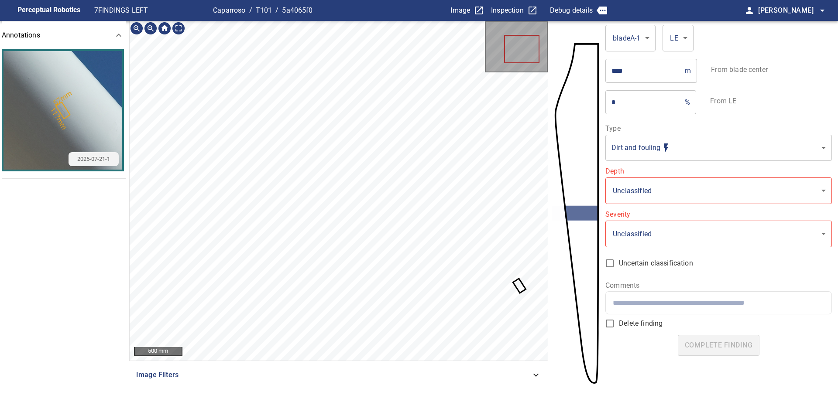
click at [521, 286] on icon at bounding box center [519, 286] width 11 height 13
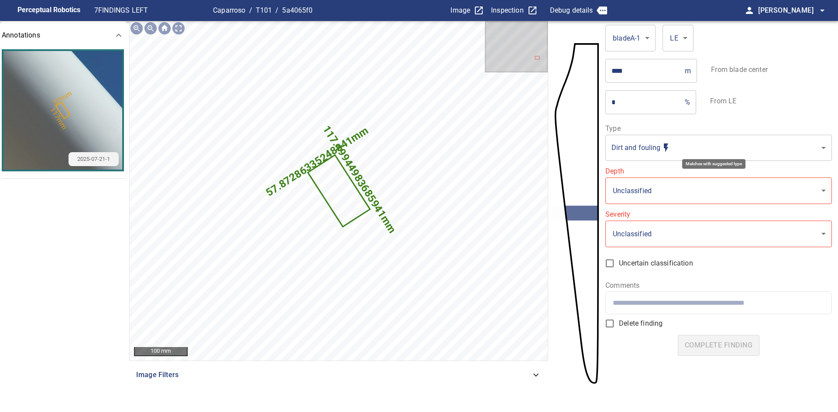
click at [660, 151] on body "**********" at bounding box center [419, 206] width 838 height 412
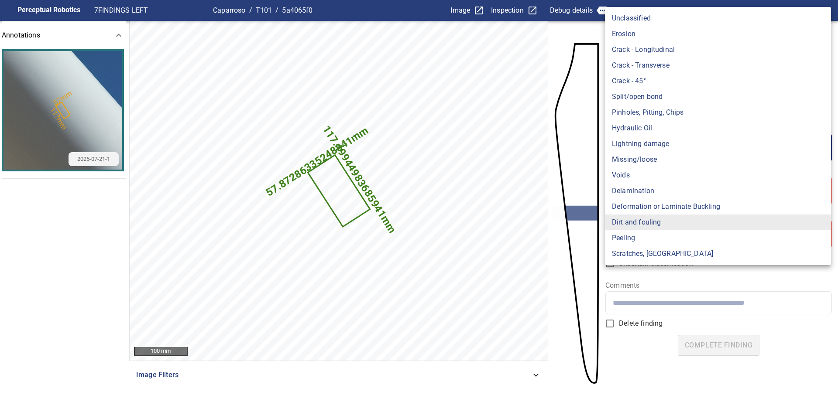
click at [645, 50] on li "Crack - Longitudinal" at bounding box center [718, 50] width 226 height 16
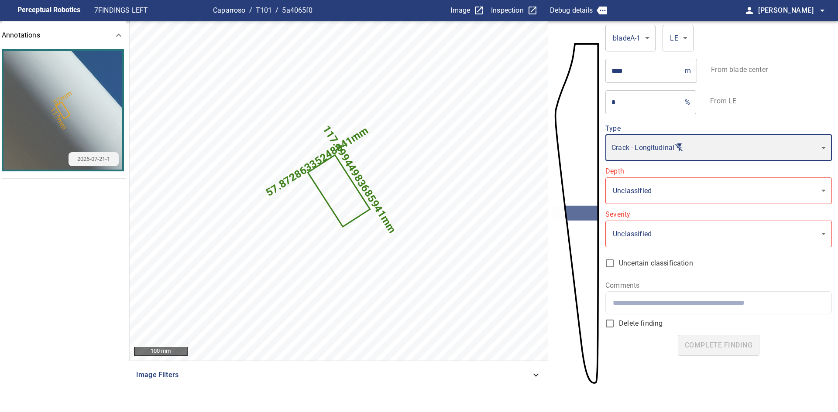
type input "**********"
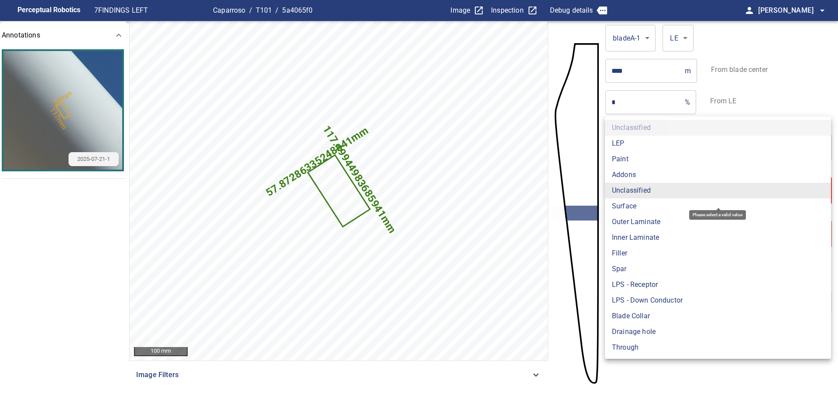
click at [656, 193] on body "**********" at bounding box center [419, 206] width 838 height 412
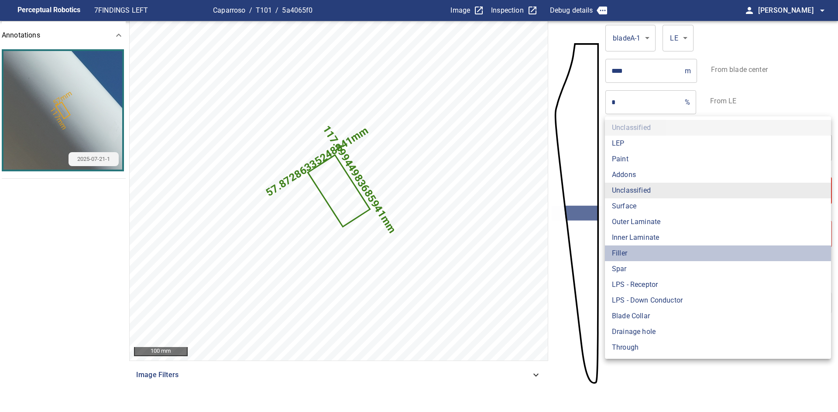
click at [645, 254] on li "Filler" at bounding box center [718, 254] width 226 height 16
type input "******"
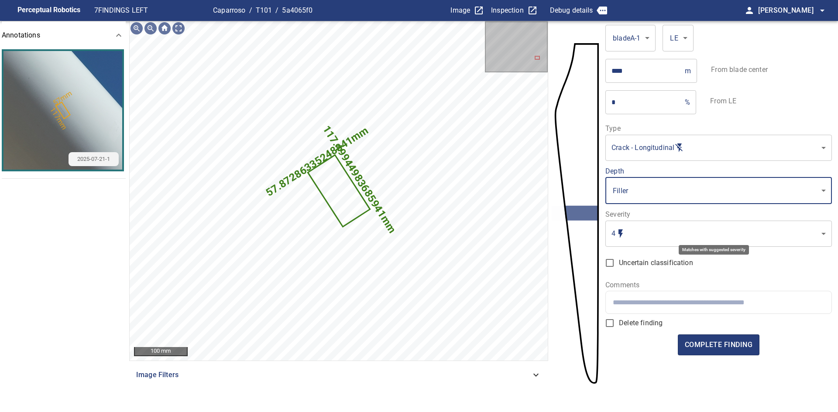
click at [652, 237] on body "**********" at bounding box center [419, 206] width 838 height 412
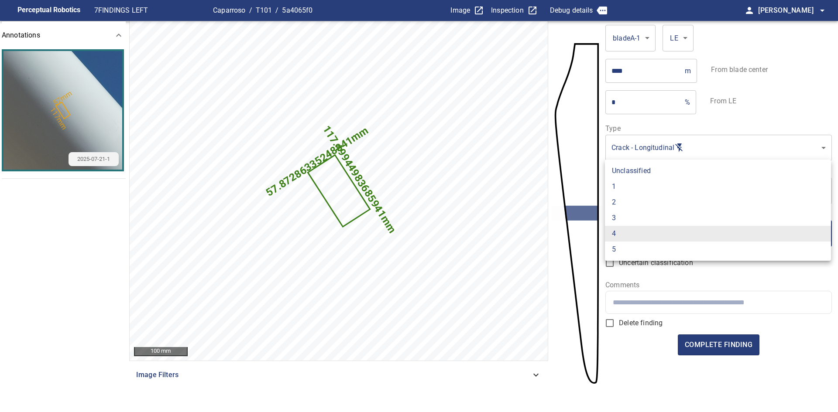
click at [645, 220] on li "3" at bounding box center [718, 218] width 226 height 16
type input "*"
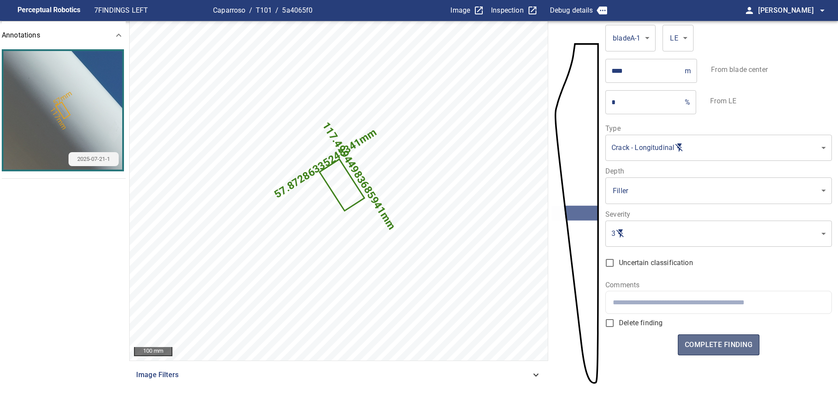
click at [715, 343] on span "complete finding" at bounding box center [719, 345] width 68 height 12
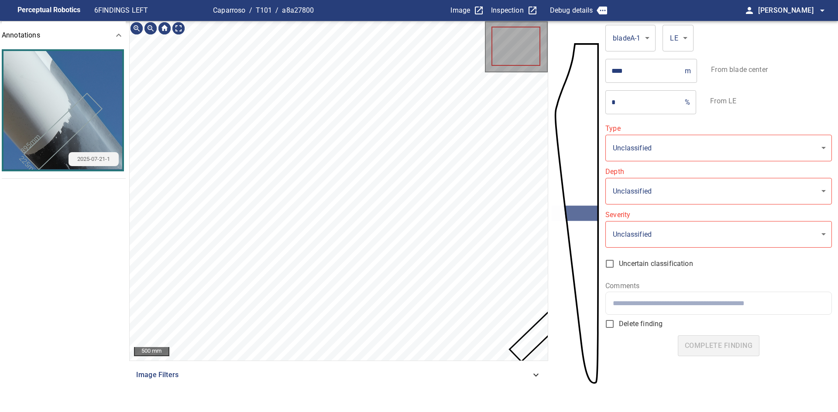
type input "*******"
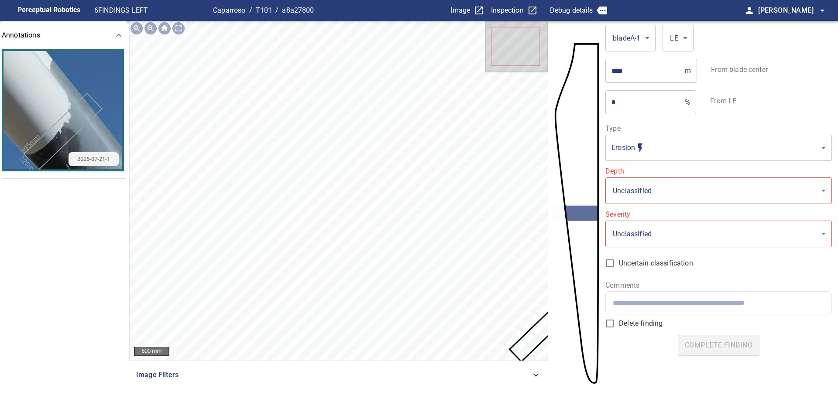
click at [63, 124] on img "button" at bounding box center [62, 110] width 119 height 119
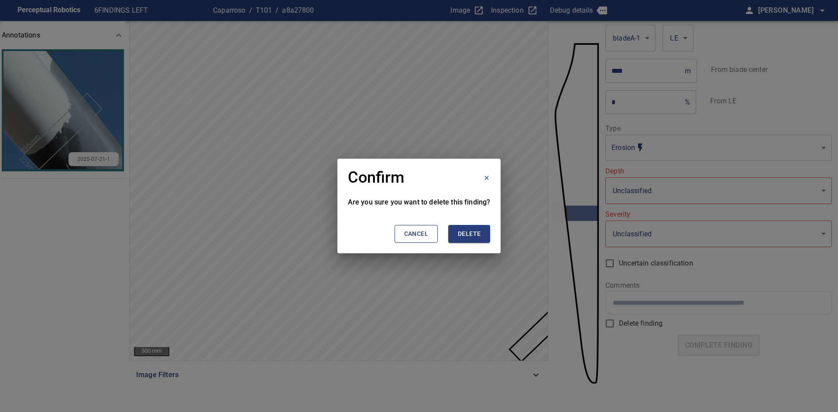
click at [474, 234] on span "Delete" at bounding box center [469, 234] width 23 height 11
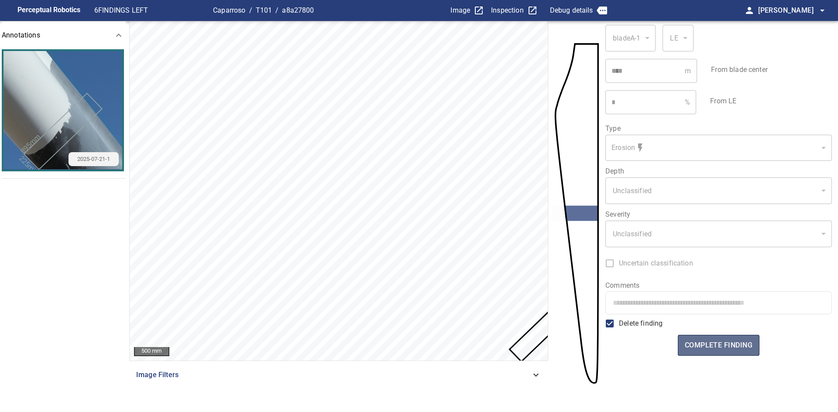
click at [707, 347] on span "complete finding" at bounding box center [719, 346] width 68 height 12
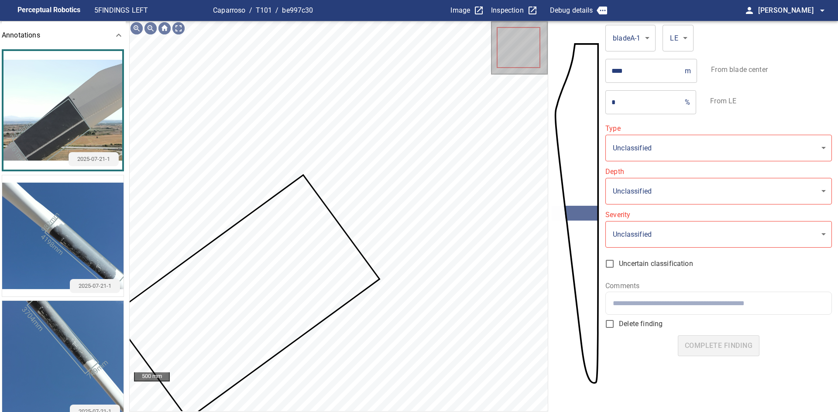
type input "**********"
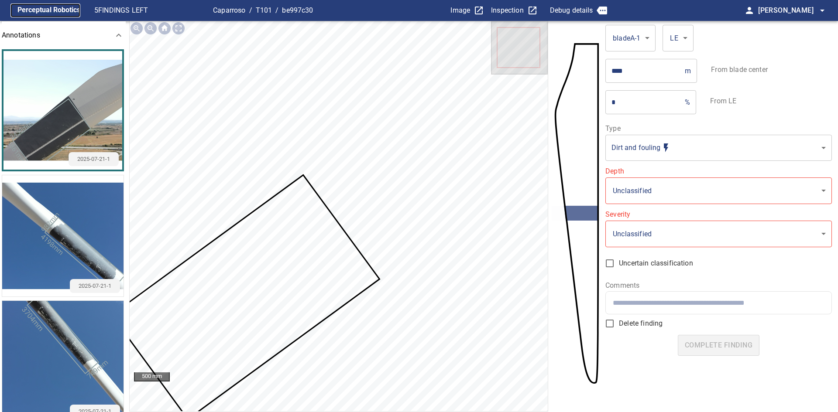
click at [67, 13] on figcaption "Perceptual Robotics" at bounding box center [48, 10] width 63 height 14
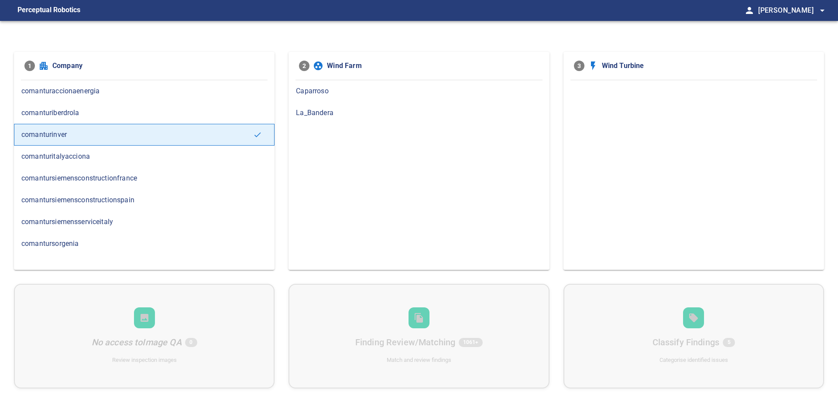
click at [338, 90] on span "Caparroso" at bounding box center [419, 91] width 246 height 10
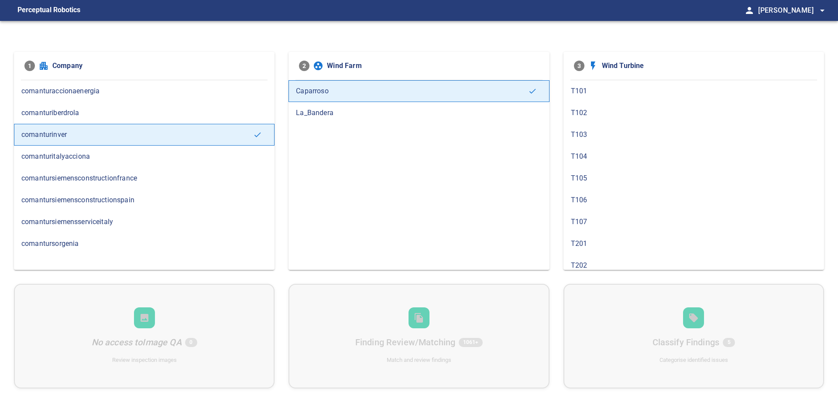
click at [598, 106] on div "T102" at bounding box center [693, 113] width 261 height 22
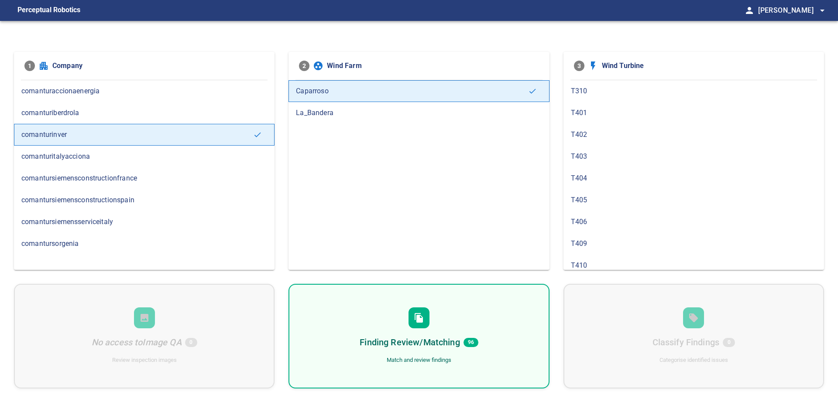
scroll to position [727, 0]
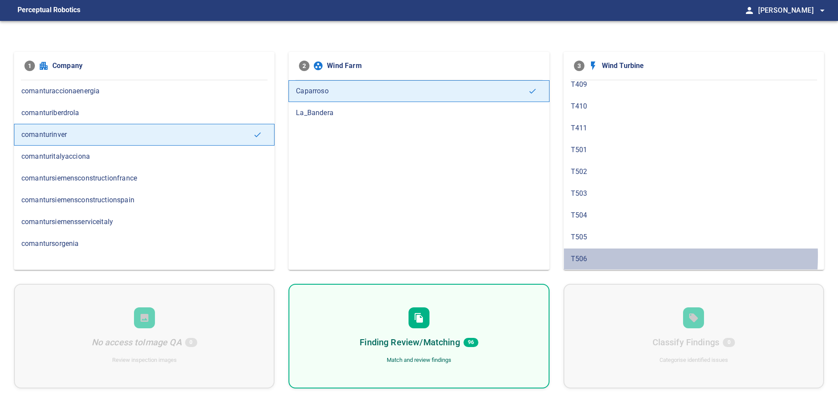
click at [590, 256] on span "T506" at bounding box center [694, 259] width 246 height 10
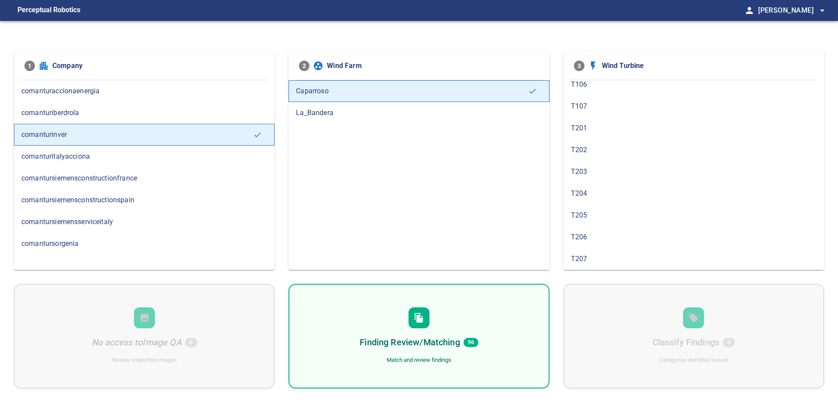
scroll to position [0, 0]
click at [96, 199] on span "comantursiemensconstructionspain" at bounding box center [144, 200] width 246 height 10
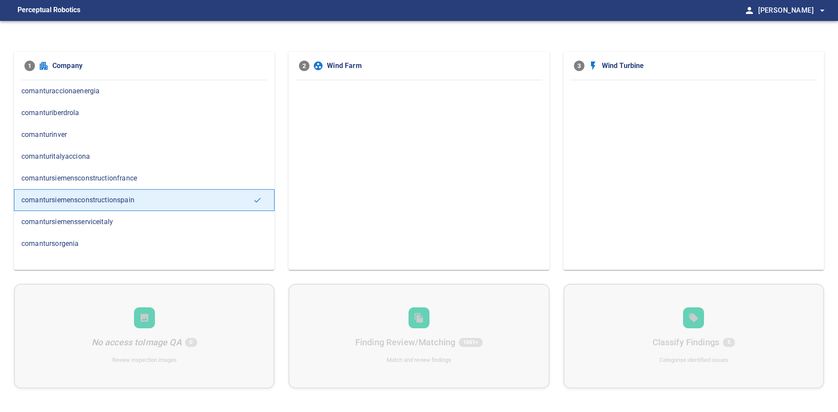
click at [100, 176] on span "comantursiemensconstructionfrance" at bounding box center [144, 178] width 246 height 10
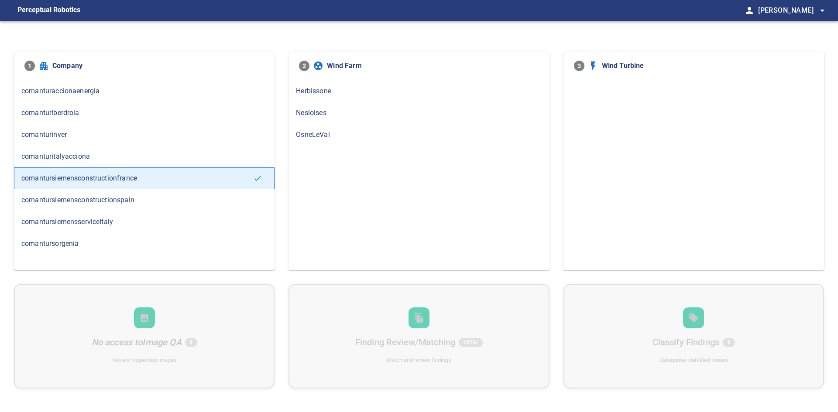
click at [307, 89] on span "Herbissone" at bounding box center [419, 91] width 246 height 10
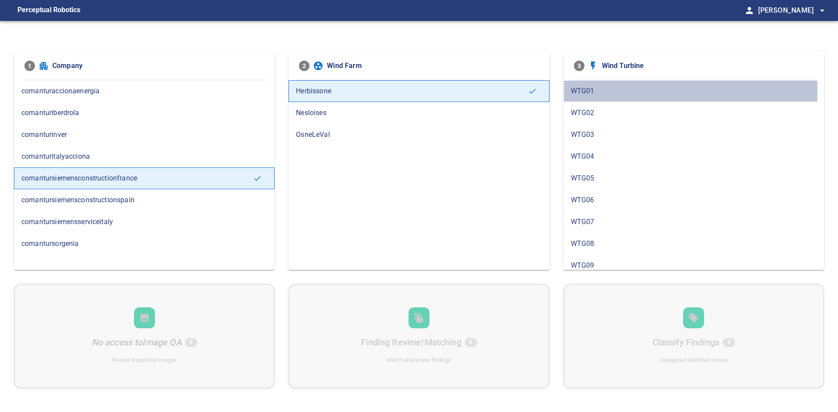
click at [583, 91] on span "WTG01" at bounding box center [694, 91] width 246 height 10
